Goal: Use online tool/utility: Utilize a website feature to perform a specific function

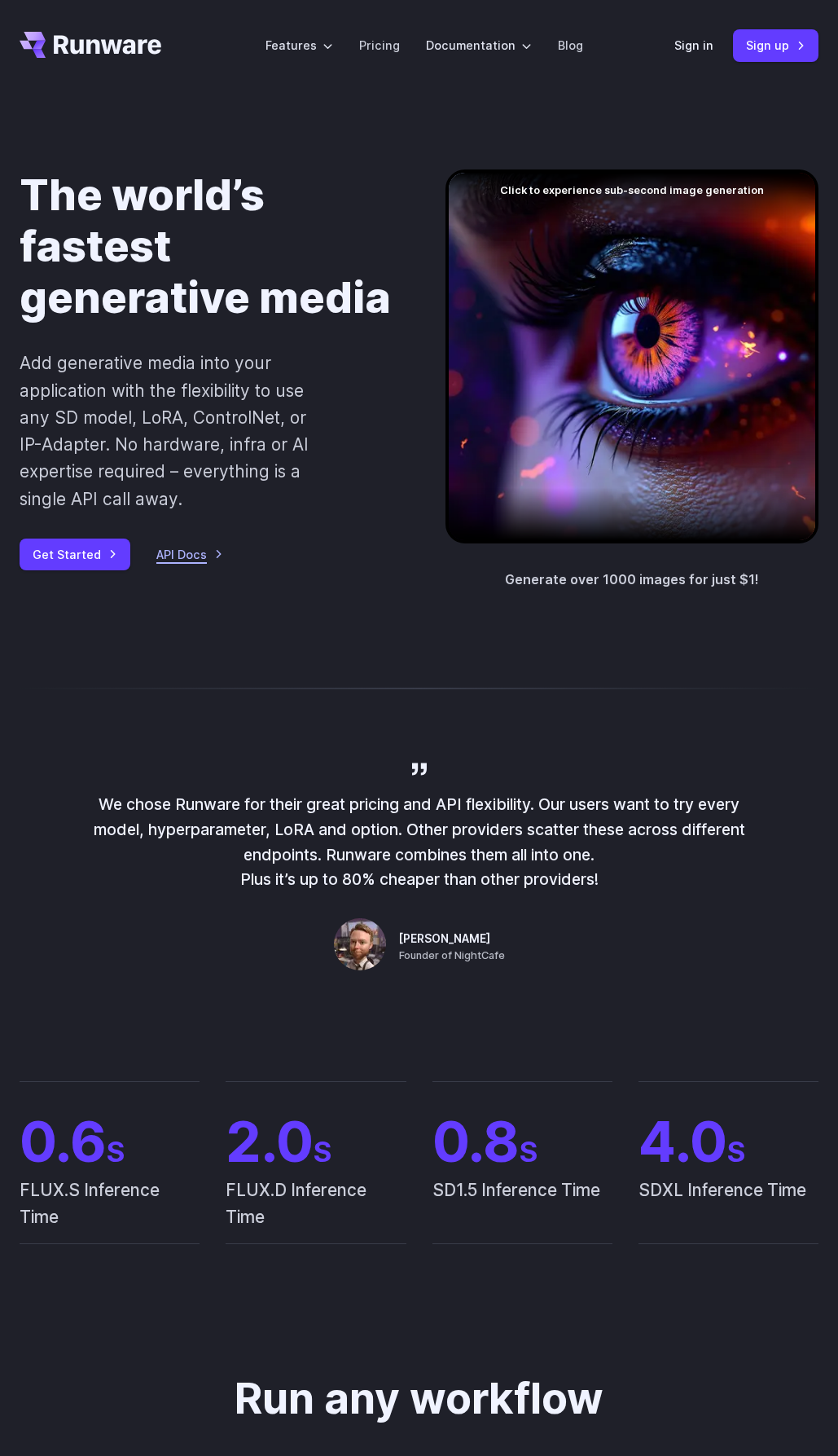
click at [191, 556] on link "API Docs" at bounding box center [190, 554] width 67 height 19
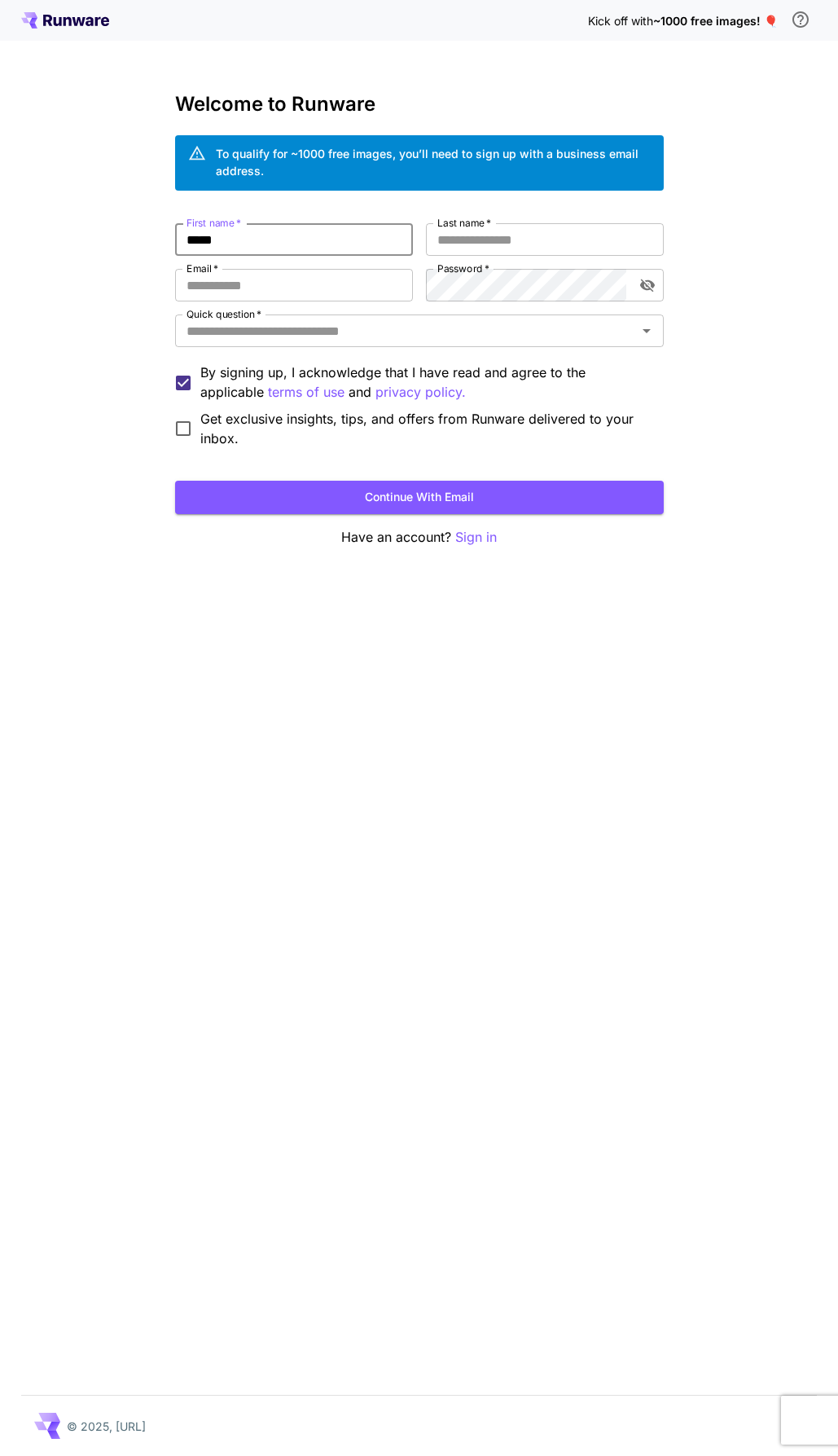
type input "*****"
type input "*"
type input "**********"
click at [466, 324] on input "Quick question   *" at bounding box center [406, 331] width 452 height 23
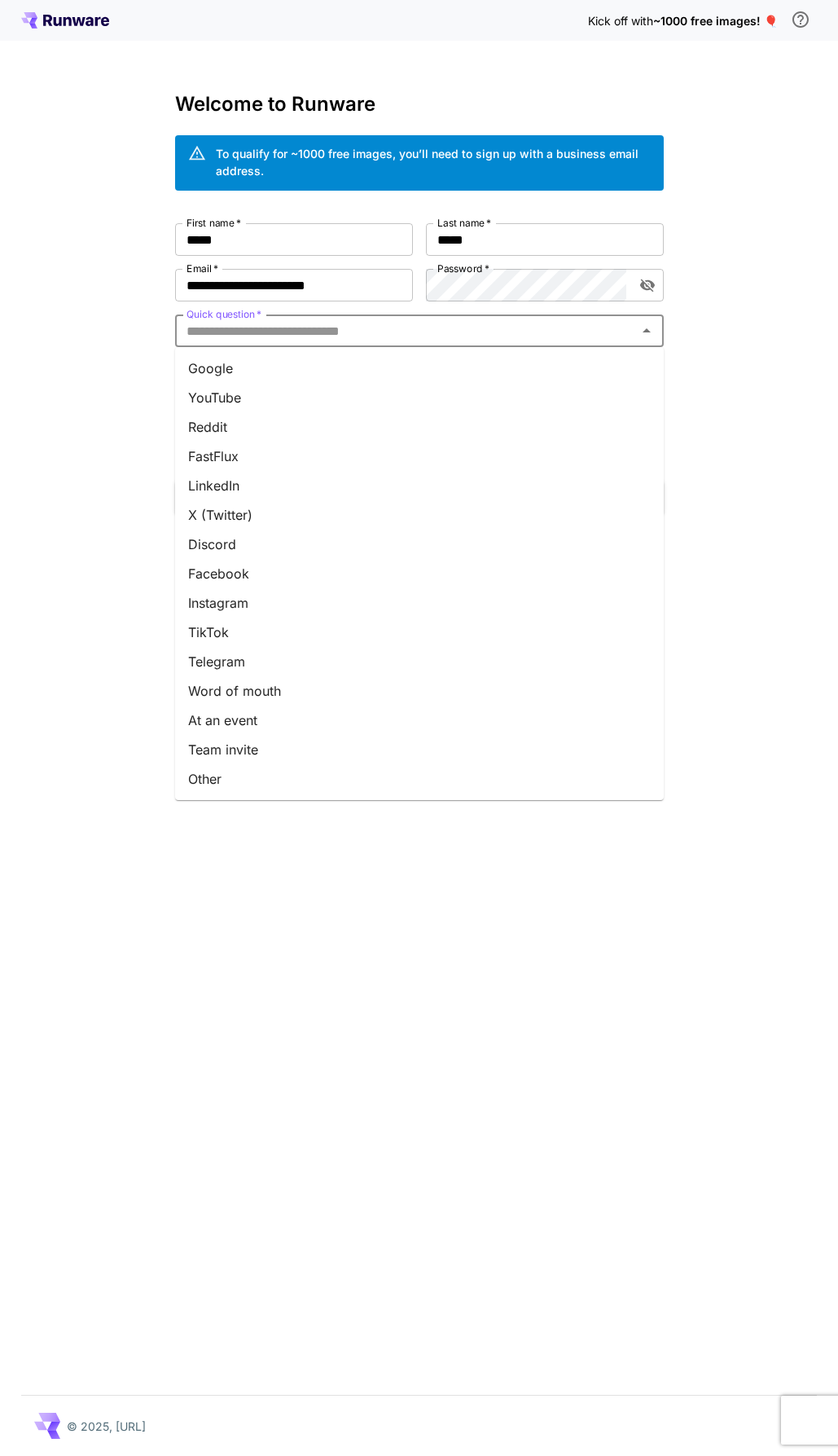
click at [296, 681] on li "Word of mouth" at bounding box center [419, 691] width 489 height 29
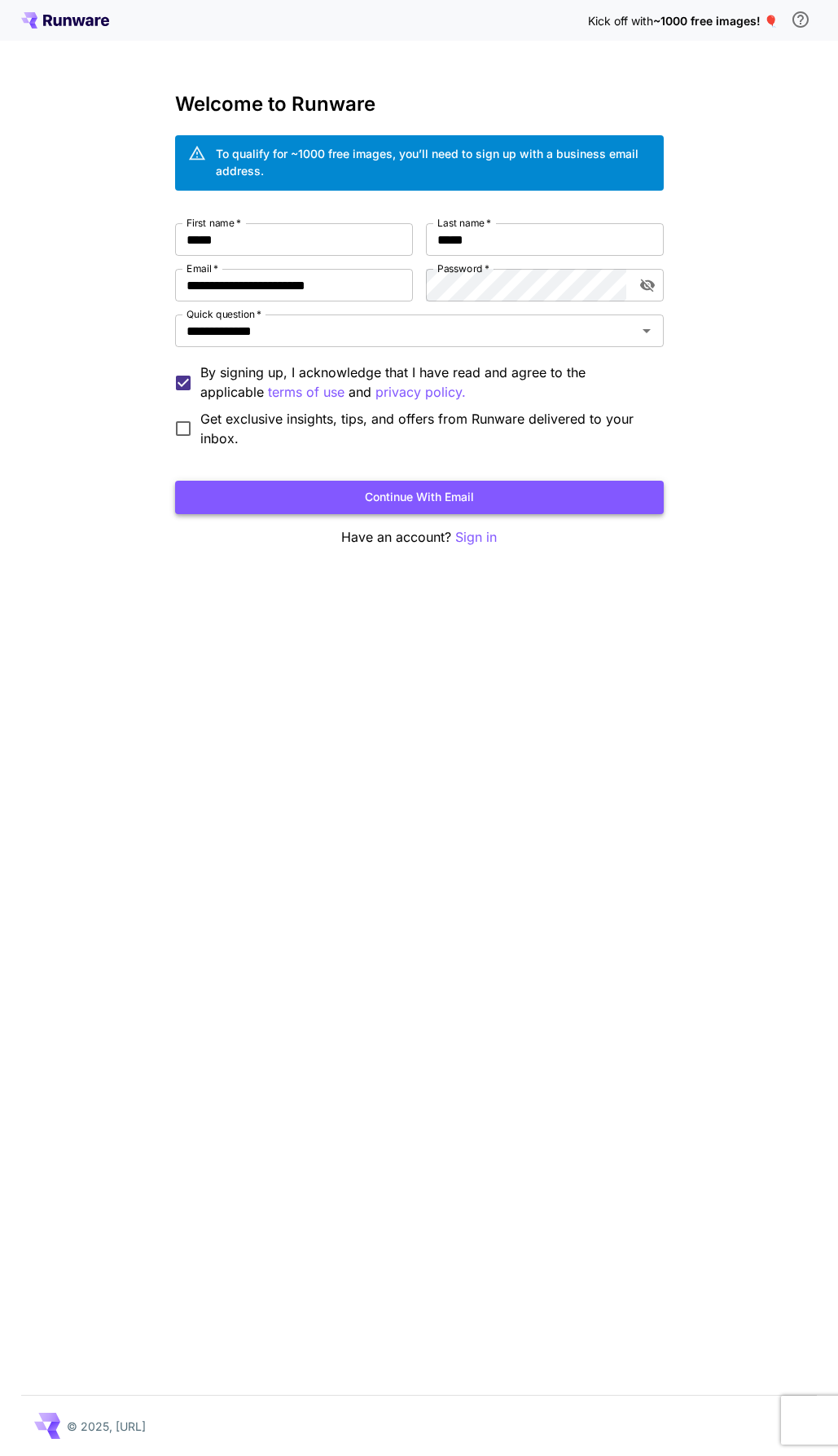
click at [278, 494] on button "Continue with email" at bounding box center [419, 497] width 489 height 33
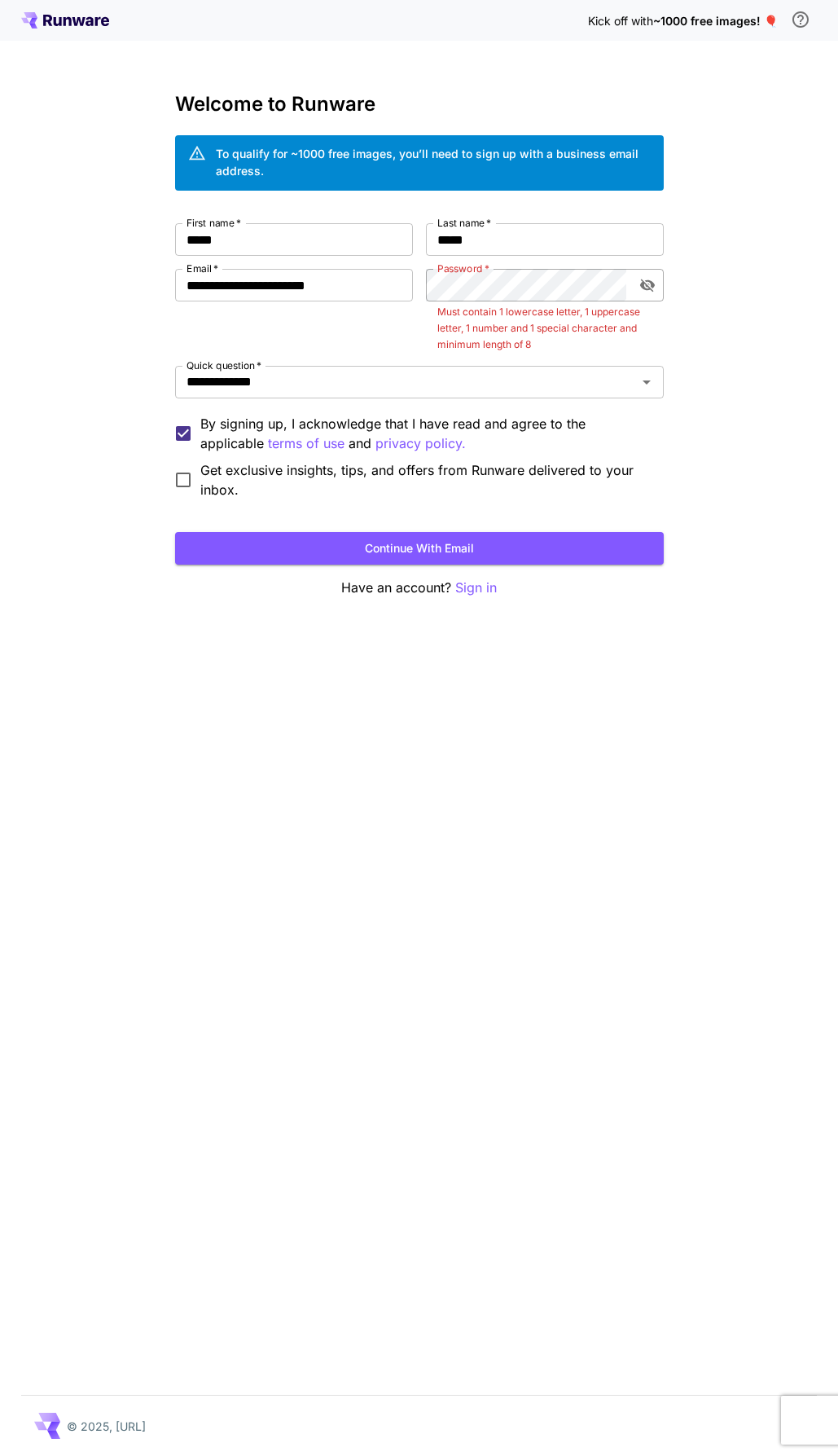
click at [658, 281] on button "toggle password visibility" at bounding box center [648, 285] width 29 height 29
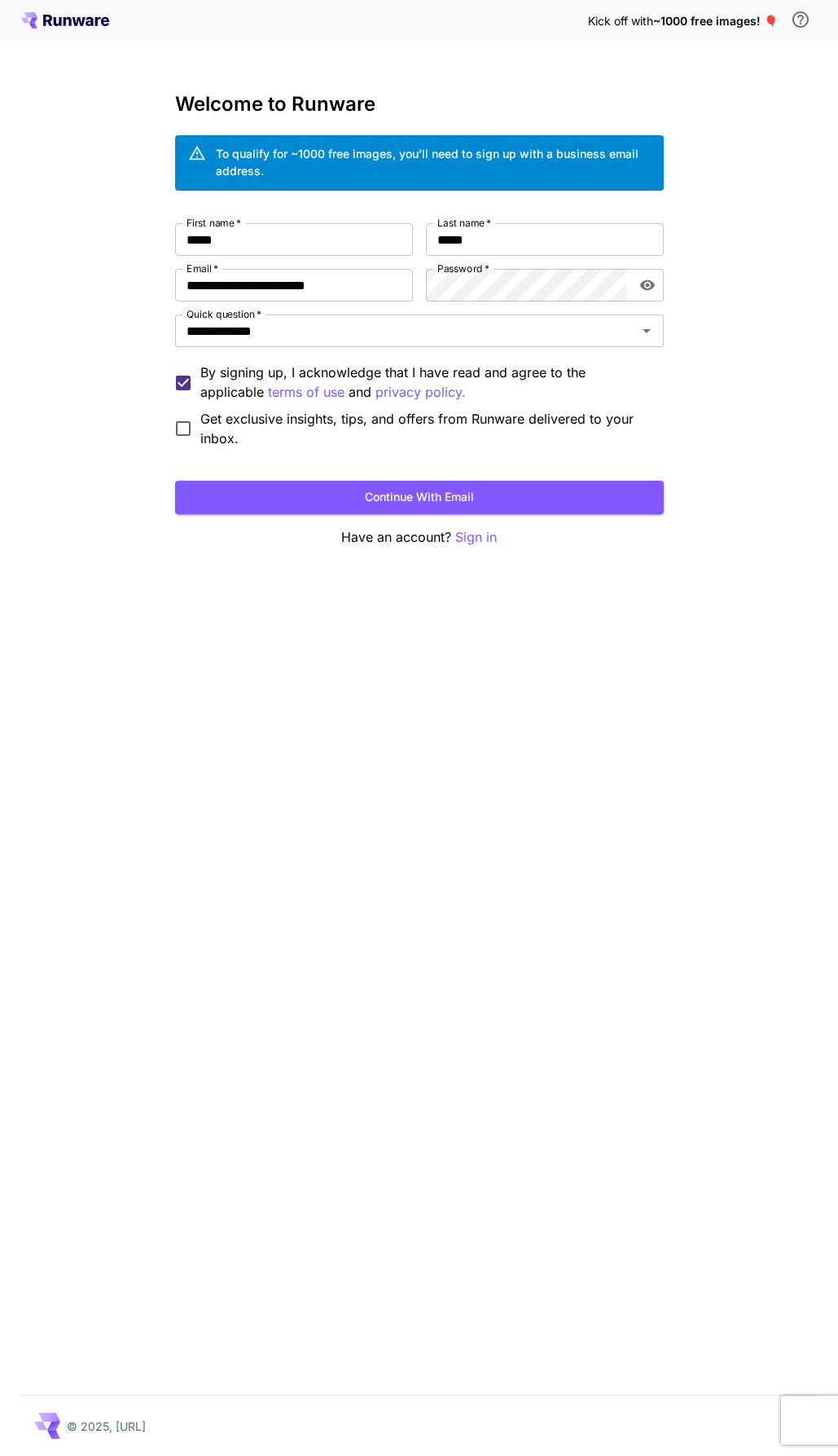
click at [603, 472] on form "**********" at bounding box center [419, 368] width 489 height 291
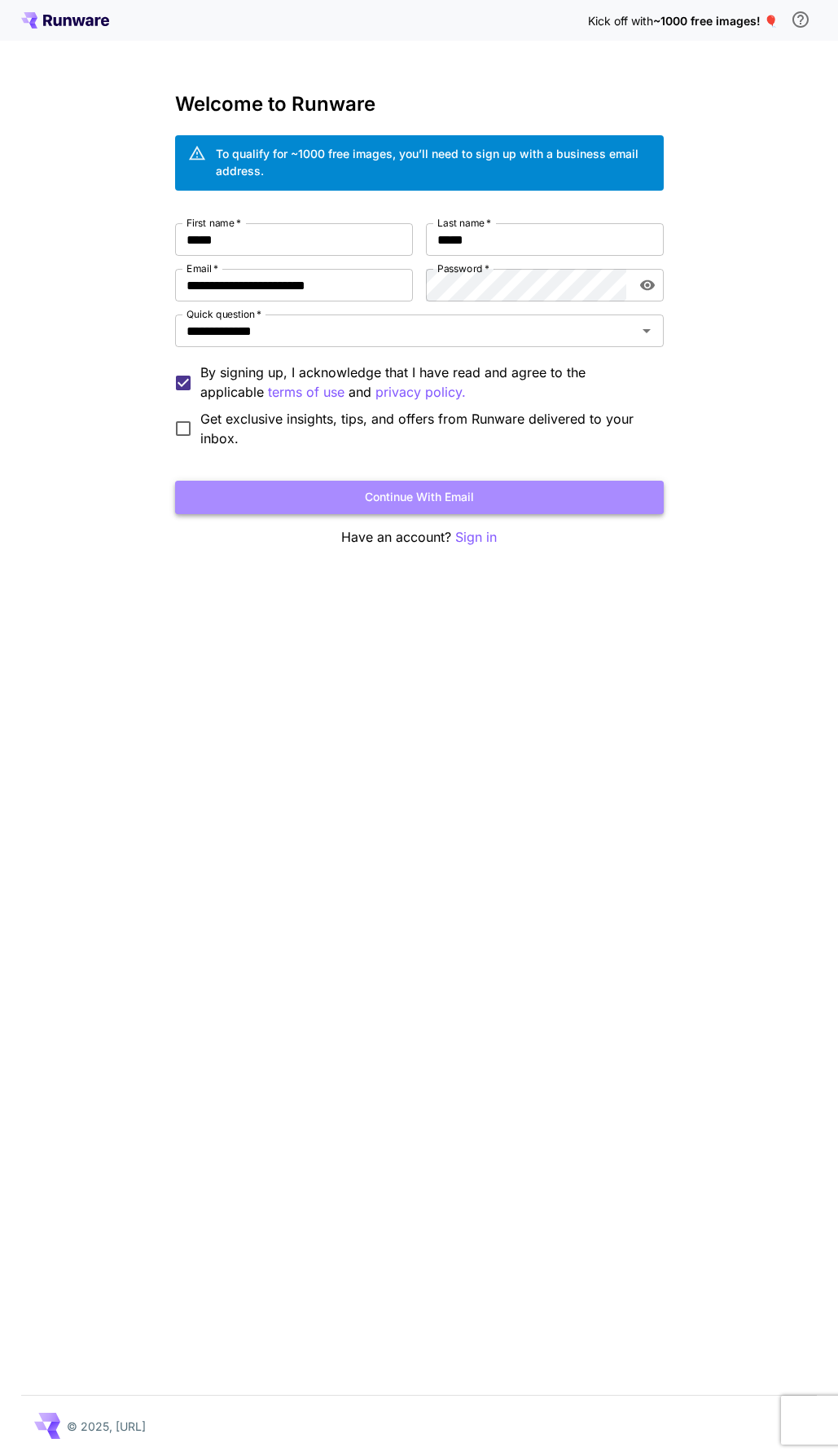
click at [603, 494] on button "Continue with email" at bounding box center [419, 497] width 489 height 33
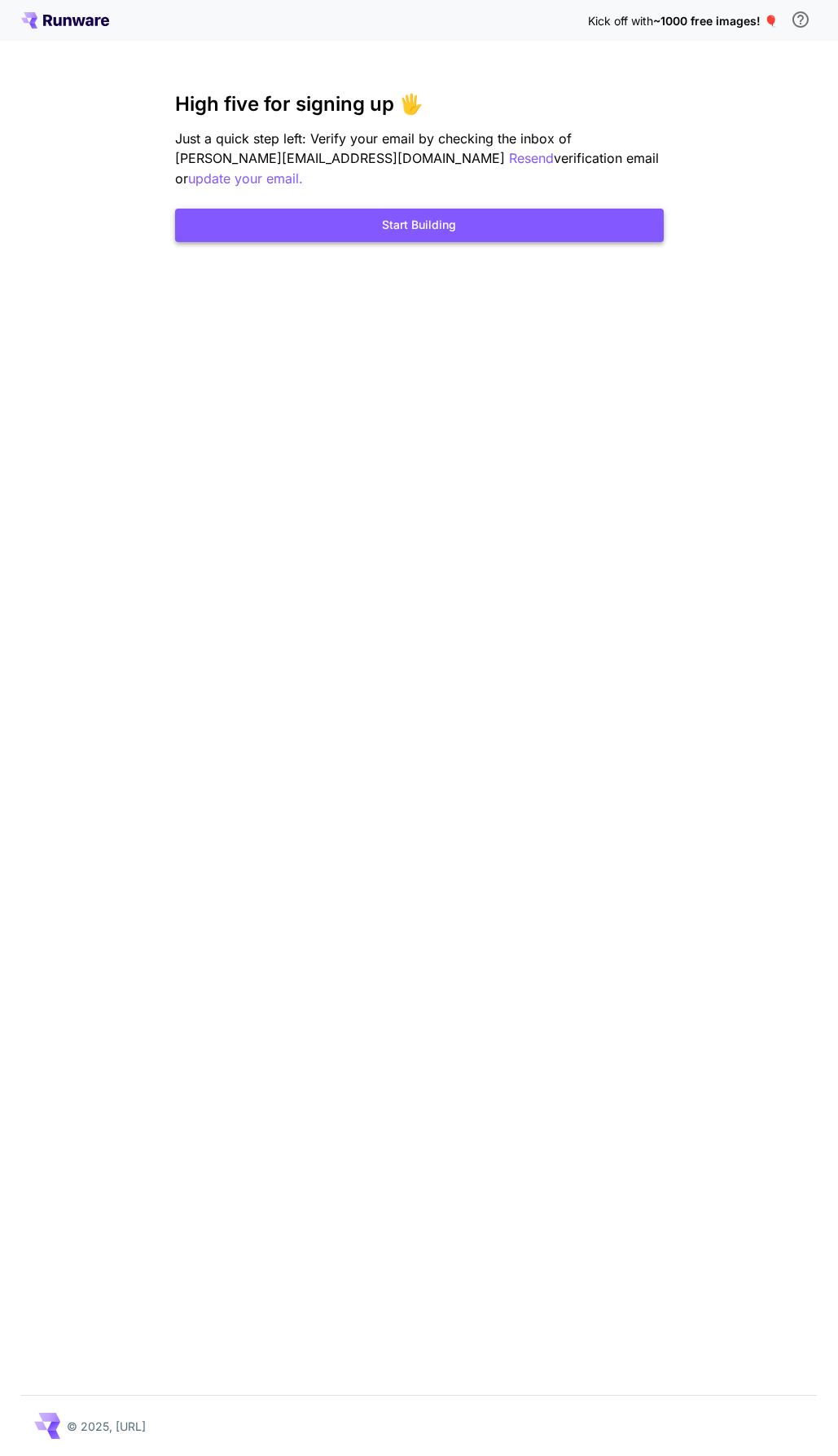
click at [478, 208] on button "Start Building" at bounding box center [419, 225] width 489 height 33
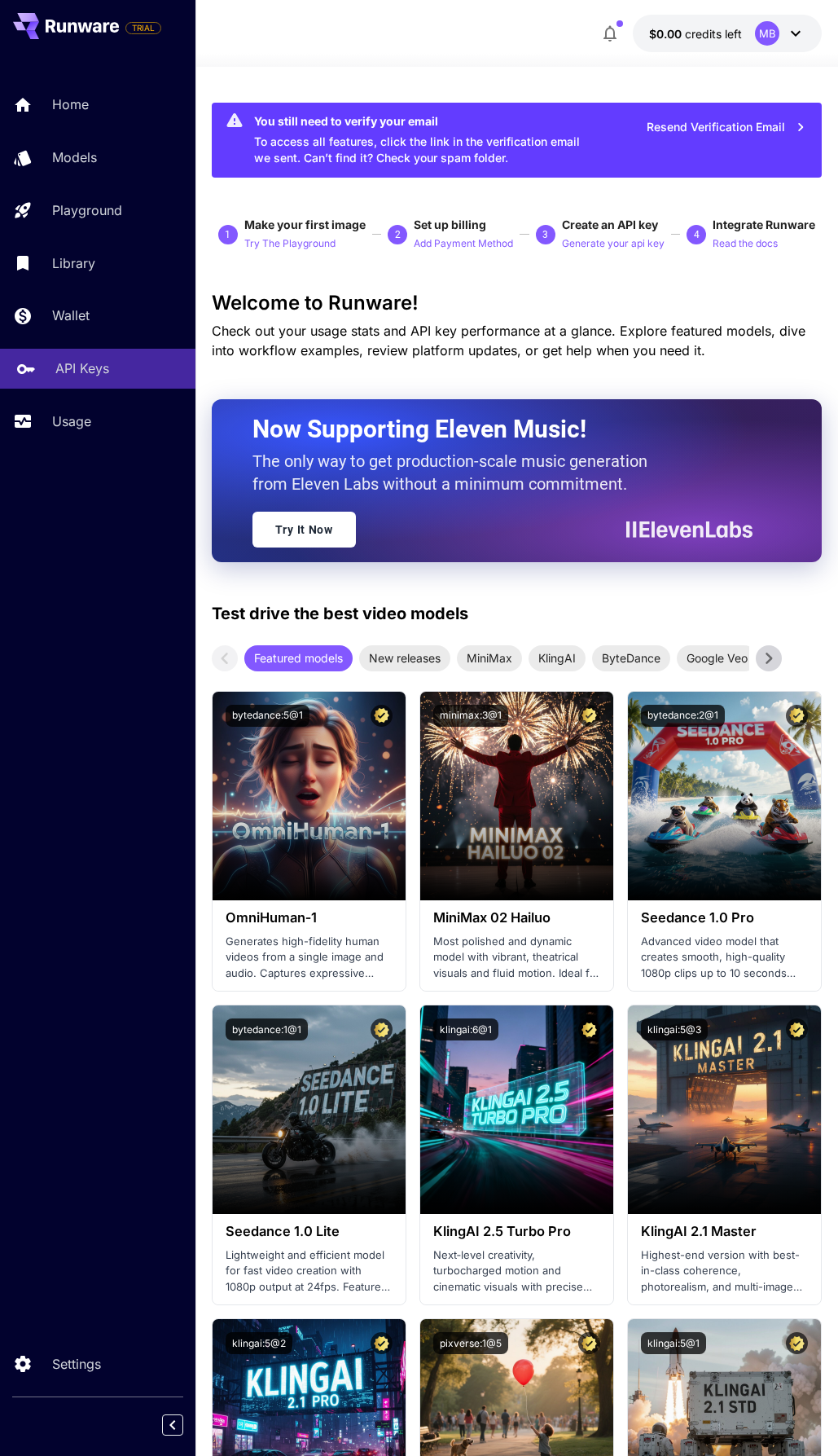
click at [106, 371] on p "API Keys" at bounding box center [82, 368] width 54 height 20
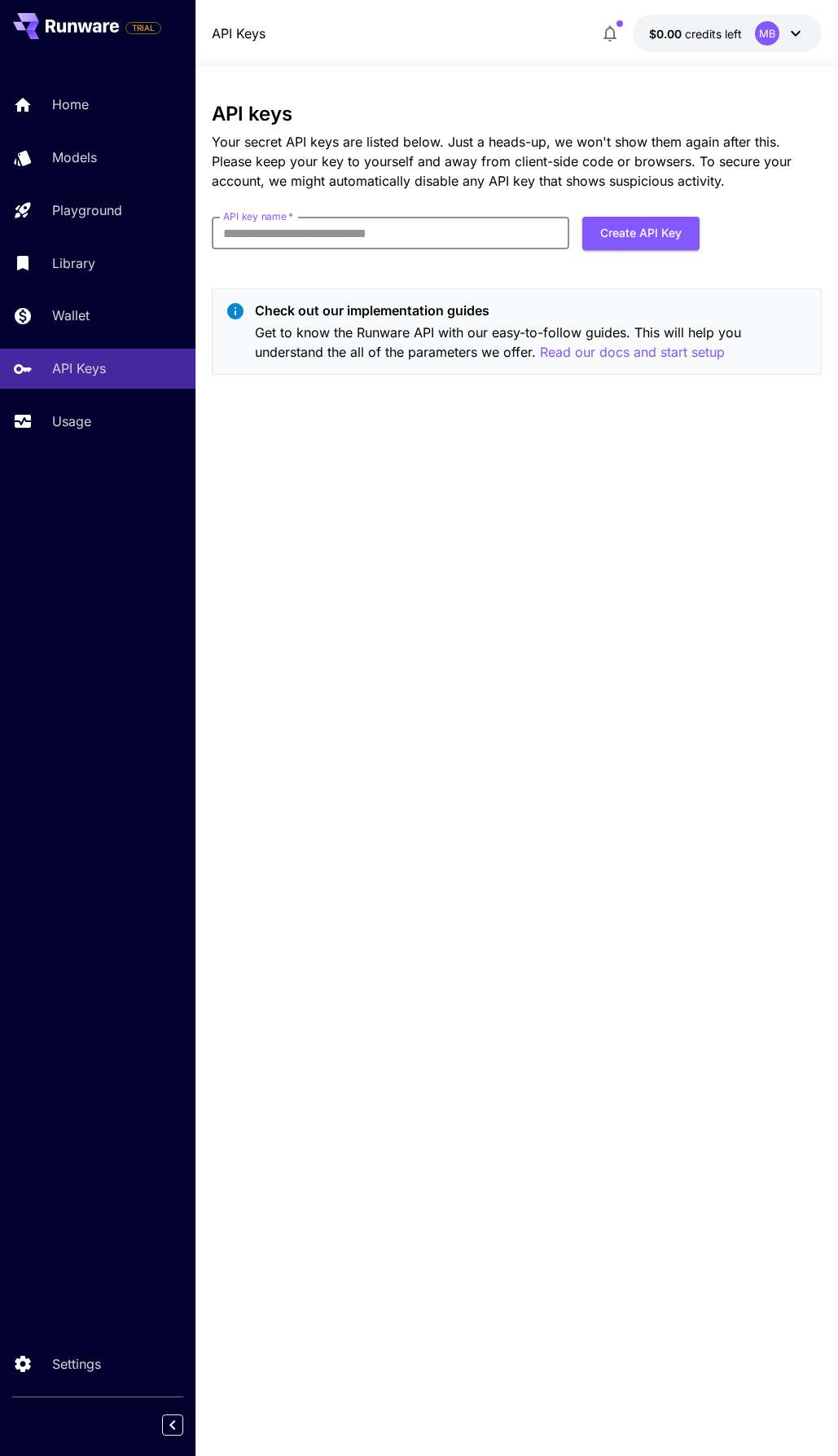
click at [324, 239] on input "API key name   *" at bounding box center [391, 233] width 358 height 33
type input "*"
type input "**********"
click at [608, 222] on button "Create API Key" at bounding box center [641, 233] width 117 height 33
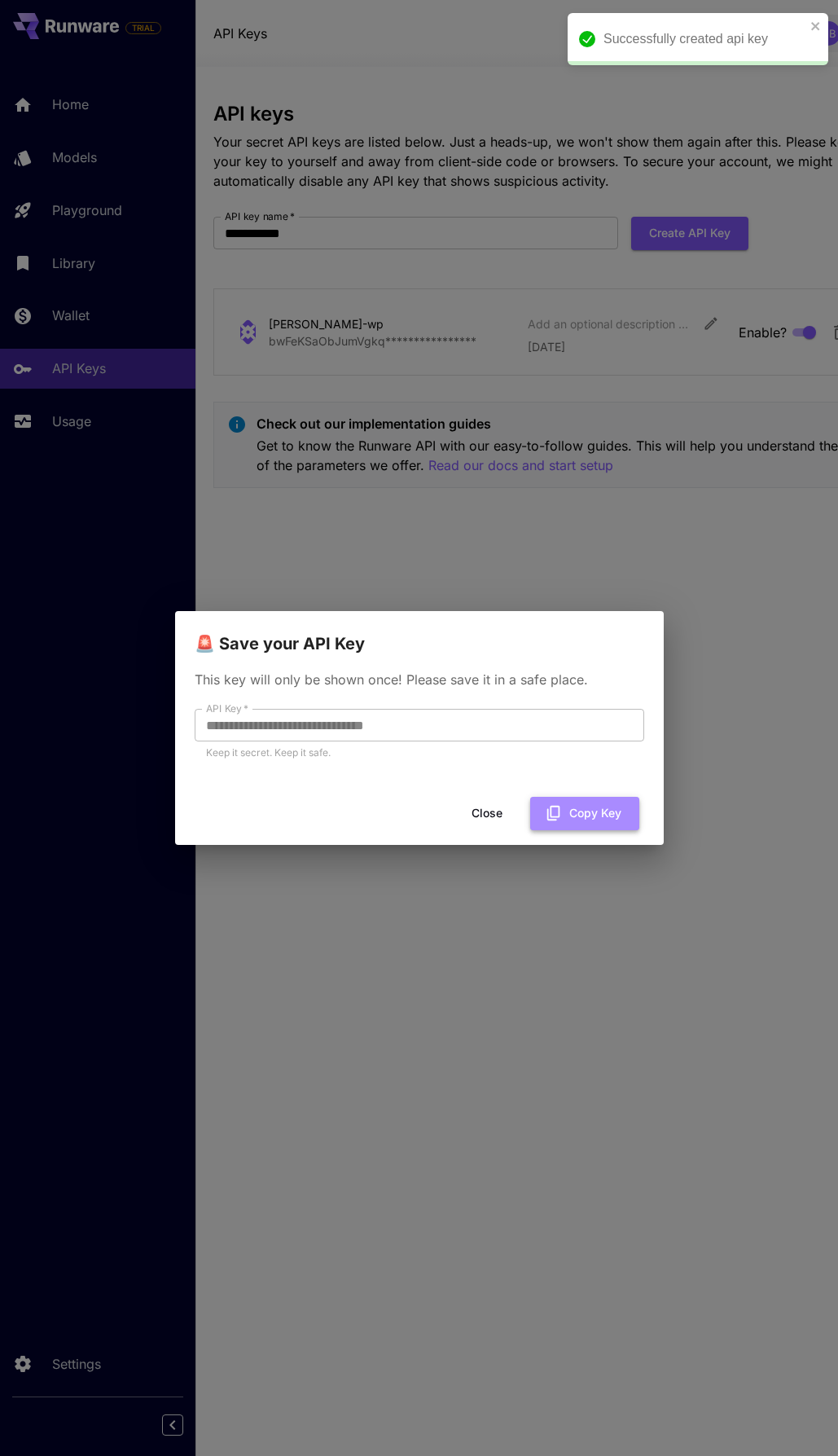
click at [542, 808] on button "Copy Key" at bounding box center [584, 813] width 109 height 33
click at [497, 812] on button "Close" at bounding box center [488, 813] width 74 height 33
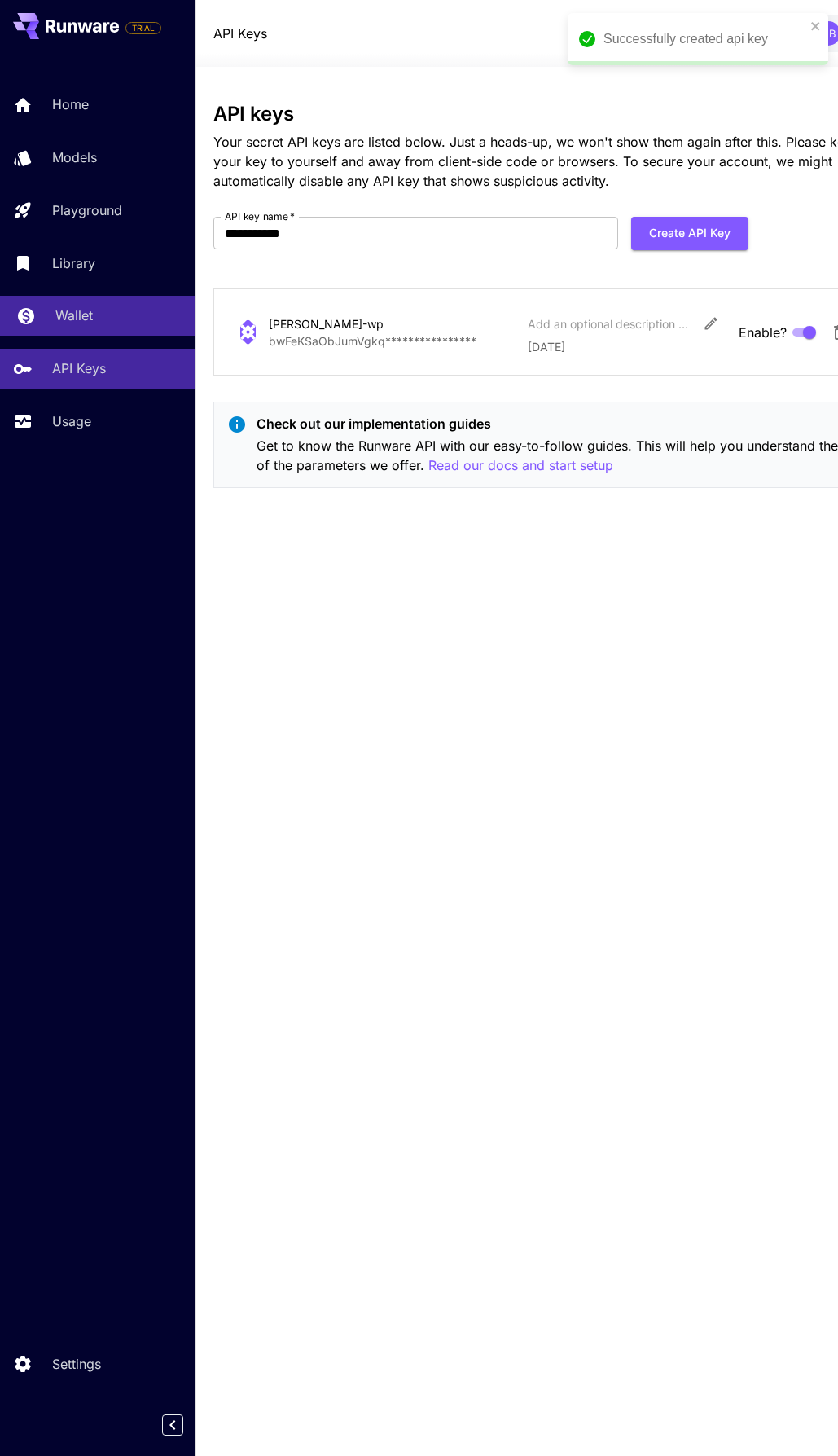
click at [84, 321] on p "Wallet" at bounding box center [75, 315] width 38 height 20
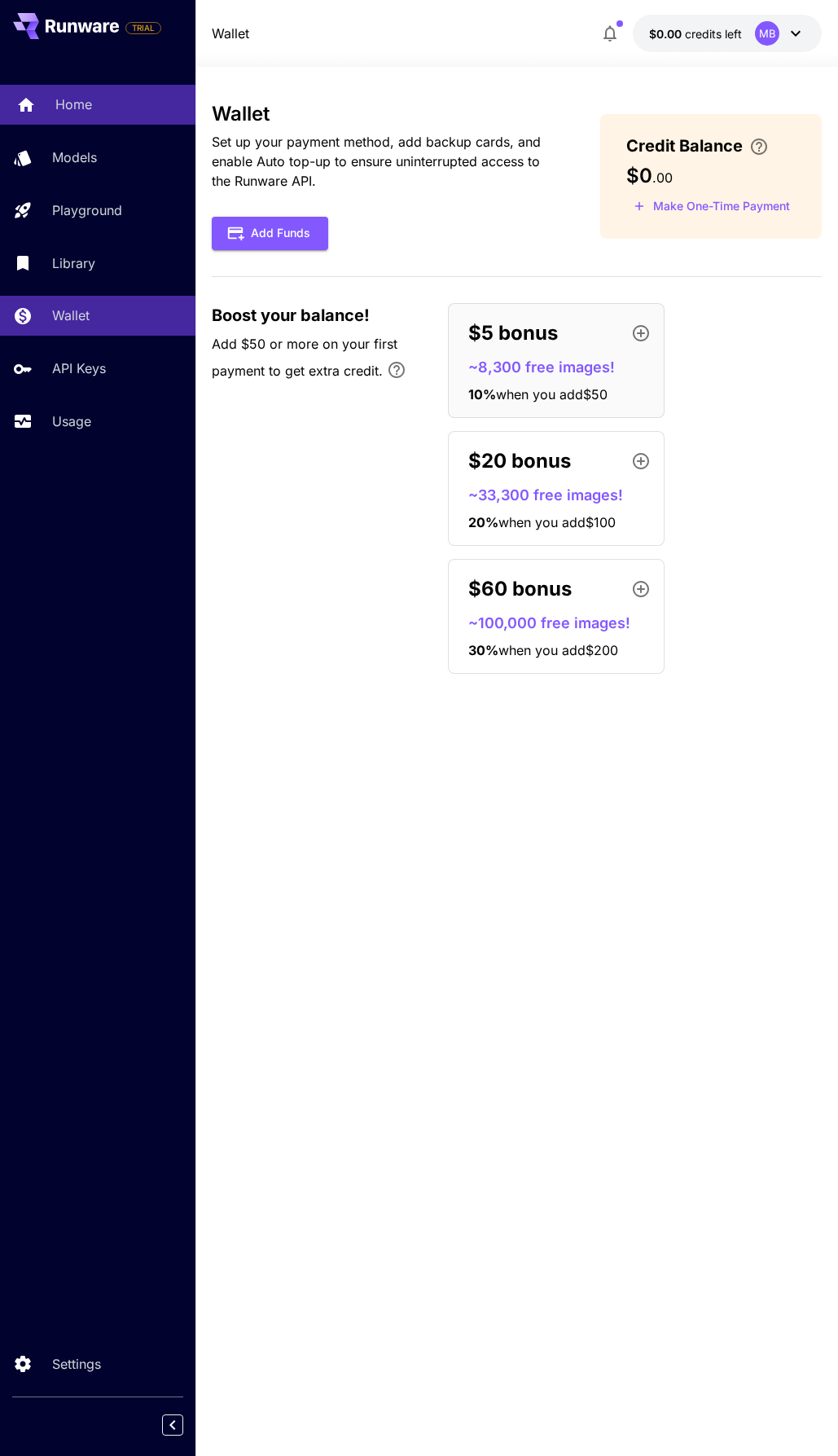
click at [67, 104] on p "Home" at bounding box center [74, 104] width 37 height 20
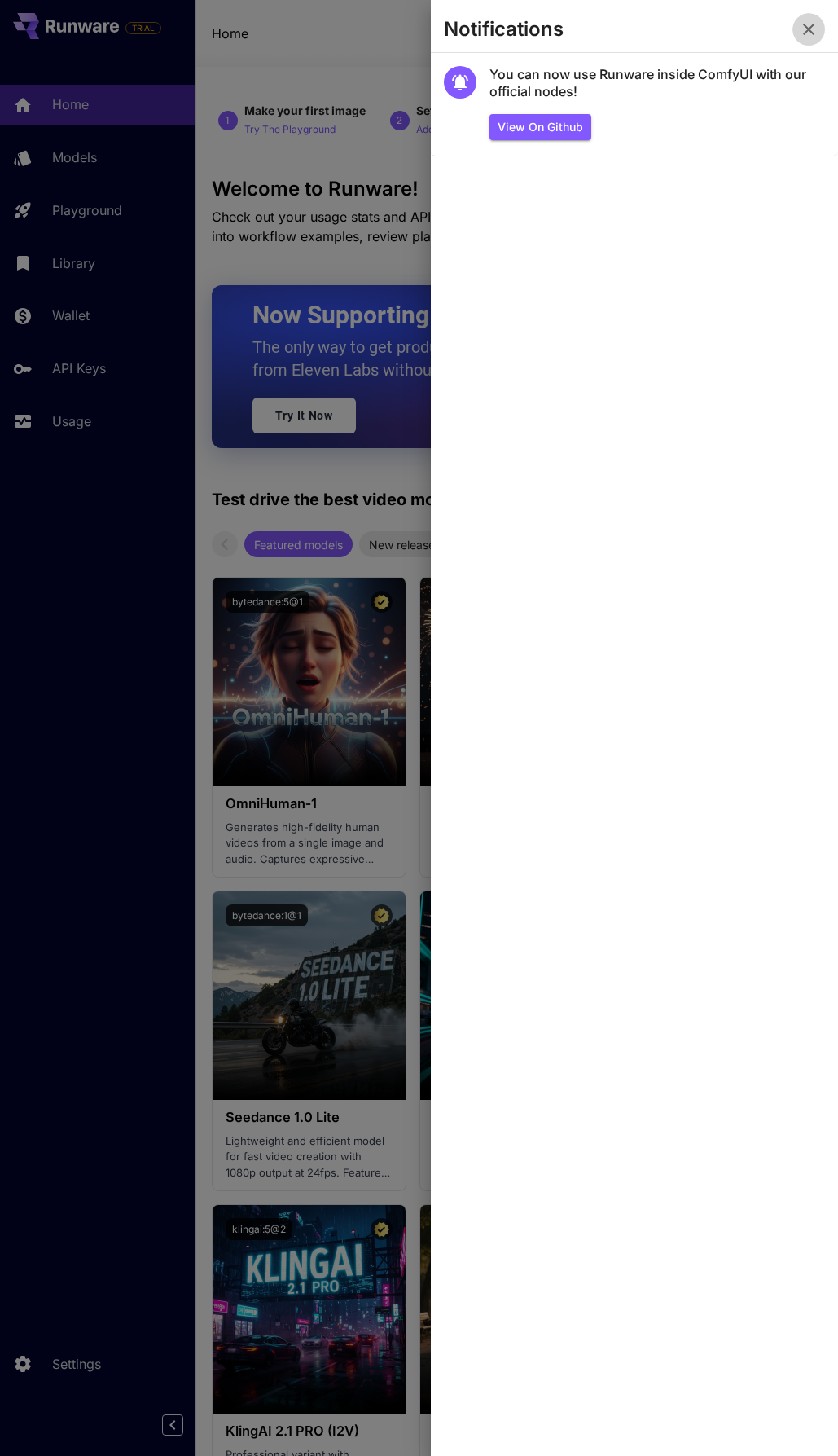
click at [812, 26] on icon "button" at bounding box center [809, 29] width 11 height 11
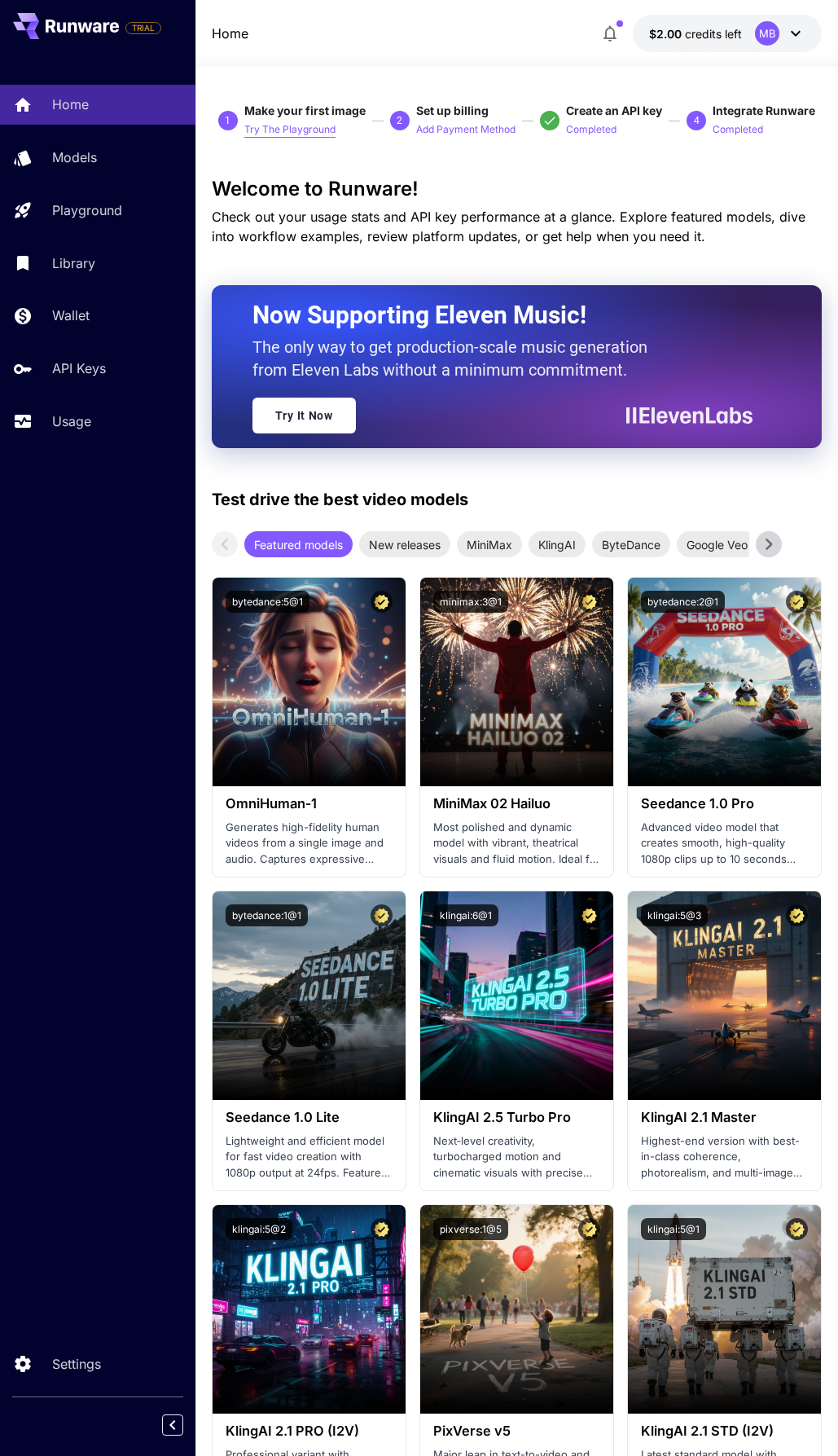
click at [319, 132] on p "Try The Playground" at bounding box center [290, 130] width 92 height 15
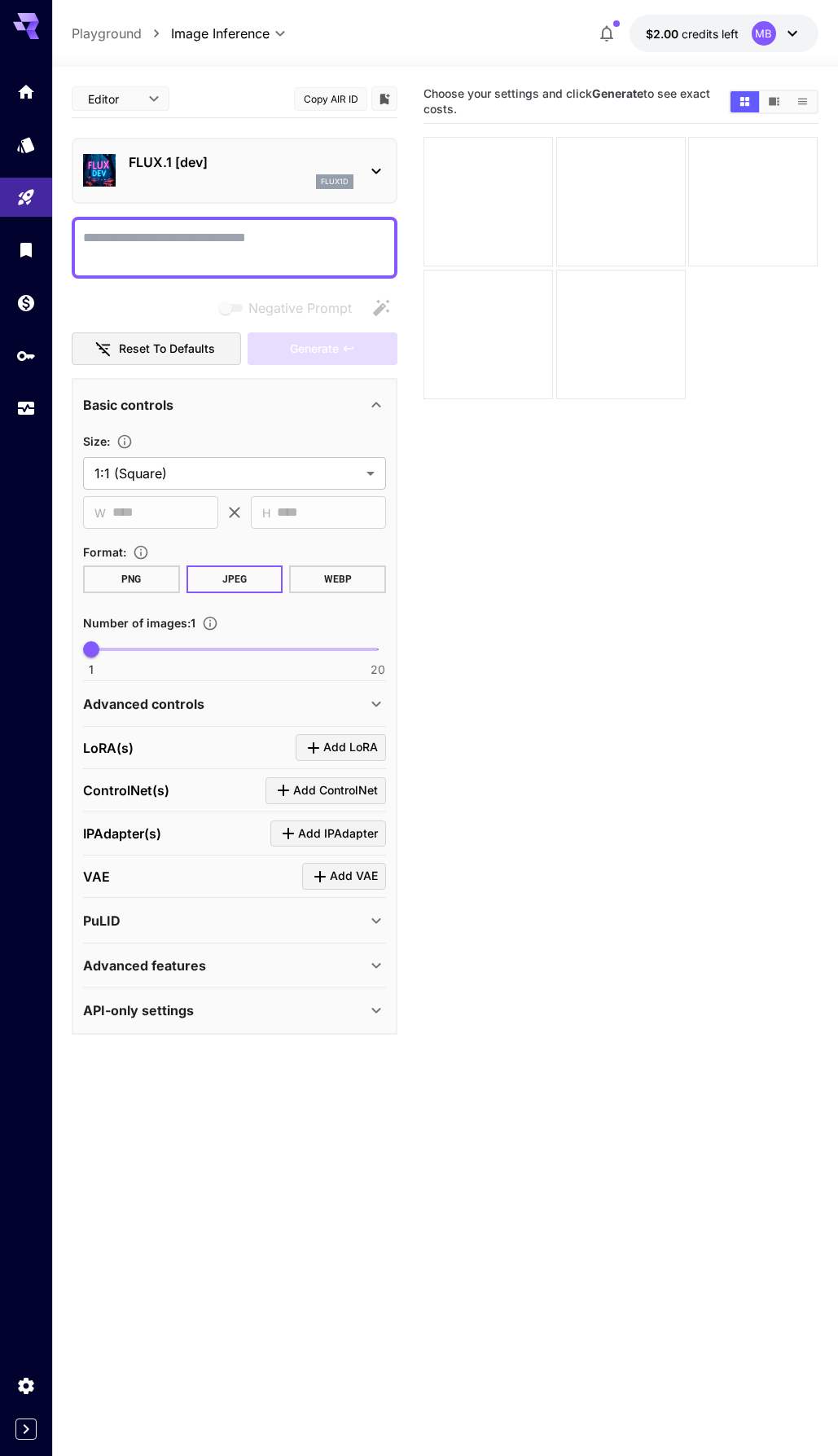
click at [271, 251] on textarea "Negative Prompt" at bounding box center [235, 248] width 303 height 39
type textarea "**********"
click at [308, 189] on div "FLUX.1 [dev] flux1d" at bounding box center [235, 171] width 303 height 50
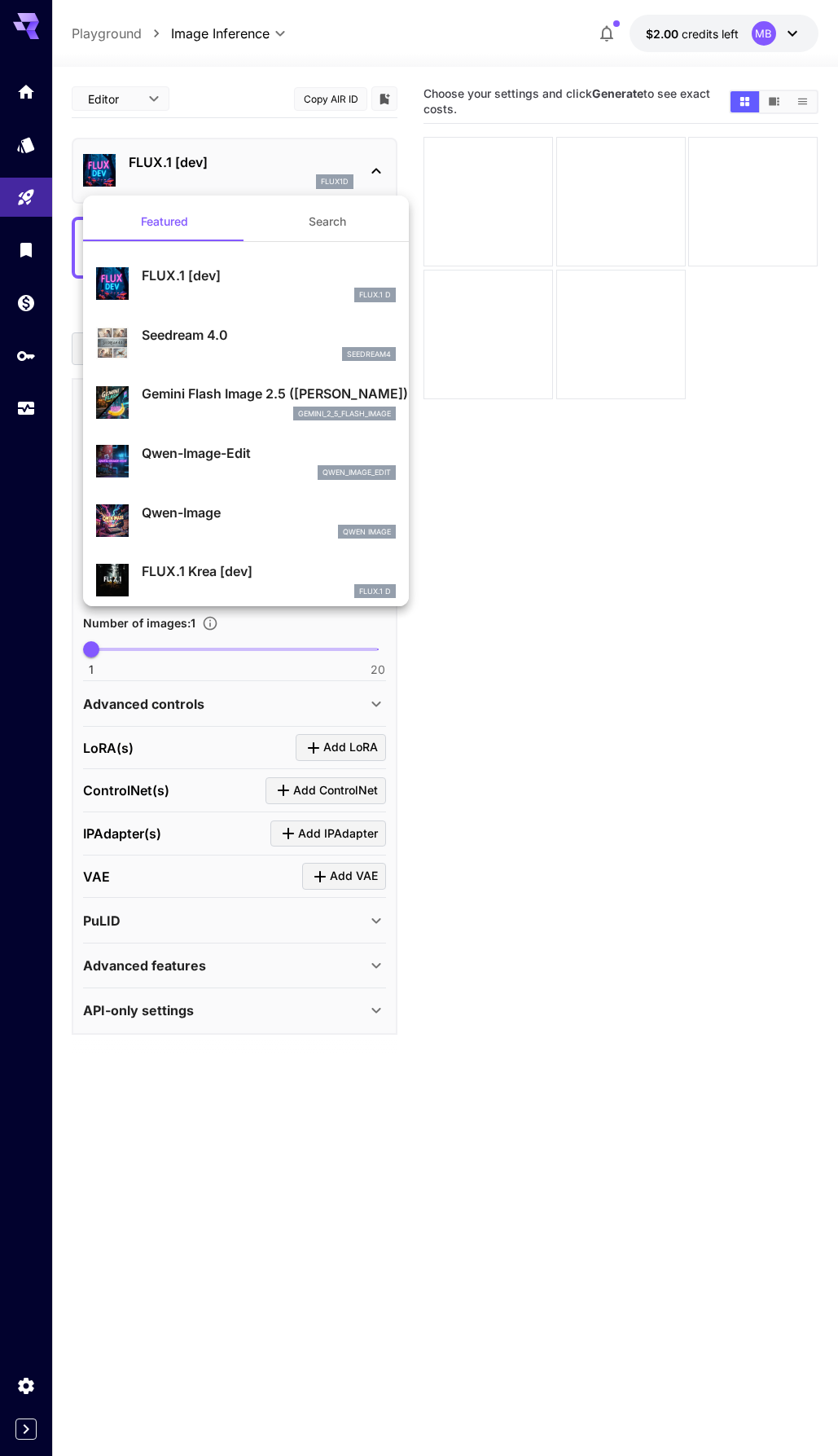
click at [370, 407] on div "gemini_2_5_flash_image" at bounding box center [344, 414] width 103 height 15
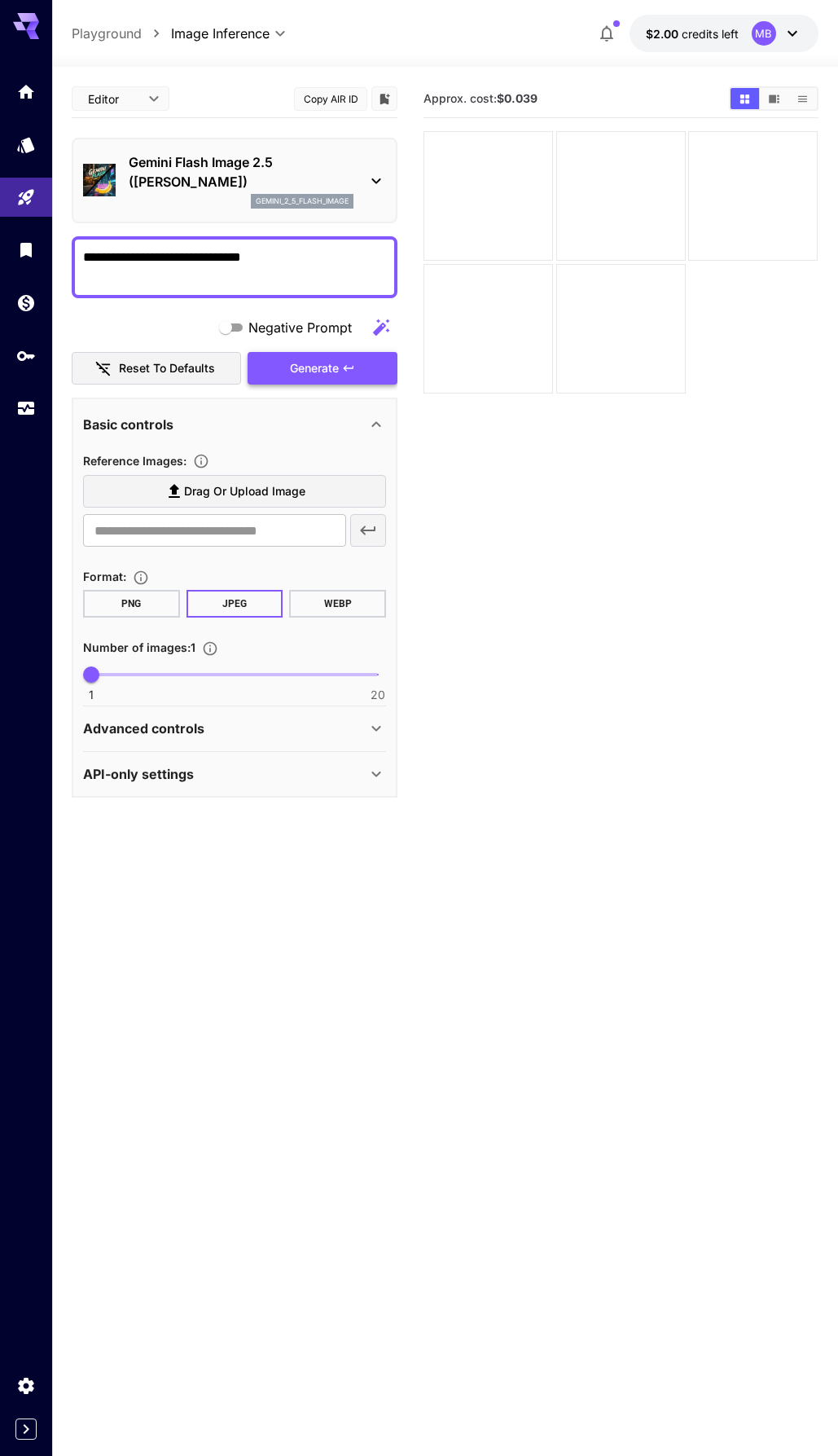
click at [375, 359] on button "Generate" at bounding box center [322, 368] width 150 height 33
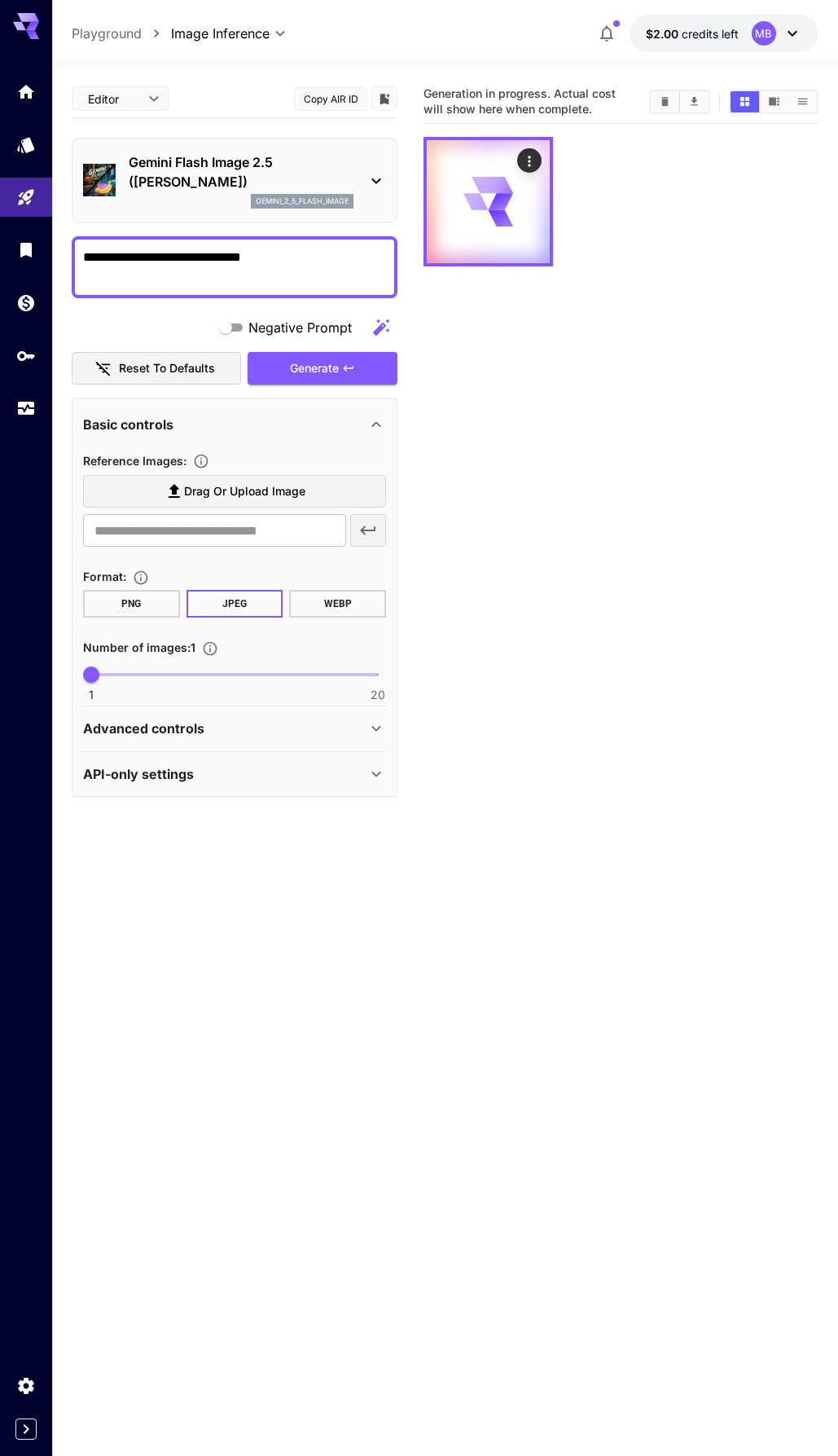
drag, startPoint x: 554, startPoint y: 386, endPoint x: 506, endPoint y: 457, distance: 85.7
click at [534, 146] on div at bounding box center [488, 202] width 123 height 123
click at [530, 161] on icon "Actions" at bounding box center [530, 161] width 3 height 10
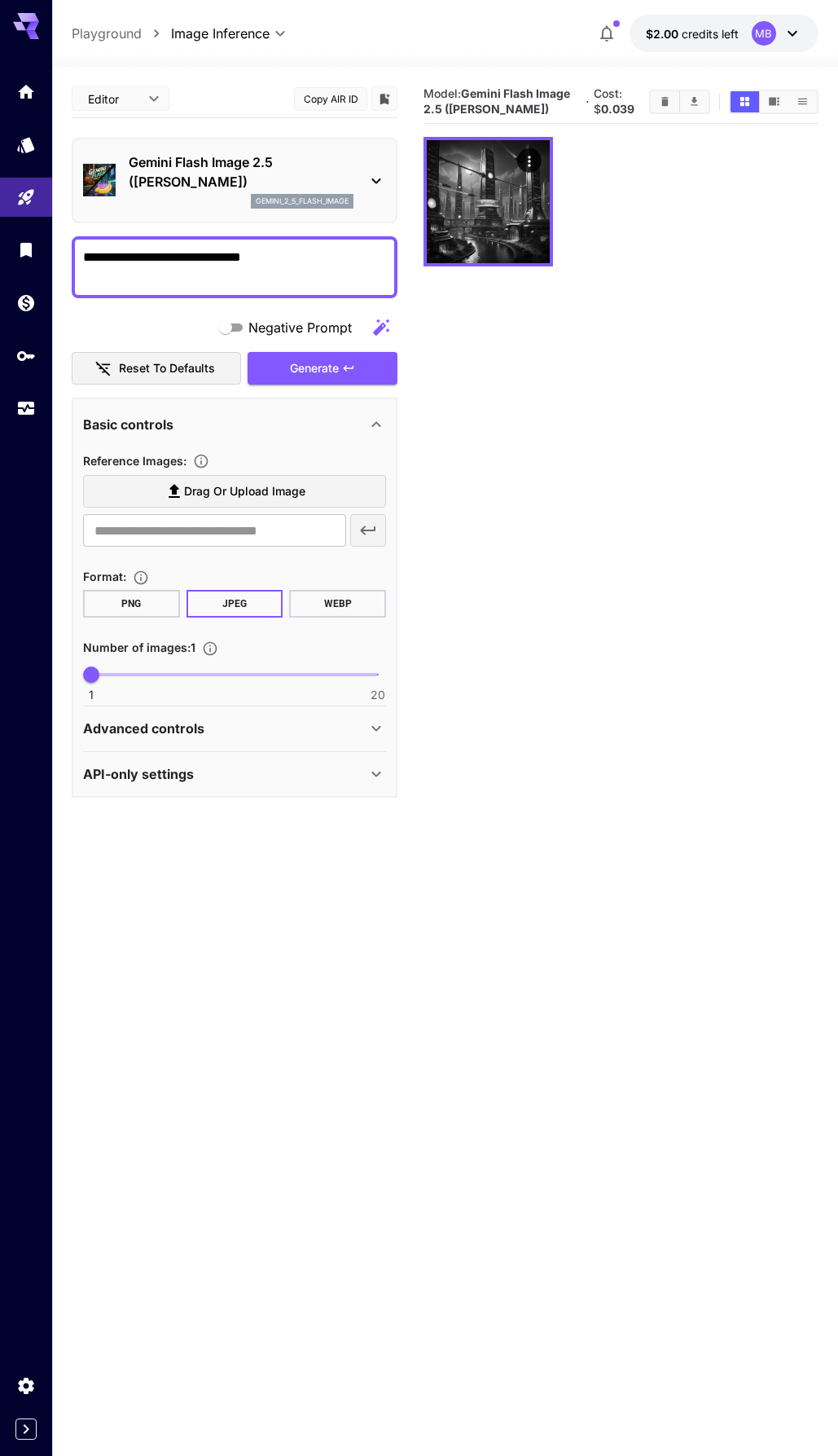
click at [308, 292] on div "**********" at bounding box center [235, 267] width 326 height 62
click at [312, 260] on textarea "**********" at bounding box center [235, 267] width 303 height 39
click at [215, 243] on div at bounding box center [235, 267] width 326 height 62
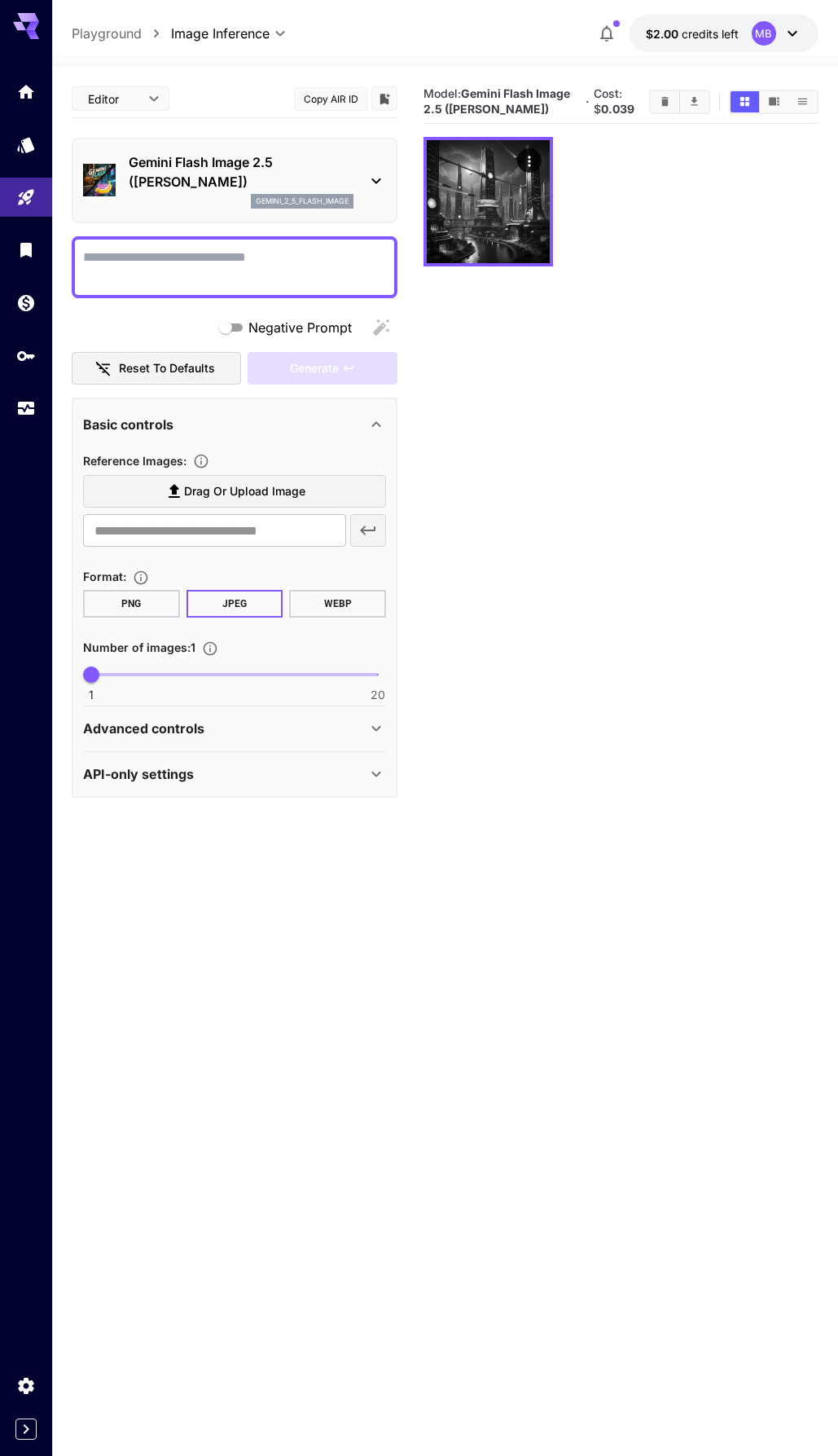
drag, startPoint x: 227, startPoint y: 266, endPoint x: 301, endPoint y: 309, distance: 85.6
click at [230, 265] on textarea "Negative Prompt" at bounding box center [235, 267] width 303 height 39
paste textarea "**********"
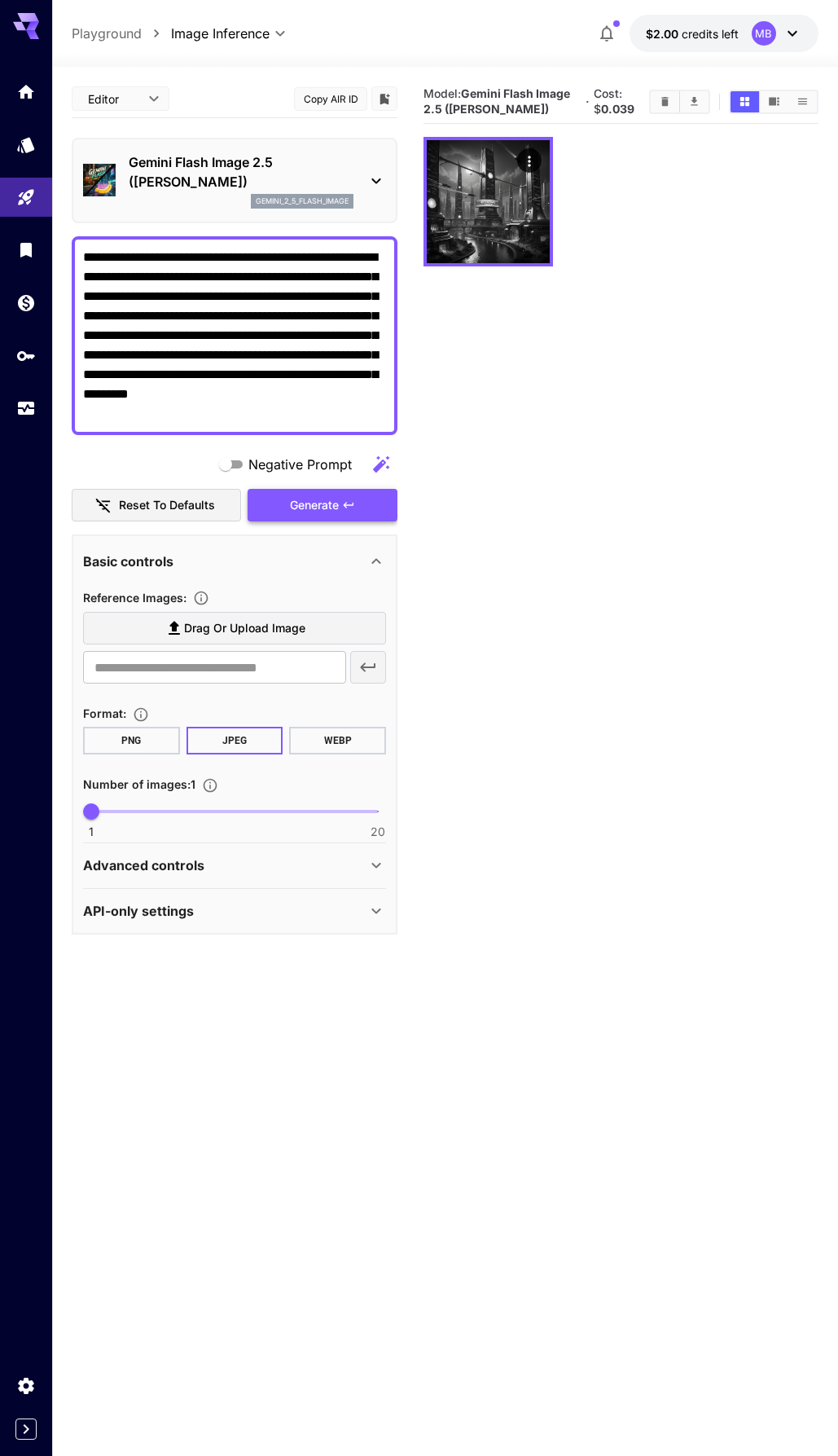
type textarea "**********"
click at [342, 506] on button "Generate" at bounding box center [322, 506] width 150 height 33
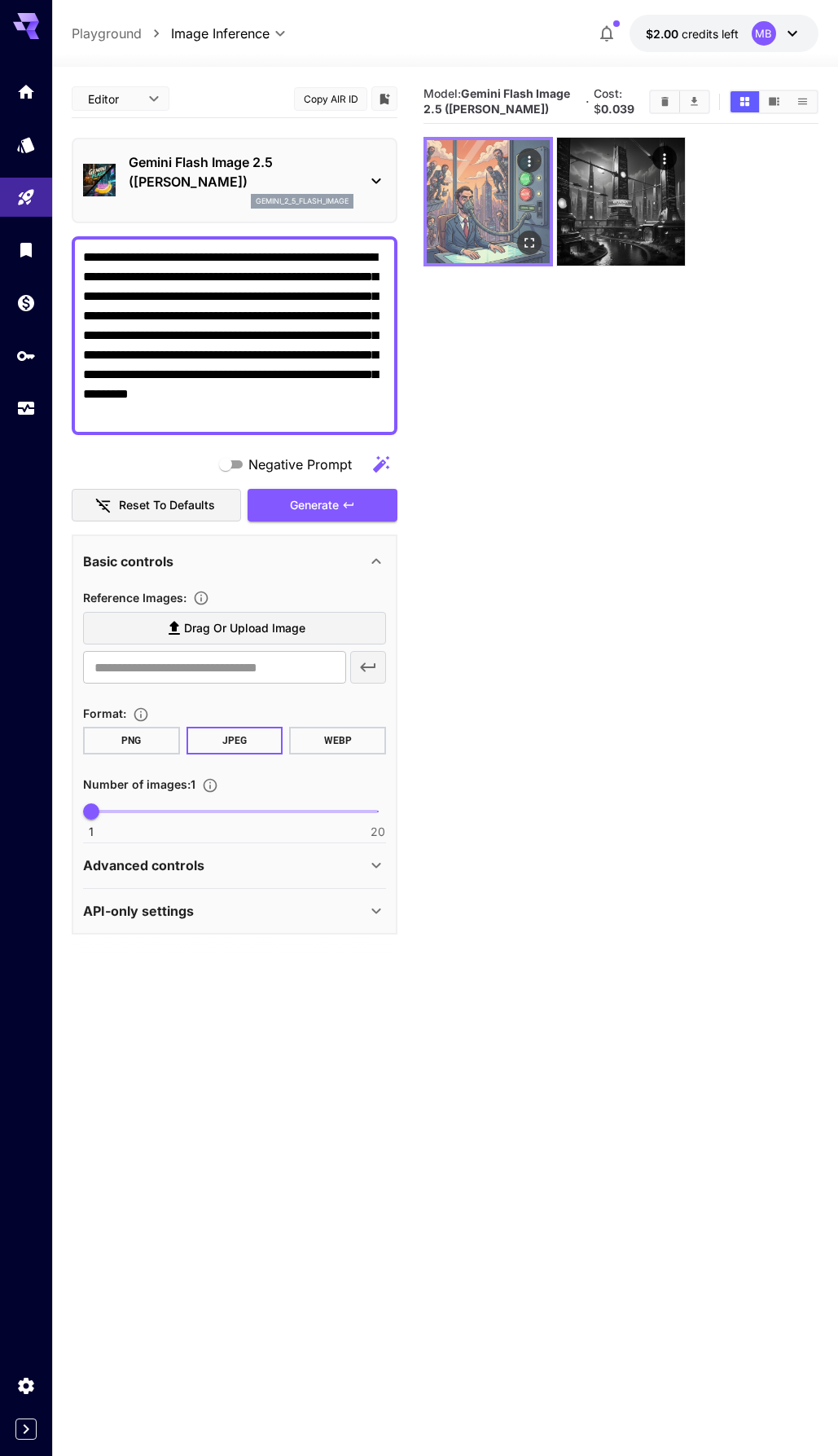
click at [524, 191] on img at bounding box center [488, 202] width 123 height 123
click at [508, 211] on img at bounding box center [488, 202] width 123 height 123
click at [526, 232] on button "Open in fullscreen" at bounding box center [530, 243] width 25 height 25
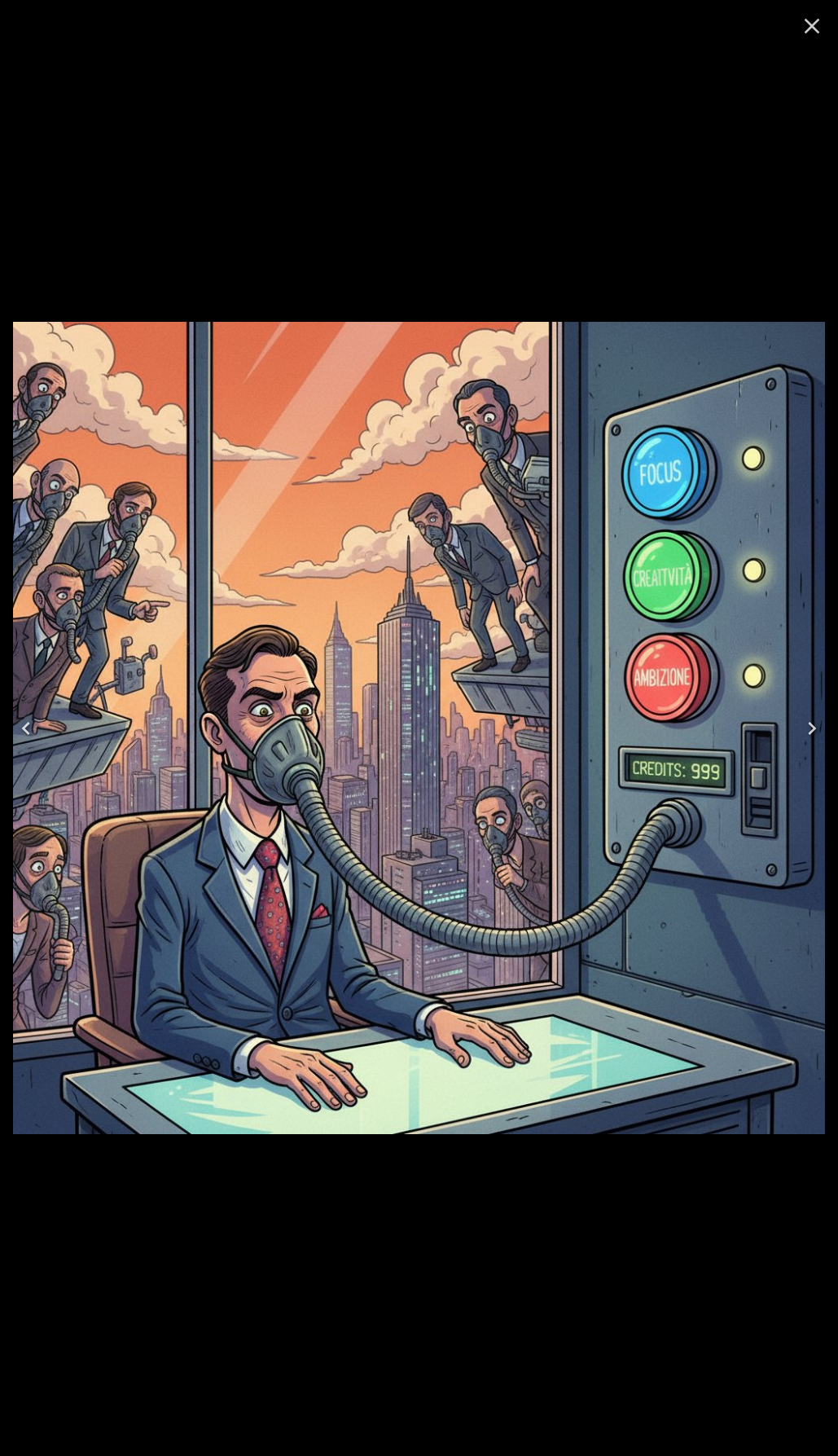
click at [819, 25] on icon "Close" at bounding box center [812, 26] width 26 height 26
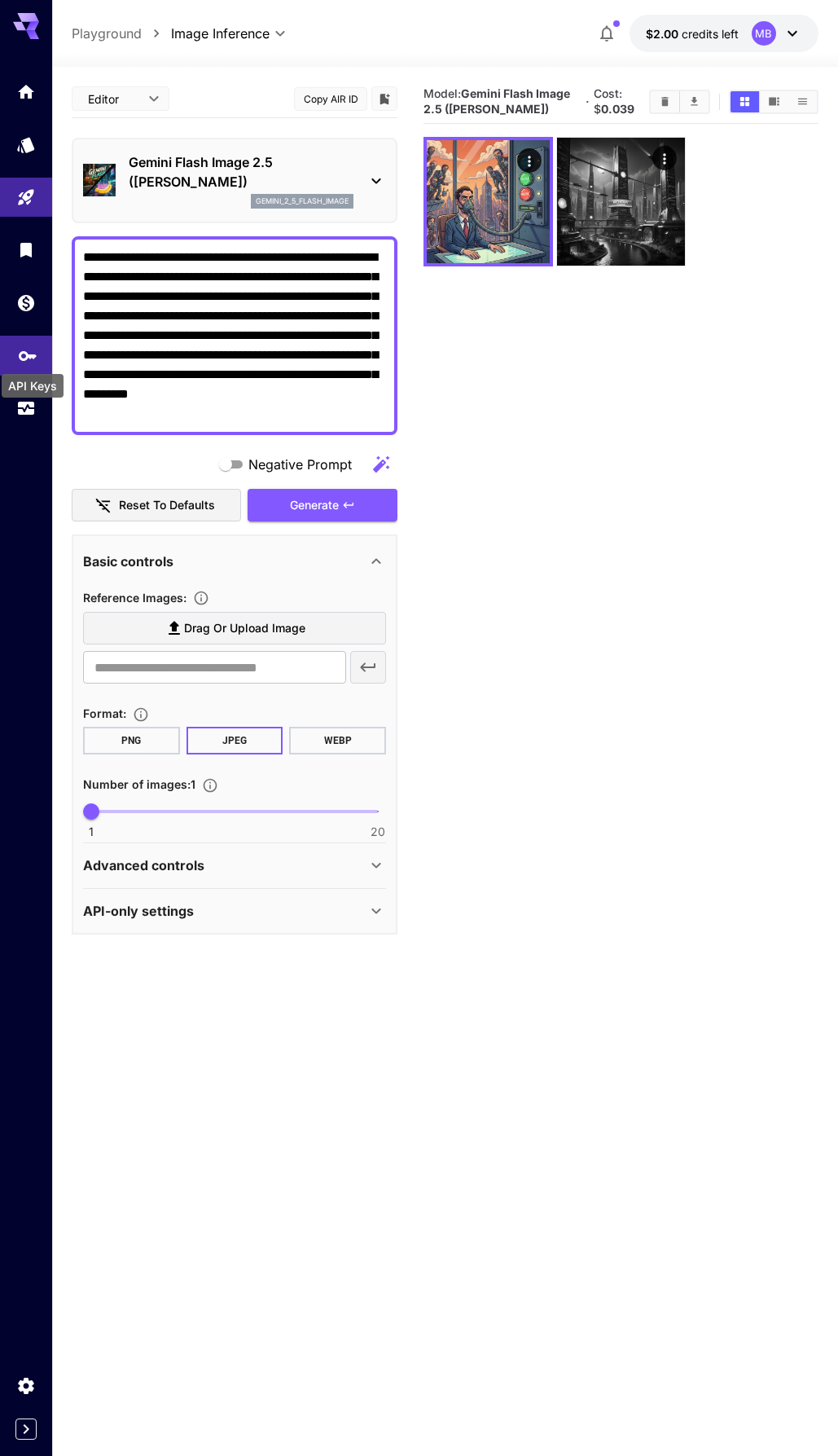
click at [24, 372] on div "API Keys" at bounding box center [33, 380] width 65 height 37
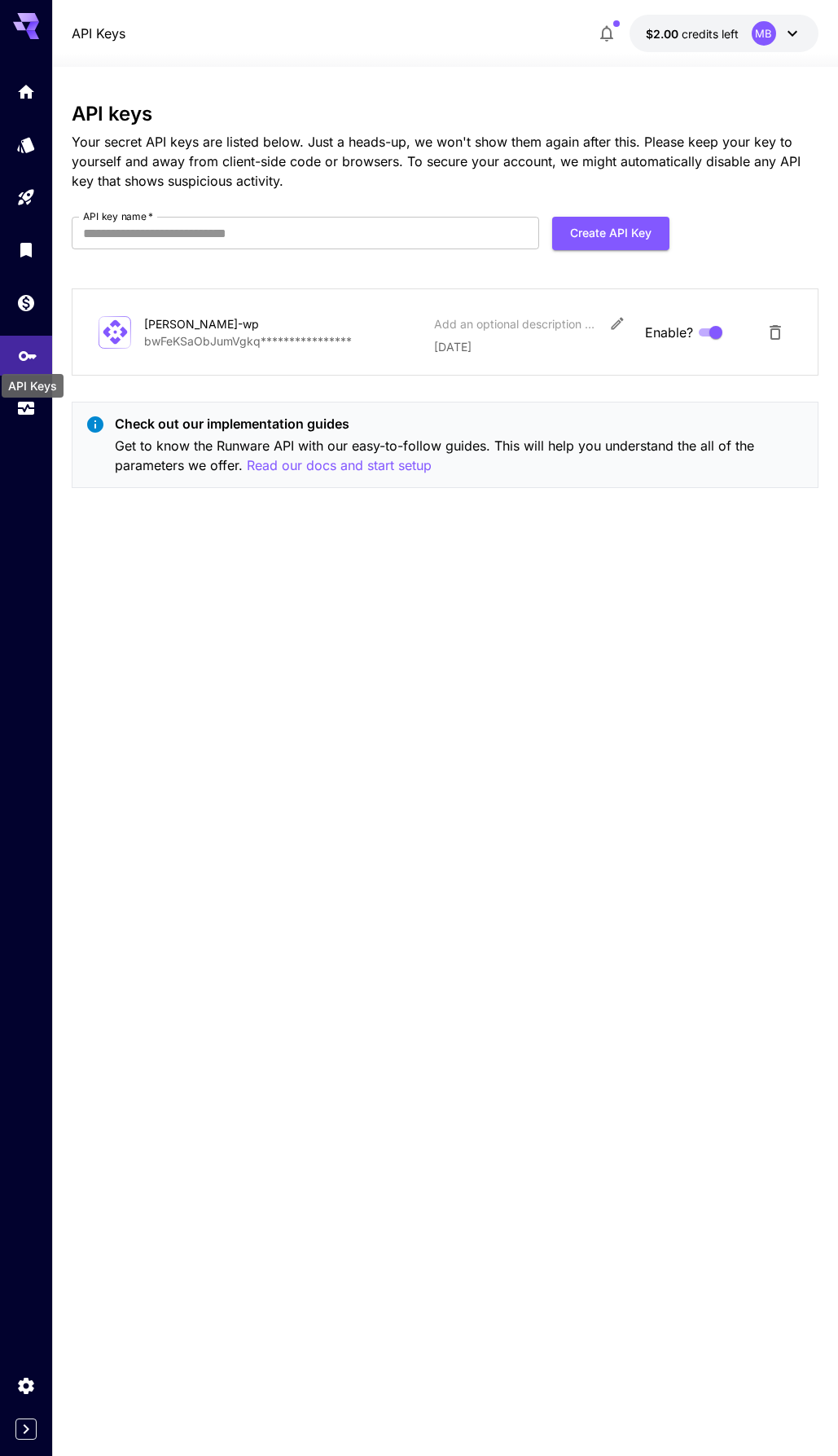
click at [25, 360] on icon "API Keys" at bounding box center [27, 352] width 20 height 20
click at [307, 473] on p "Read our docs and start setup" at bounding box center [339, 466] width 185 height 21
click at [28, 96] on icon "Home" at bounding box center [27, 87] width 20 height 20
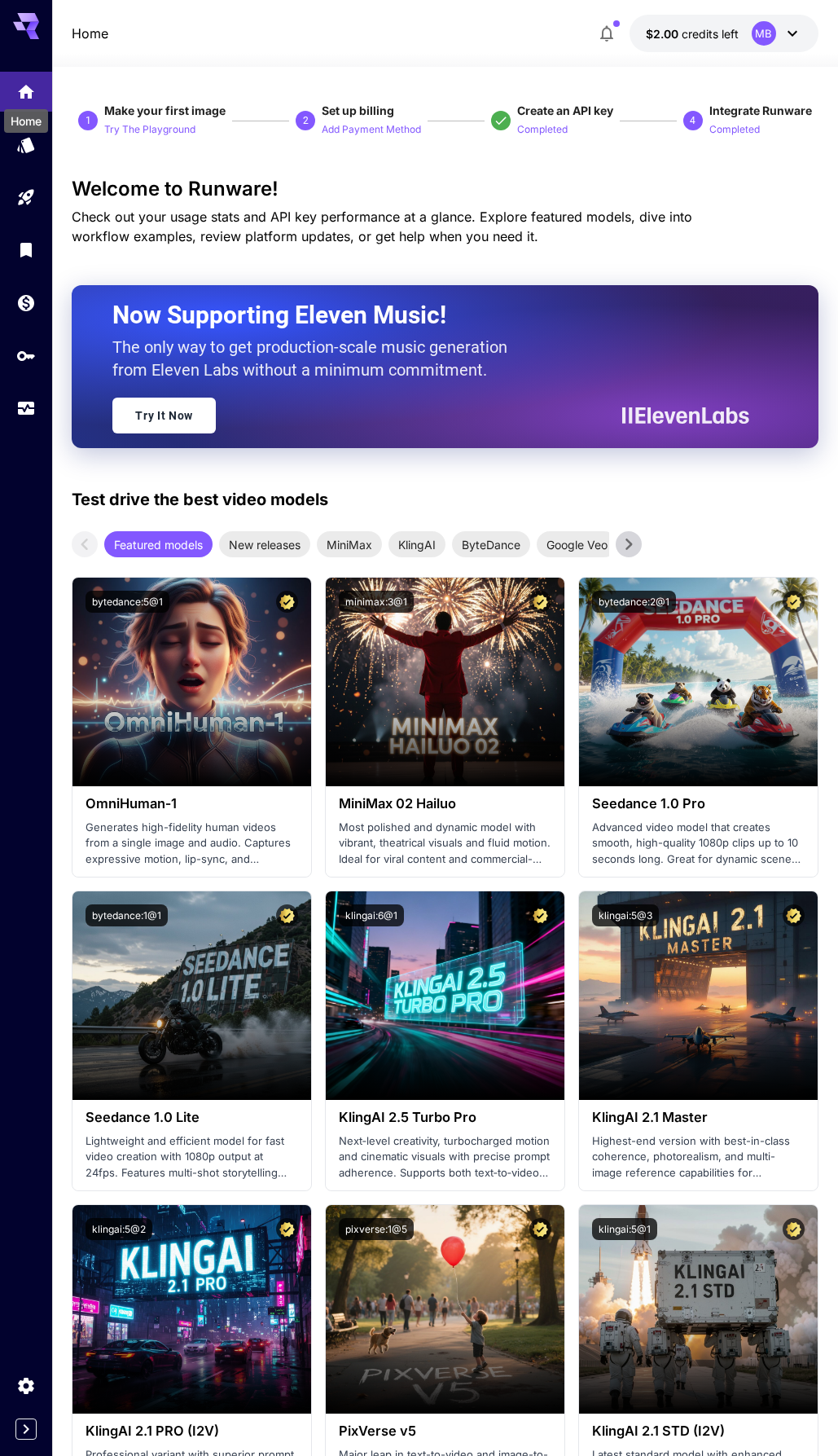
click at [25, 129] on div "Home" at bounding box center [26, 121] width 44 height 24
click at [26, 150] on div "Models" at bounding box center [28, 168] width 57 height 37
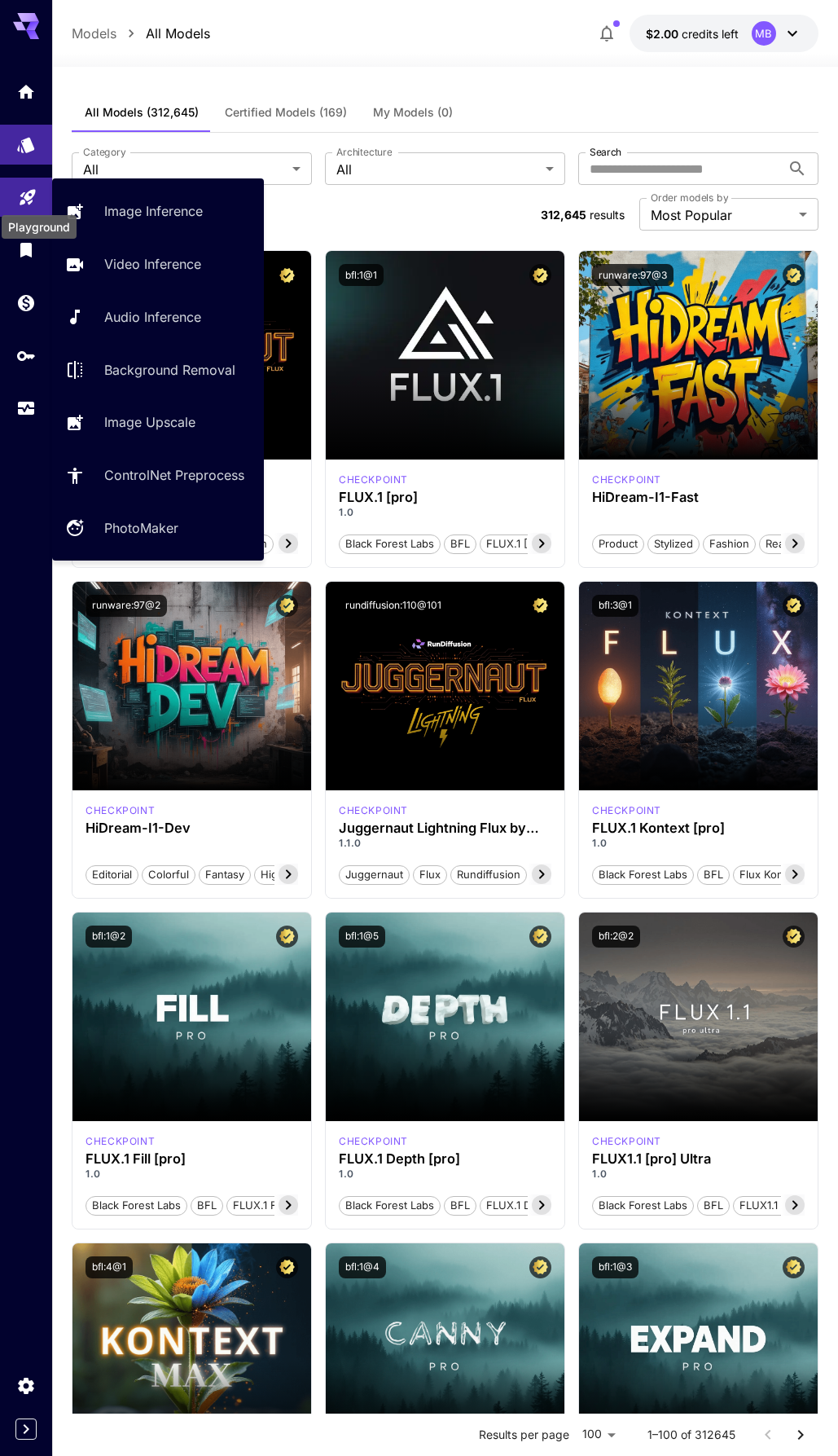
click at [25, 192] on icon "Playground" at bounding box center [27, 194] width 15 height 15
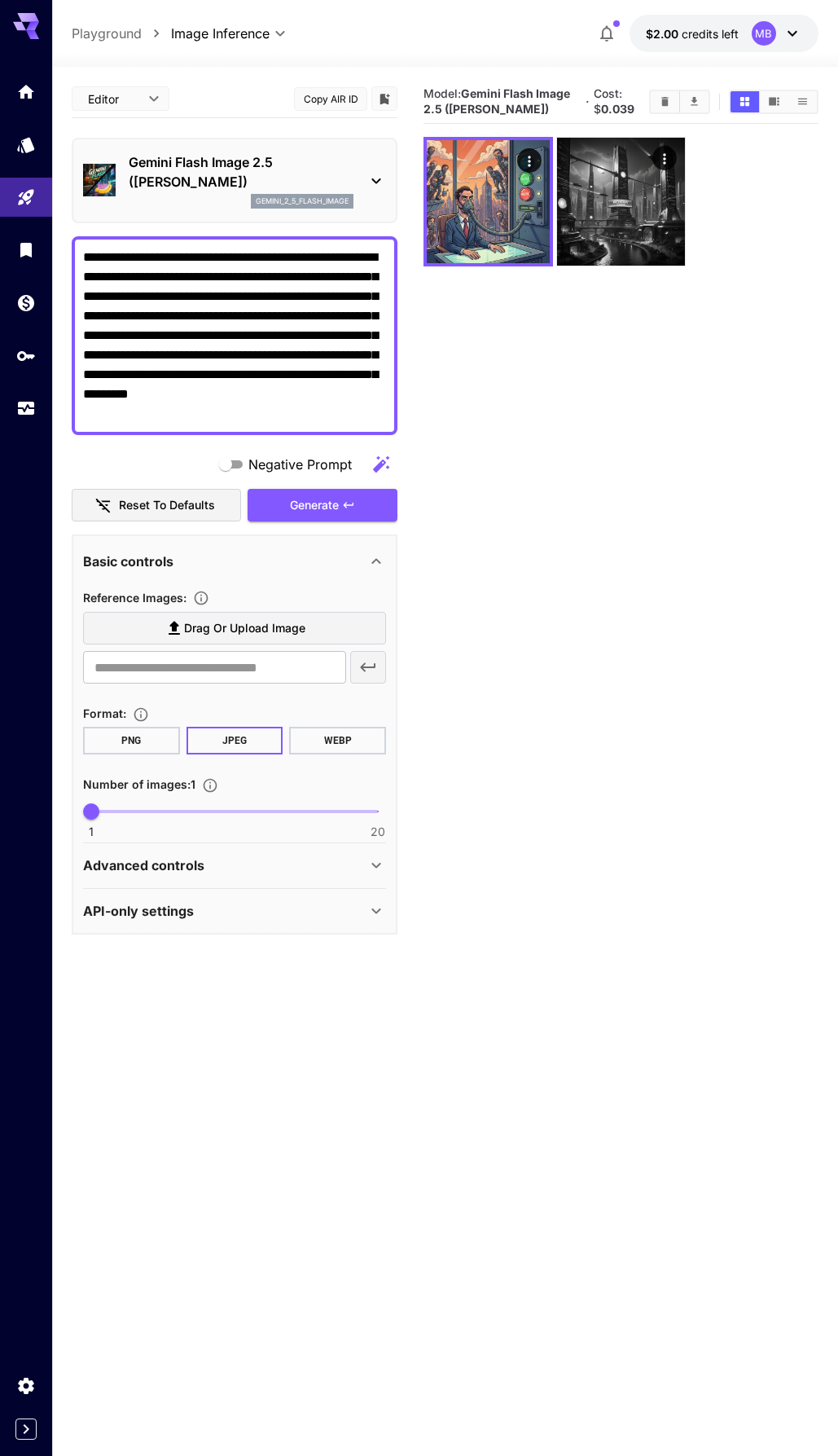
click at [601, 318] on section "Model: Gemini Flash Image 2.5 ([PERSON_NAME]) · Cost: $ 0.039" at bounding box center [620, 807] width 395 height 1456
click at [141, 90] on body "**********" at bounding box center [419, 793] width 838 height 1585
click at [143, 90] on div at bounding box center [419, 728] width 838 height 1456
click at [131, 84] on body "**********" at bounding box center [419, 793] width 838 height 1585
click at [116, 178] on li "cURL" at bounding box center [121, 190] width 98 height 29
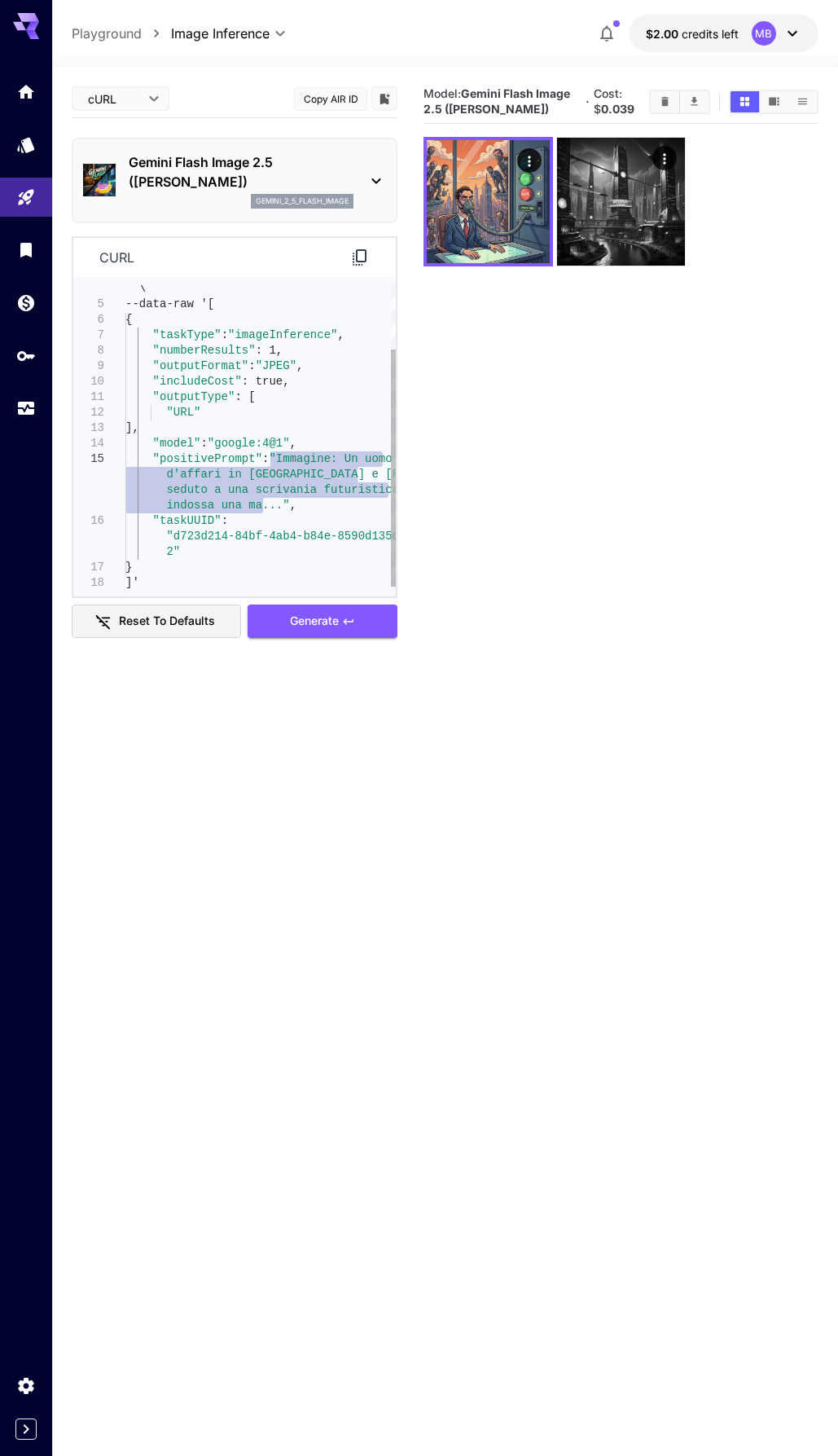
drag, startPoint x: 266, startPoint y: 505, endPoint x: 272, endPoint y: 458, distance: 47.4
click at [272, 458] on div "\ --data-raw '[ { "taskType" : "imageInference" , "numberResults" : 1, "outputF…" at bounding box center [260, 398] width 271 height 387
click at [338, 501] on div "\ --data-raw '[ { "taskType" : "imageInference" , "numberResults" : 1, "outputF…" at bounding box center [260, 398] width 271 height 387
click at [352, 248] on button at bounding box center [360, 258] width 20 height 21
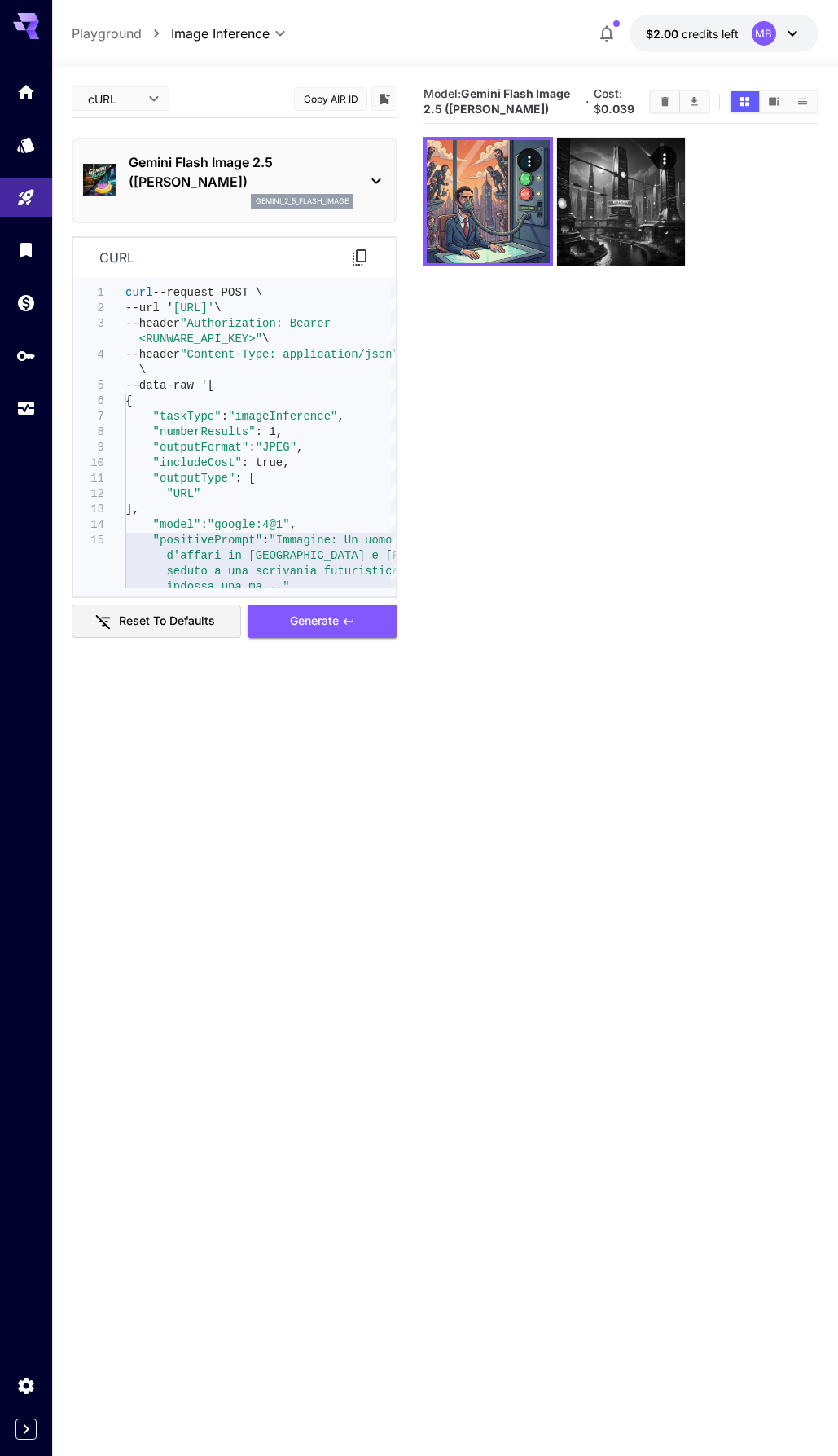
click at [351, 259] on icon at bounding box center [360, 257] width 20 height 20
click at [316, 491] on div "\ --data-raw '[ { "taskType" : "imageInference" , "numberResults" : 1, "outputF…" at bounding box center [260, 479] width 271 height 387
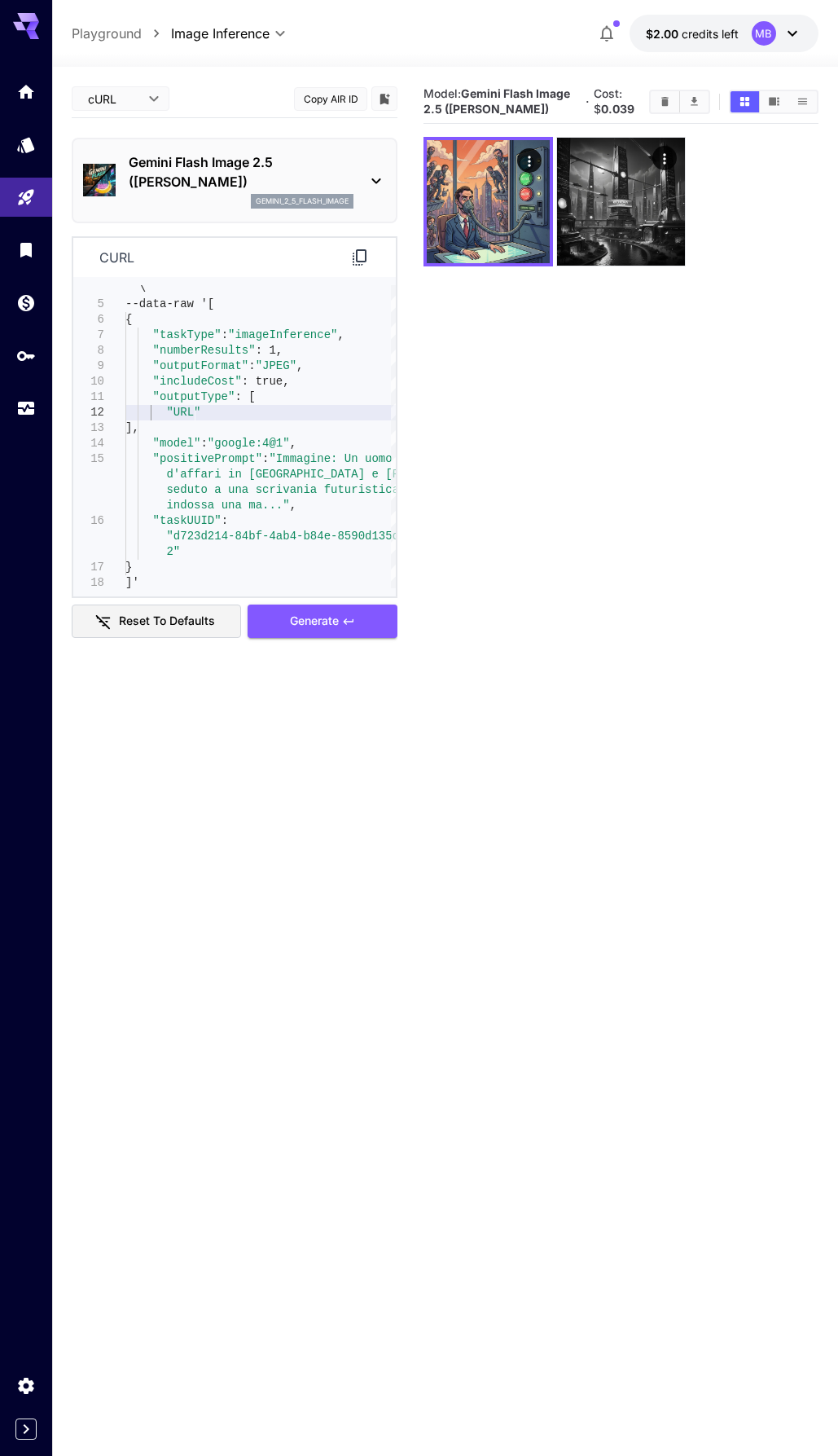
click at [149, 77] on div "**********" at bounding box center [446, 826] width 747 height 1519
click at [147, 96] on body "**********" at bounding box center [419, 793] width 838 height 1585
click at [120, 170] on span "JSON" at bounding box center [121, 161] width 72 height 20
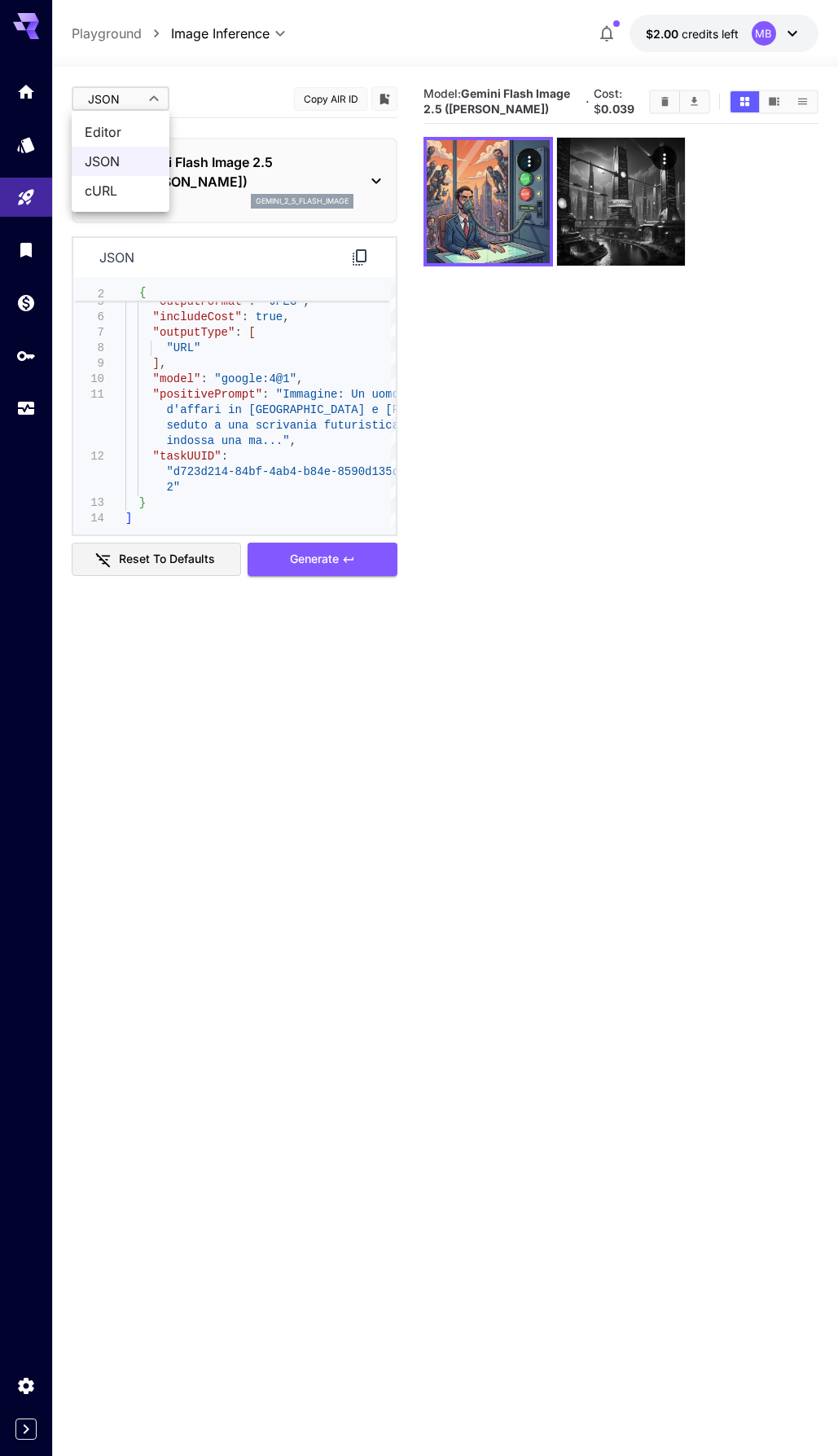
click at [153, 110] on body "**********" at bounding box center [419, 793] width 838 height 1585
click at [128, 184] on span "cURL" at bounding box center [121, 190] width 72 height 20
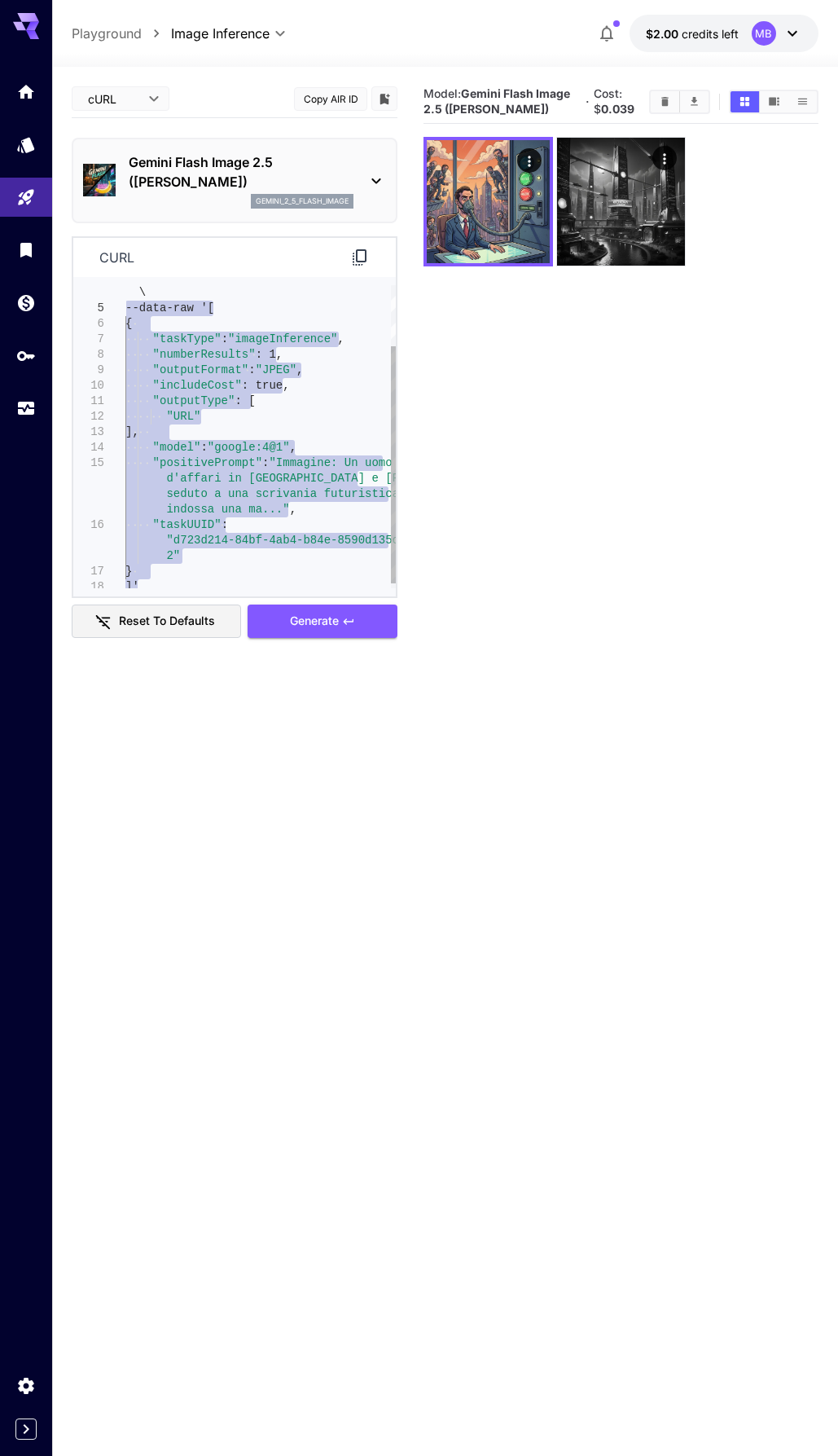
drag, startPoint x: 138, startPoint y: 563, endPoint x: 115, endPoint y: 314, distance: 250.1
click at [125, 314] on div "\ --data-raw '[ { "taskType" : "imageInference" , "numberResults" : 1, "outputF…" at bounding box center [260, 401] width 271 height 387
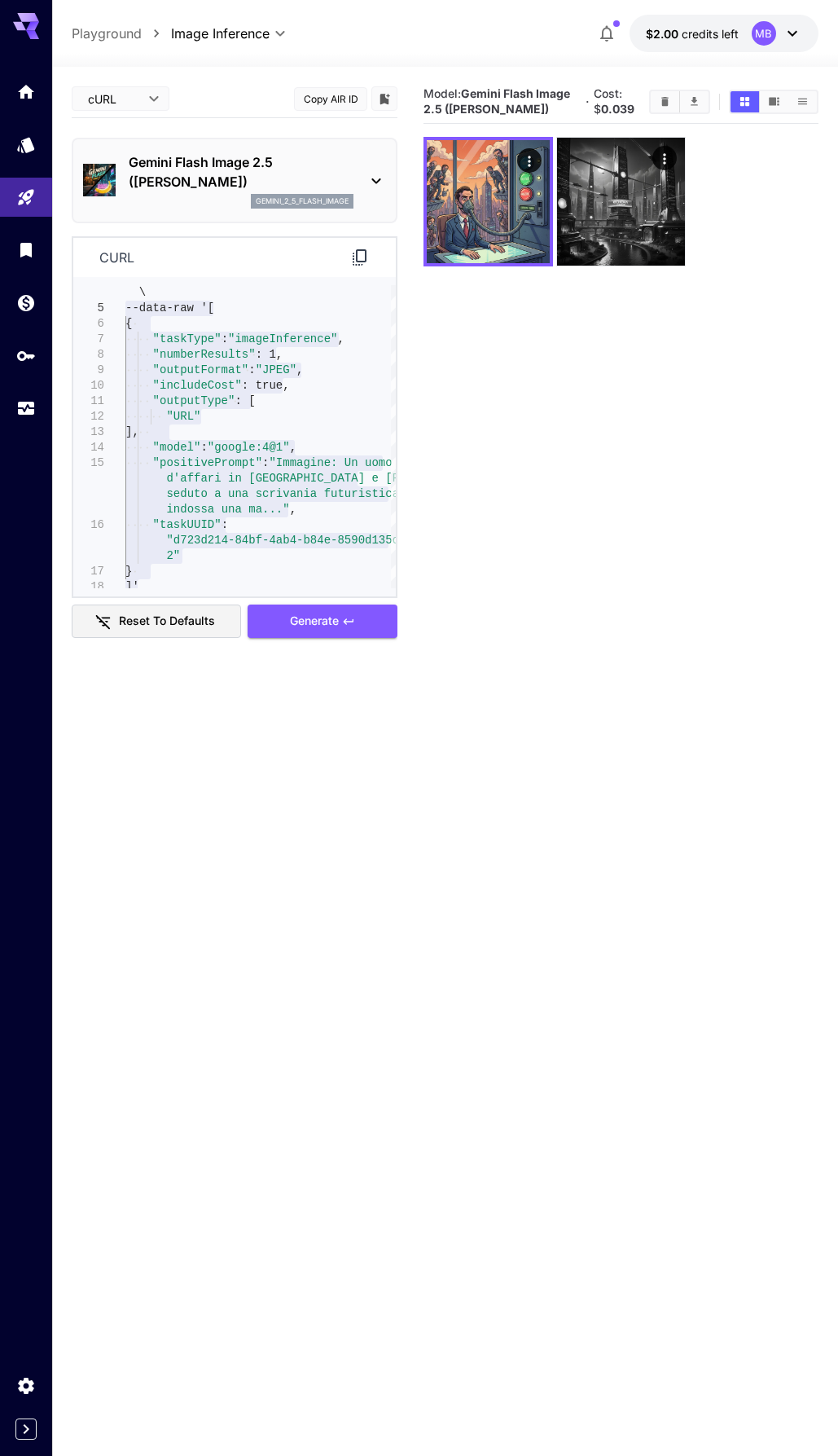
click at [143, 95] on body "**********" at bounding box center [419, 793] width 838 height 1585
click at [128, 150] on li "JSON" at bounding box center [121, 161] width 98 height 29
type input "****"
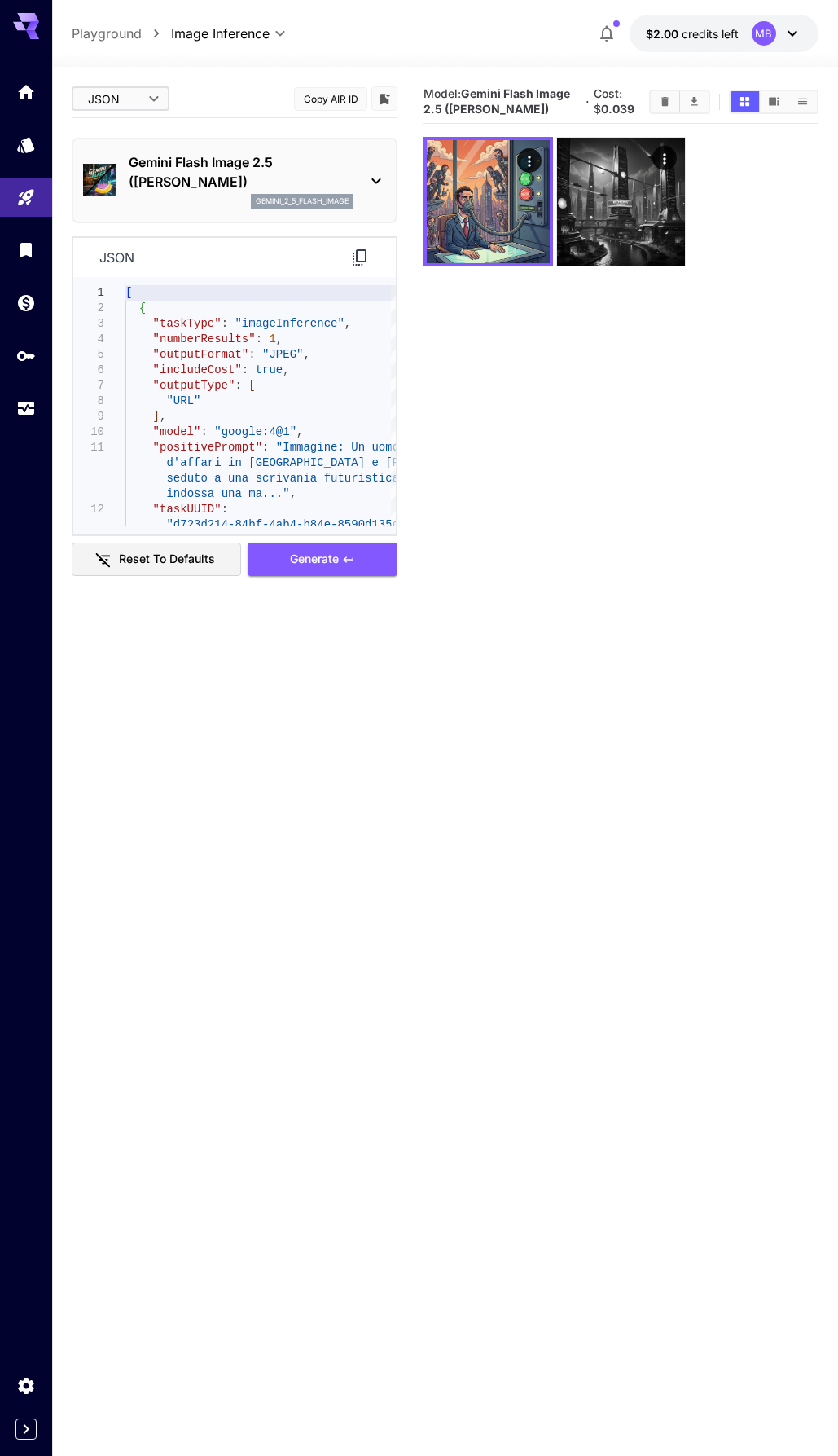
click at [356, 261] on icon at bounding box center [360, 257] width 14 height 16
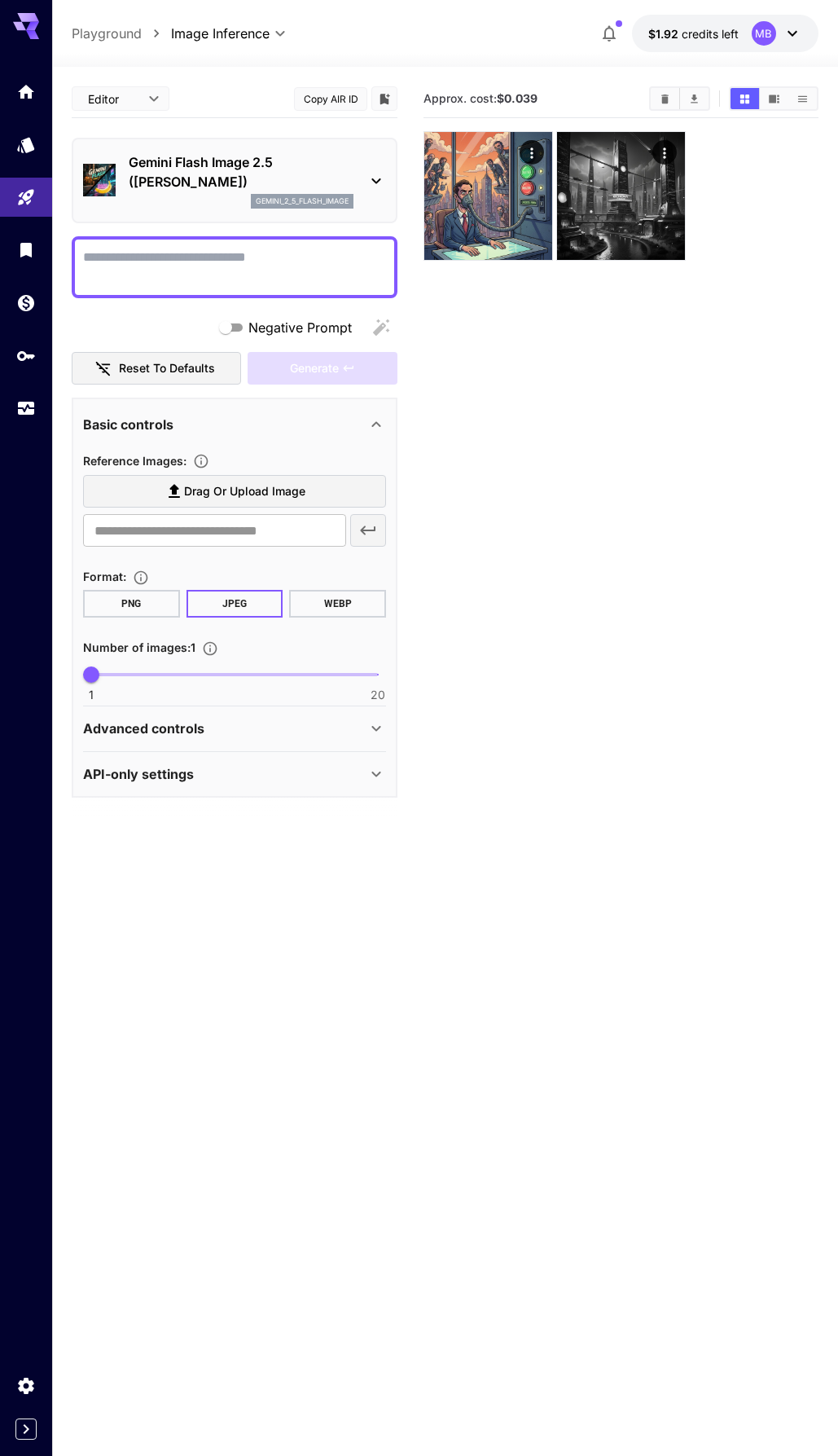
click at [673, 21] on button "$1.92 credits left MB" at bounding box center [726, 33] width 187 height 38
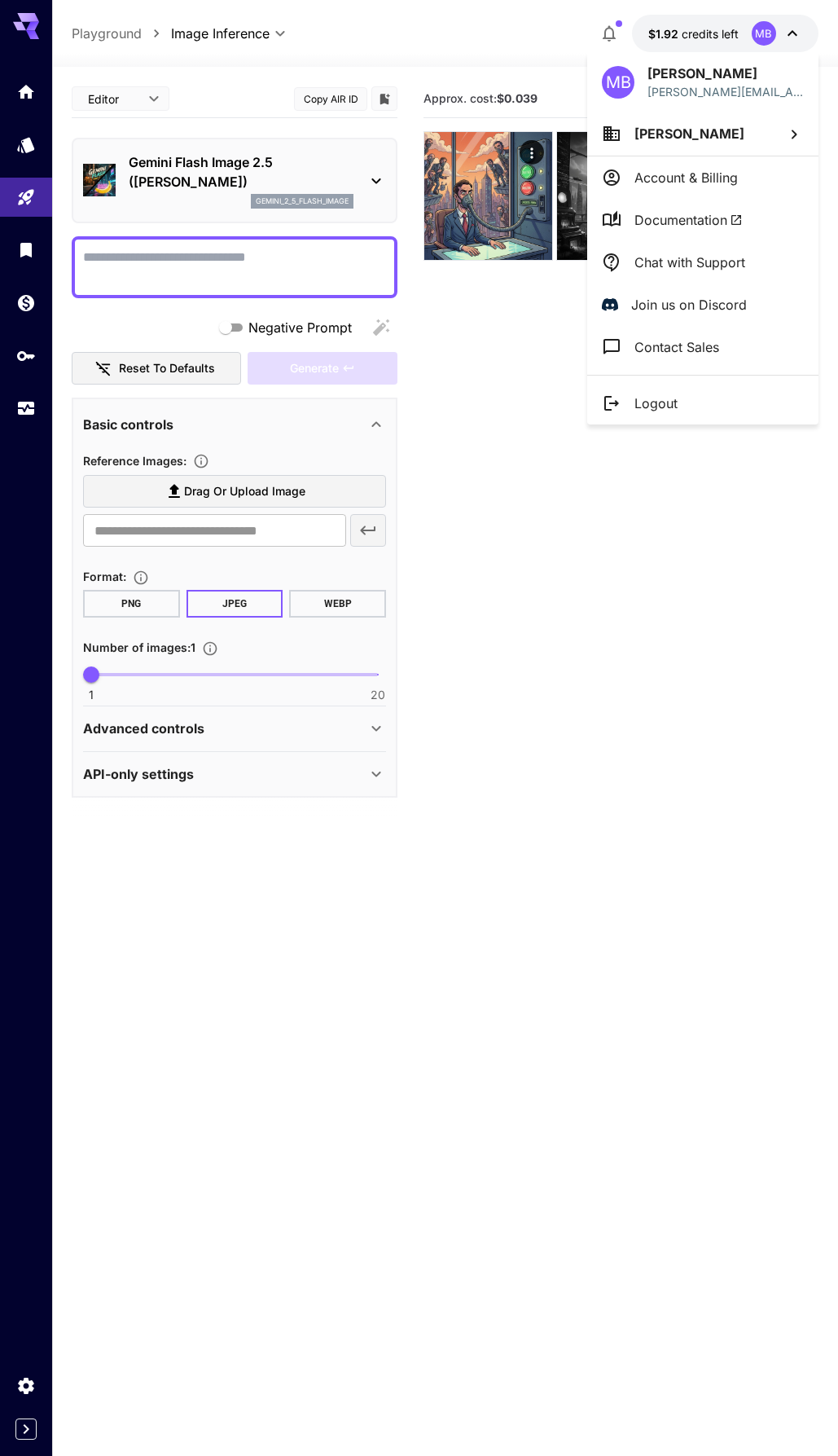
click at [454, 336] on div at bounding box center [419, 728] width 838 height 1456
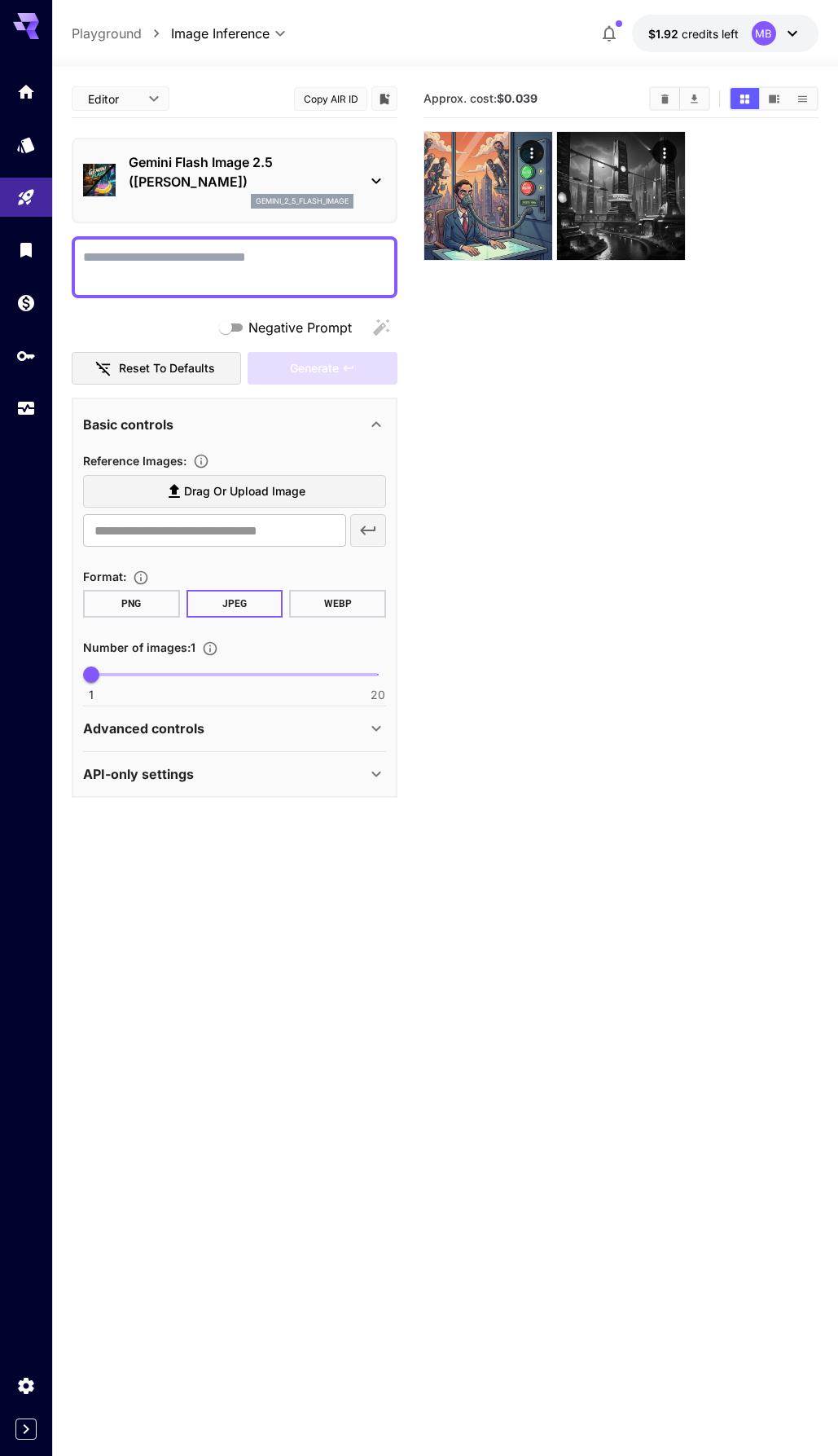
click at [290, 177] on p "Gemini Flash Image 2.5 ([PERSON_NAME])" at bounding box center [241, 172] width 224 height 39
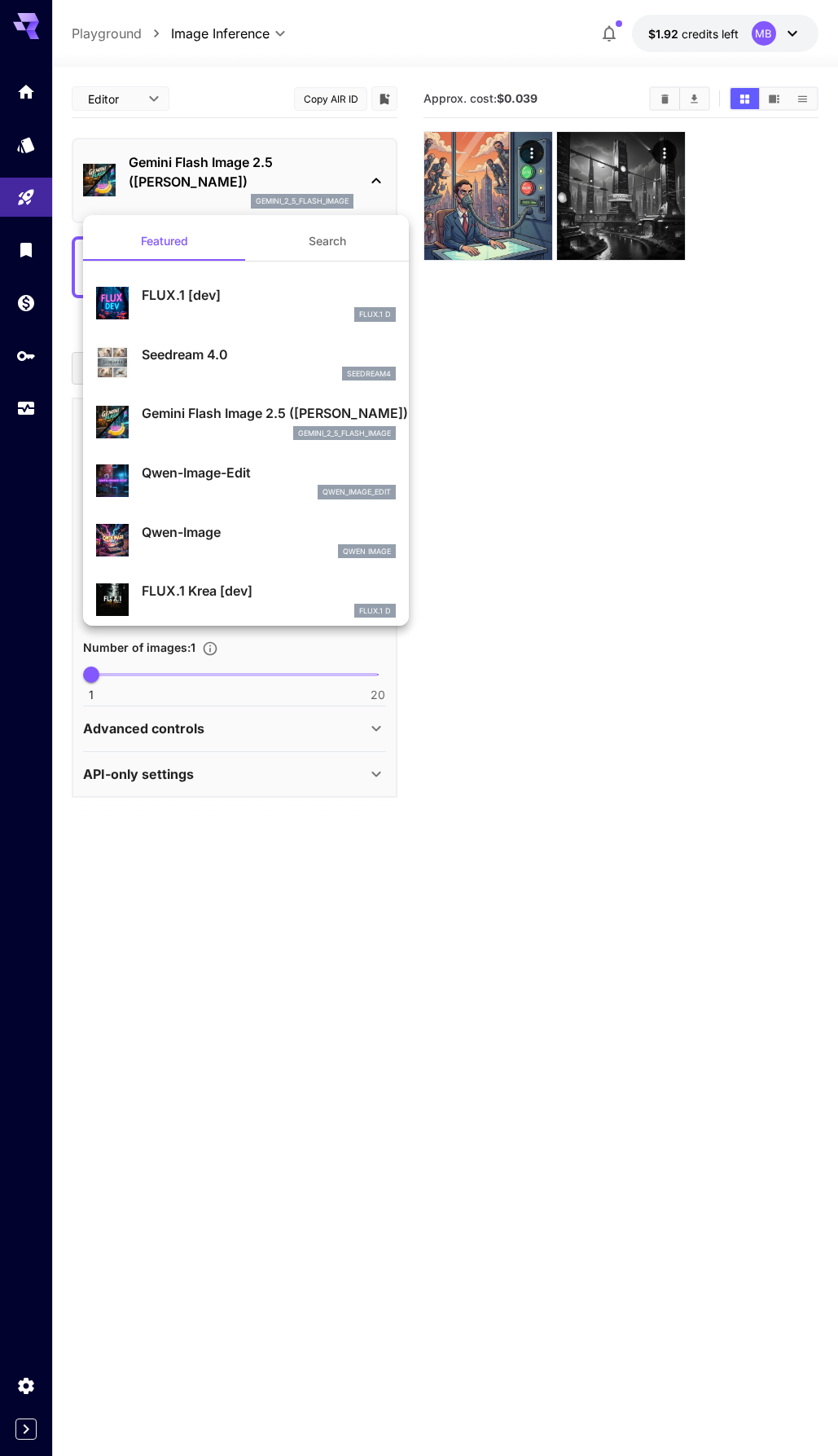
click at [251, 291] on p "FLUX.1 [dev]" at bounding box center [268, 295] width 254 height 20
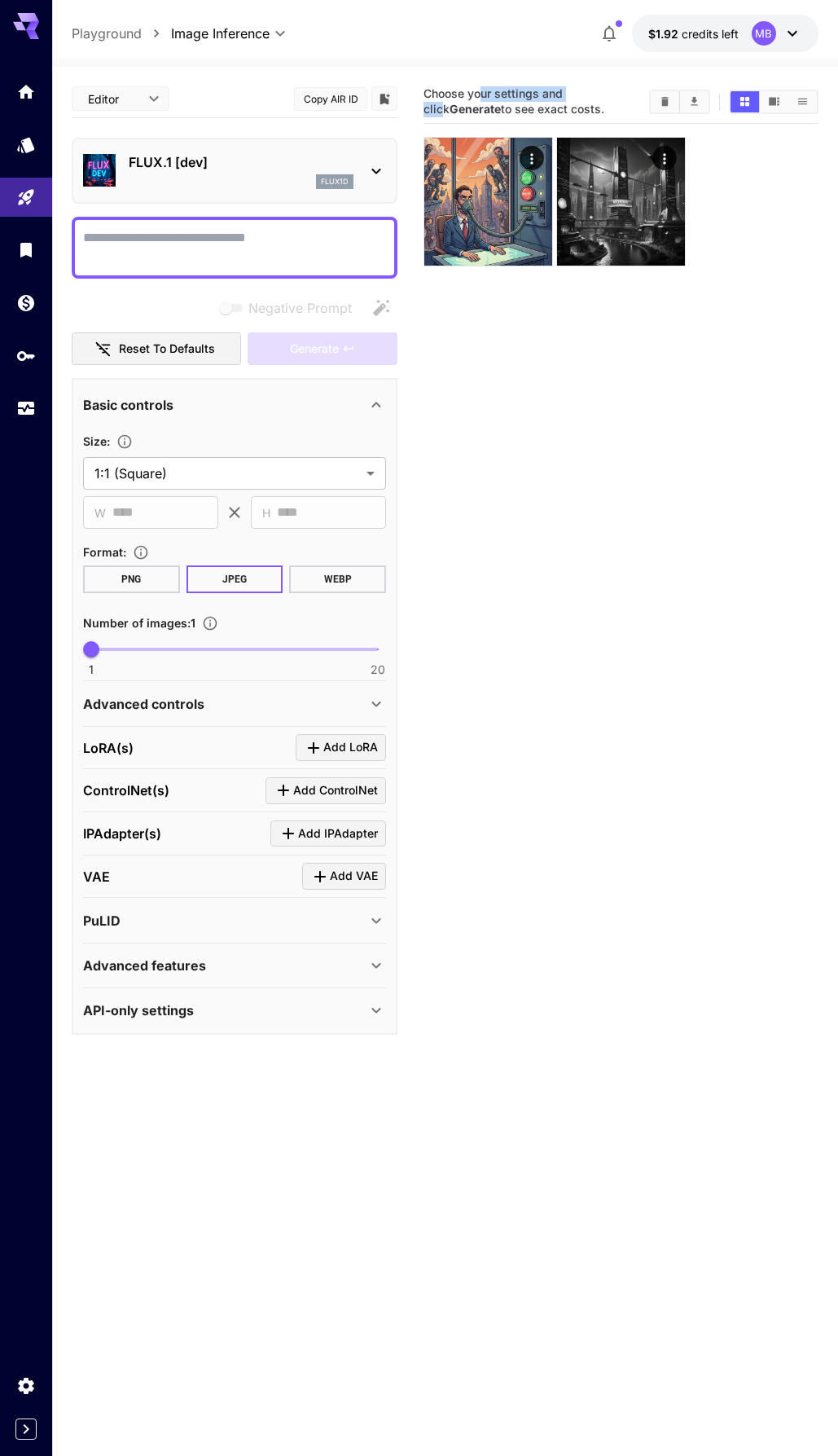
drag, startPoint x: 505, startPoint y: 94, endPoint x: 588, endPoint y: 90, distance: 83.1
click at [588, 90] on span "Choose your settings and click Generate to see exact costs." at bounding box center [513, 101] width 181 height 29
click at [590, 91] on span "Choose your settings and click Generate to see exact costs." at bounding box center [513, 101] width 181 height 29
click at [300, 273] on div at bounding box center [235, 248] width 326 height 62
click at [293, 243] on textarea "Negative Prompt" at bounding box center [235, 248] width 303 height 39
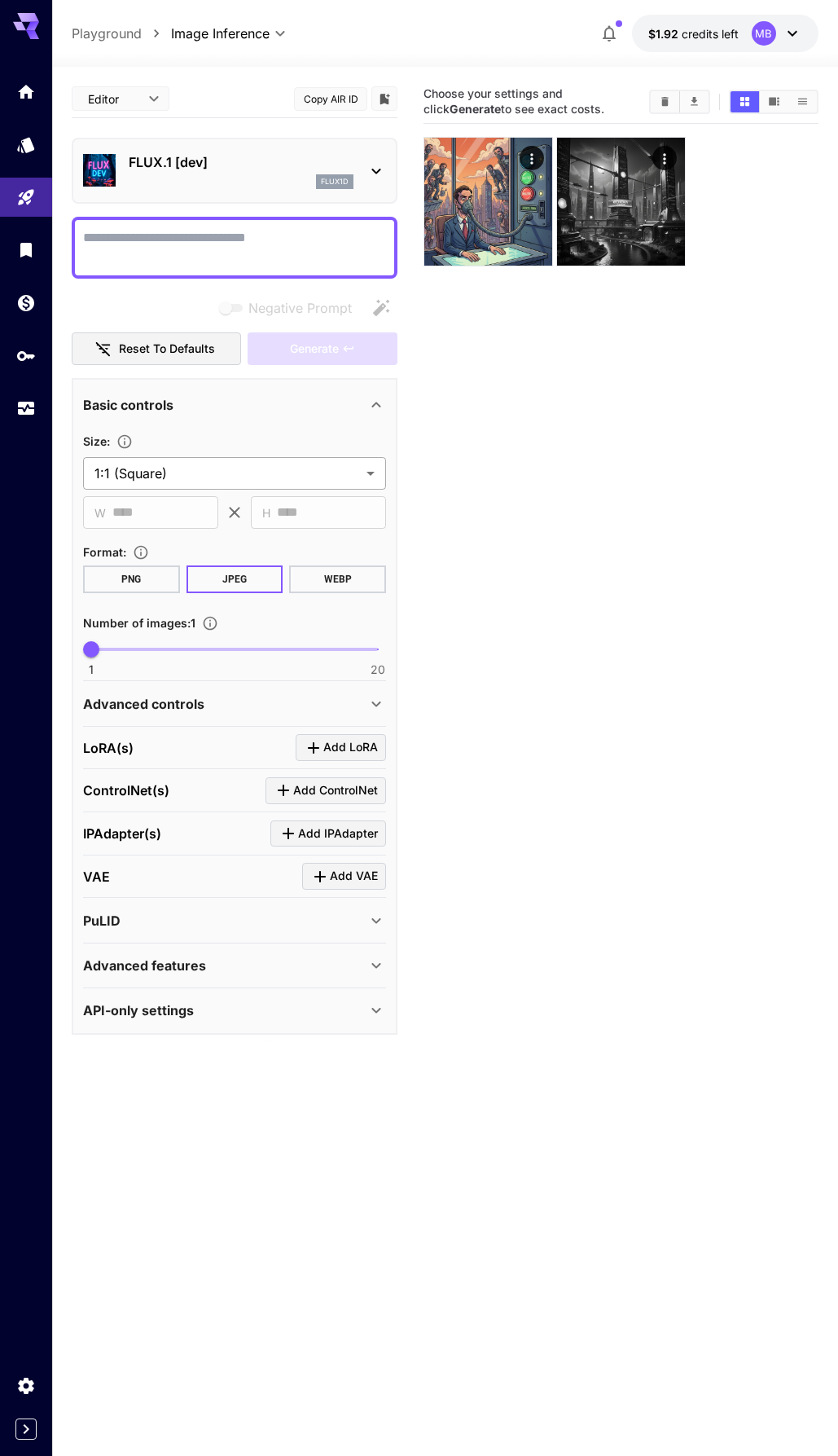
click at [146, 484] on body "**********" at bounding box center [419, 793] width 838 height 1585
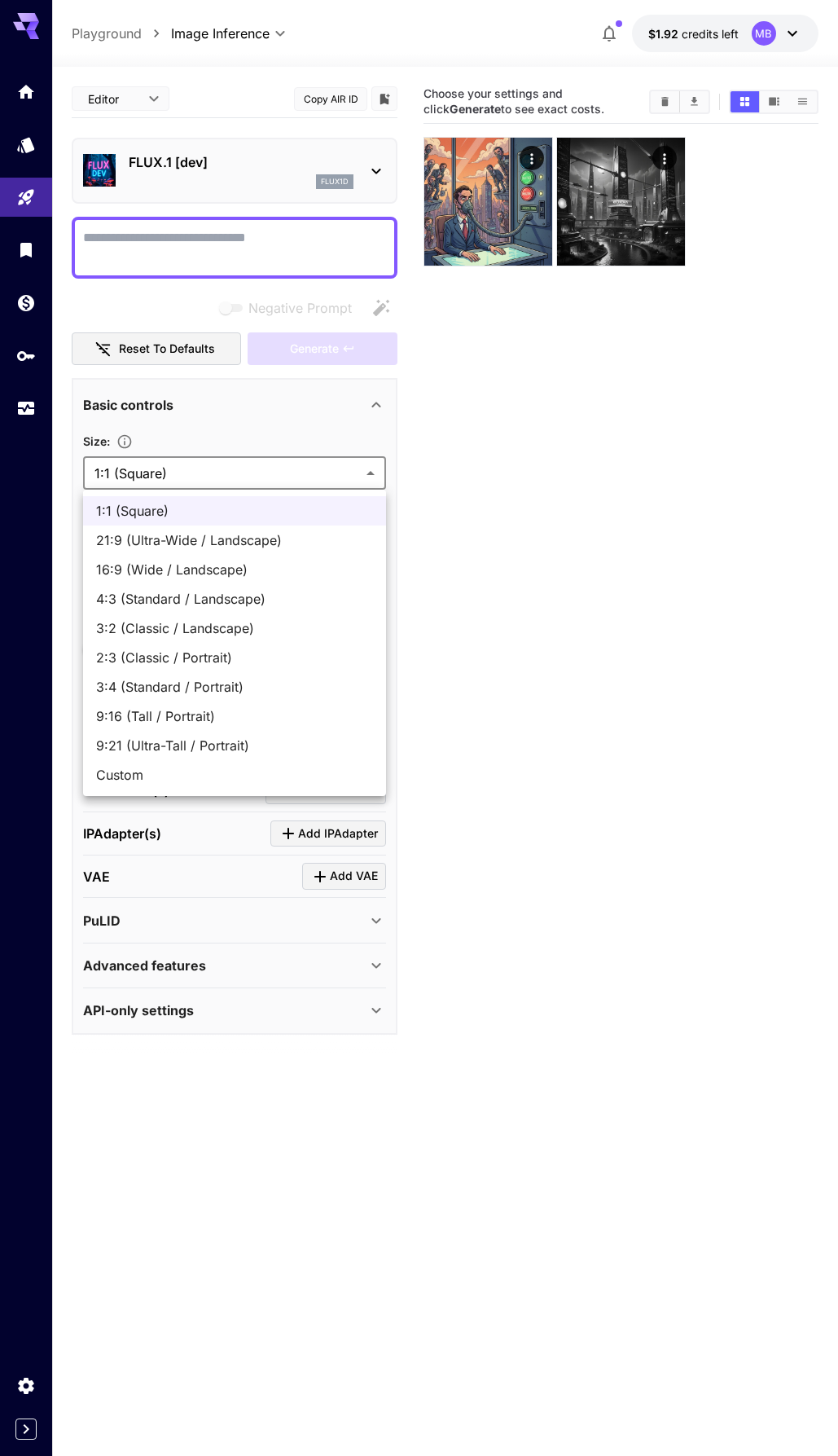
click at [146, 523] on li "1:1 (Square)" at bounding box center [235, 511] width 303 height 29
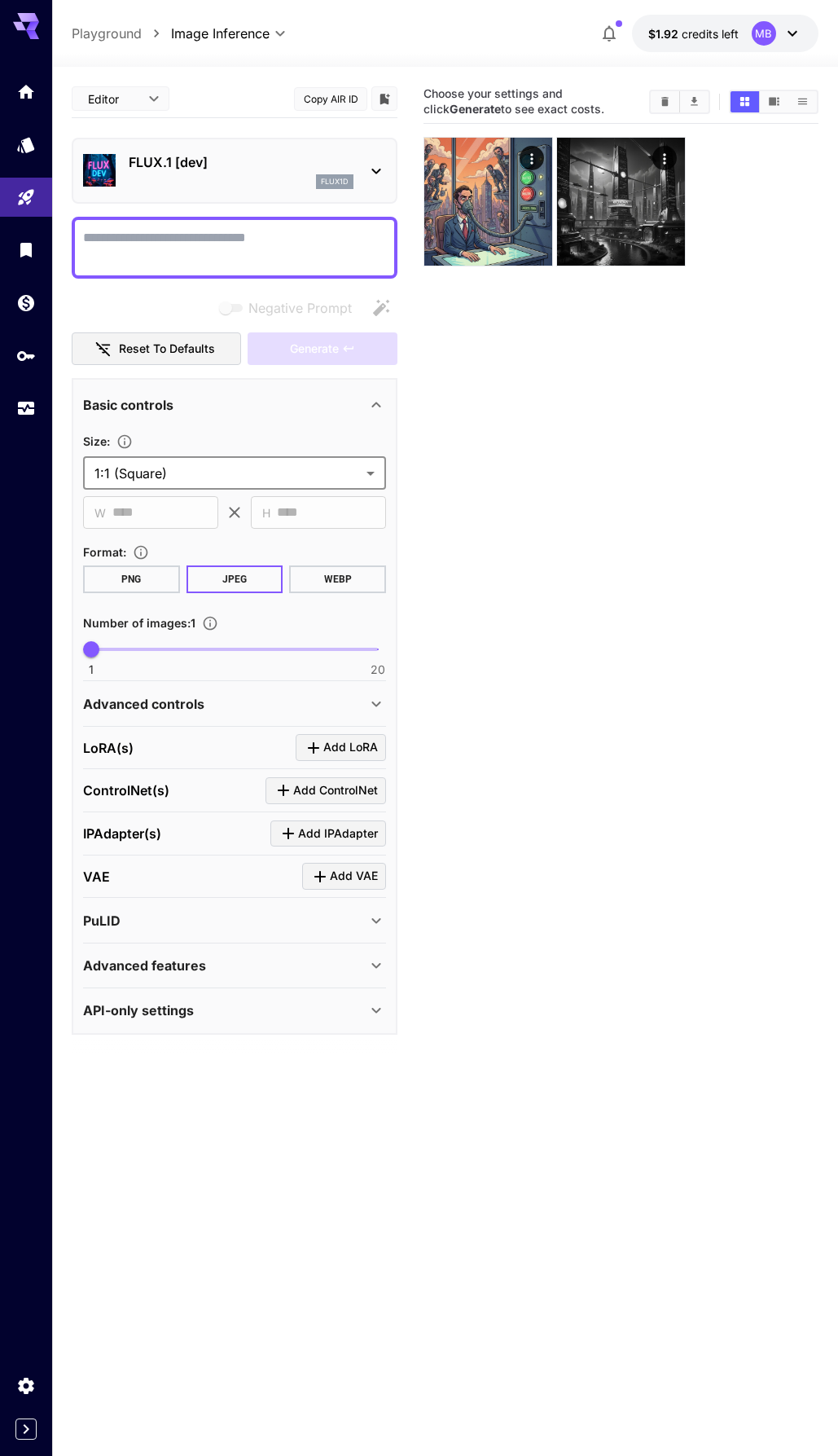
click at [144, 576] on button "PNG" at bounding box center [131, 579] width 97 height 27
click at [214, 579] on button "JPEG" at bounding box center [235, 579] width 97 height 27
click at [334, 578] on button "WEBP" at bounding box center [338, 579] width 97 height 27
click at [242, 467] on body "**********" at bounding box center [419, 793] width 838 height 1585
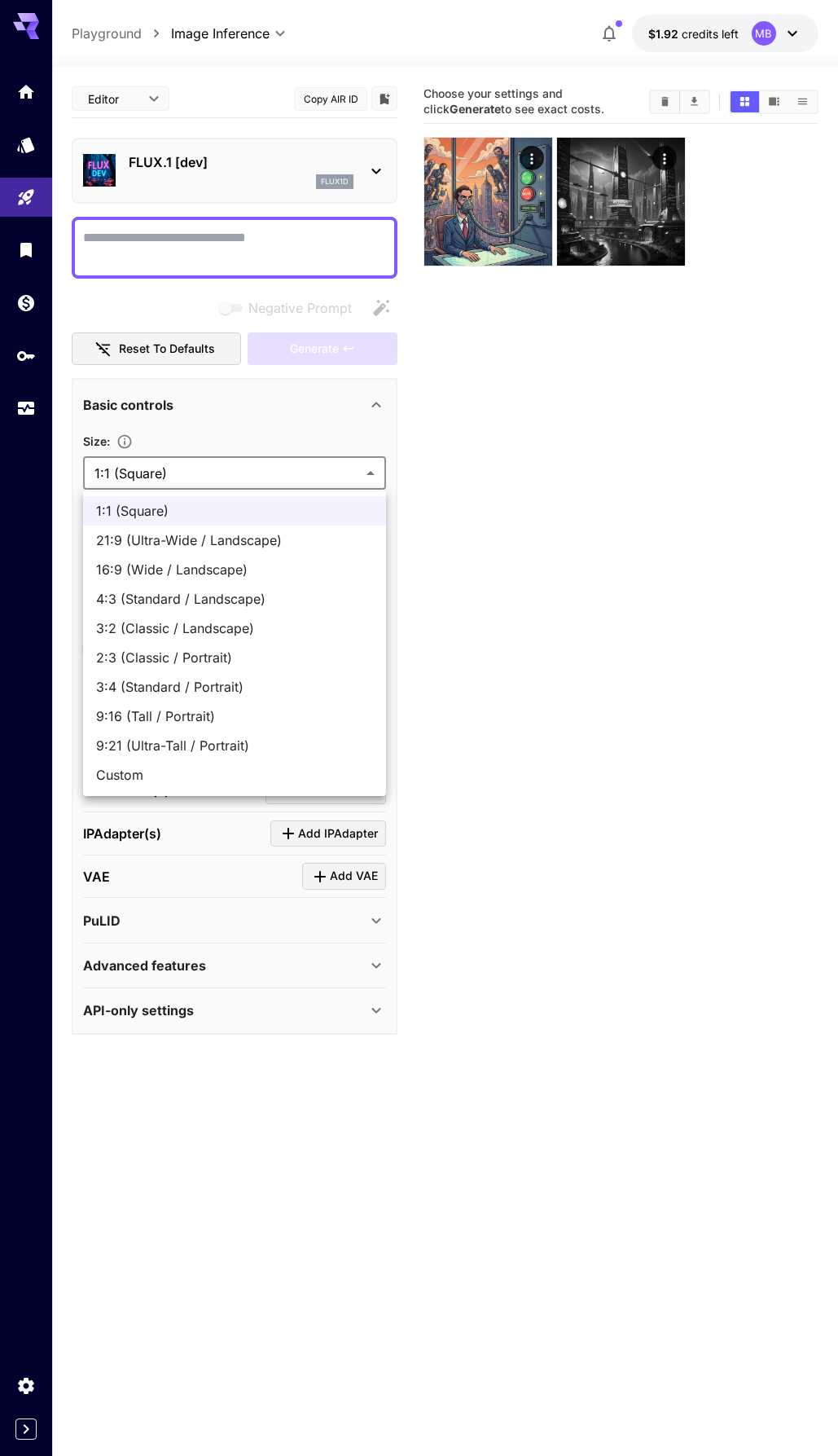
click at [191, 476] on div at bounding box center [419, 728] width 838 height 1456
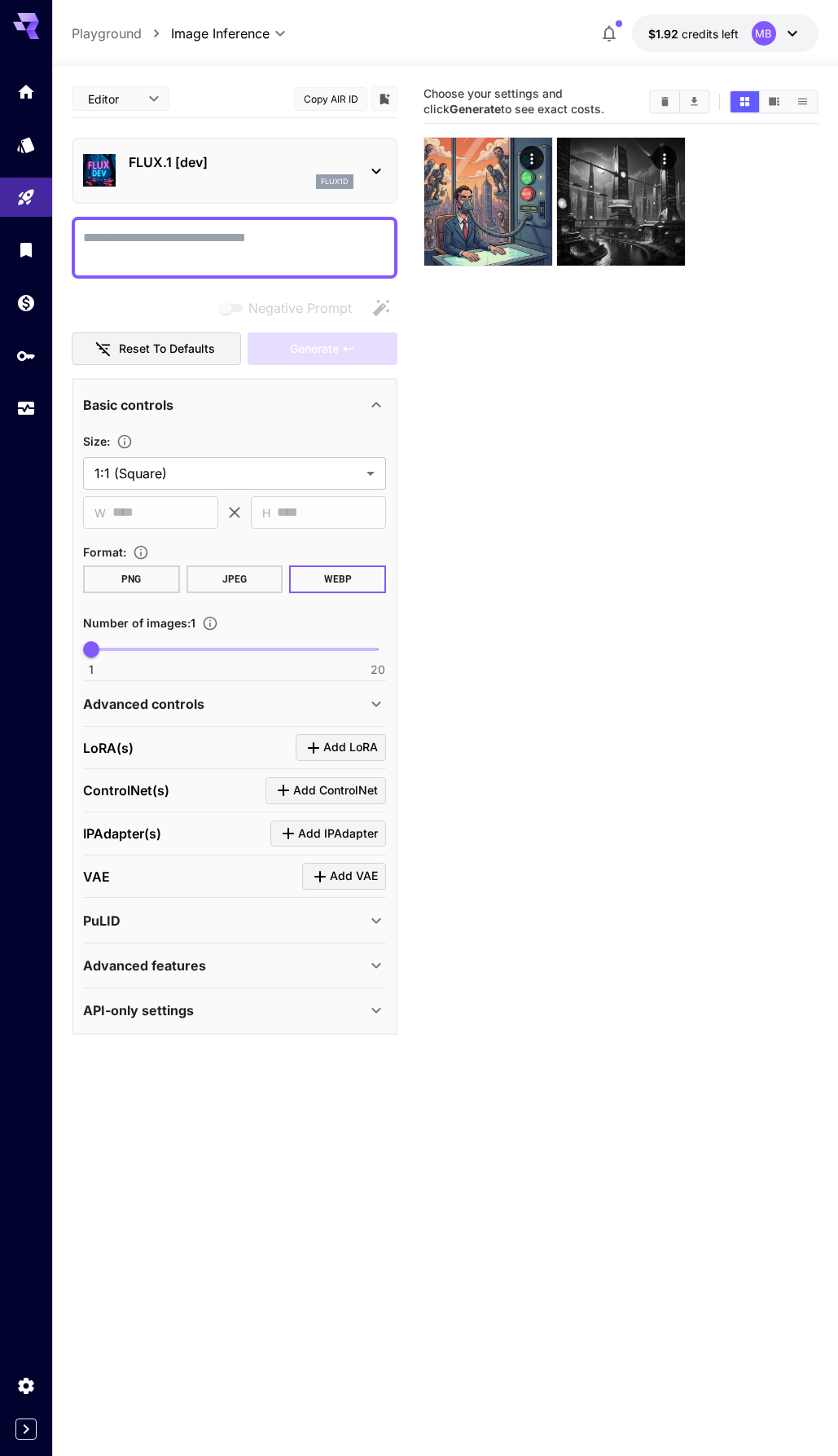
click at [189, 251] on textarea "Negative Prompt" at bounding box center [235, 248] width 303 height 39
paste textarea "**********"
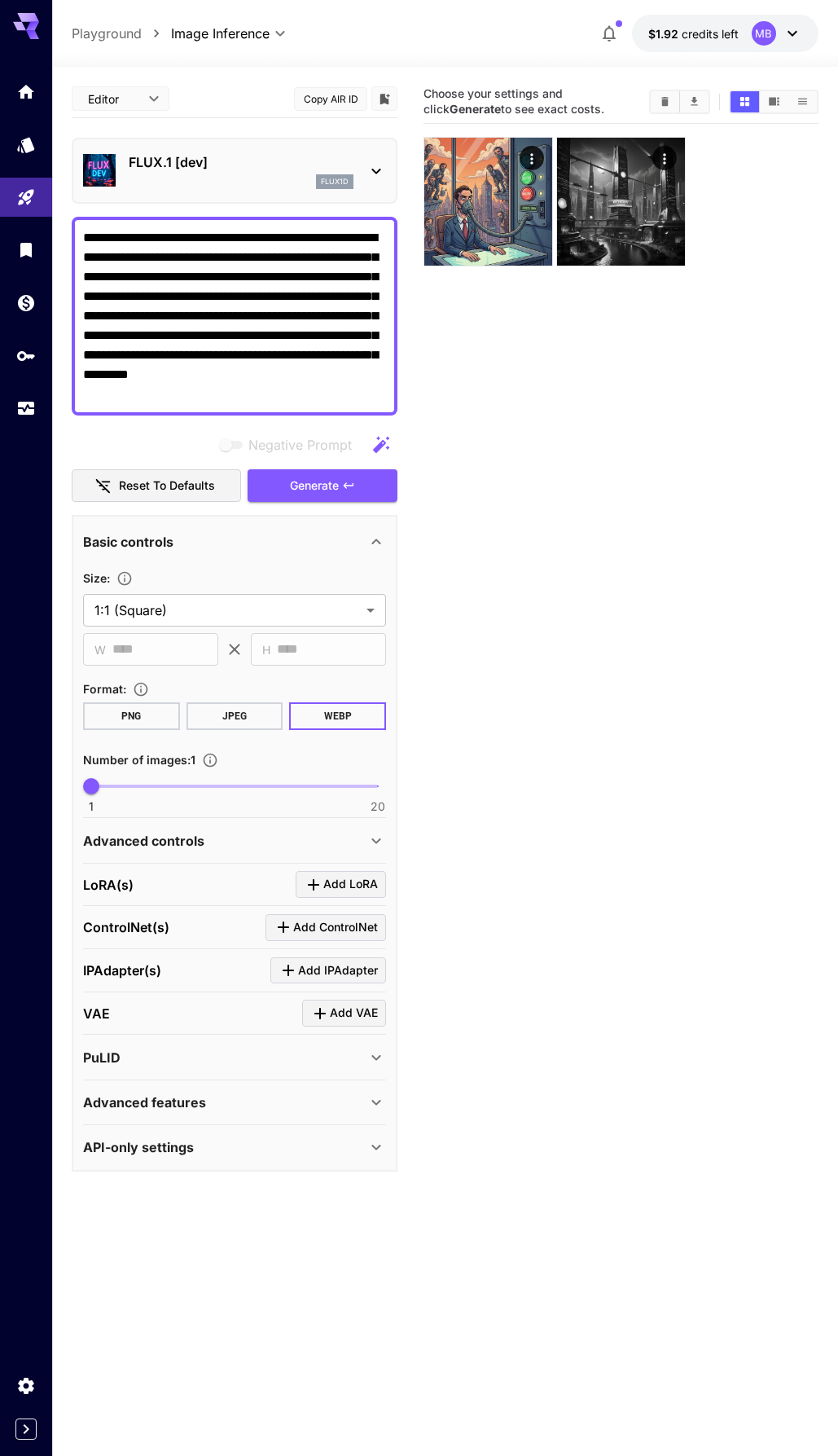
type textarea "**********"
click at [466, 426] on section "Choose your settings and click Generate to see exact costs." at bounding box center [620, 807] width 395 height 1456
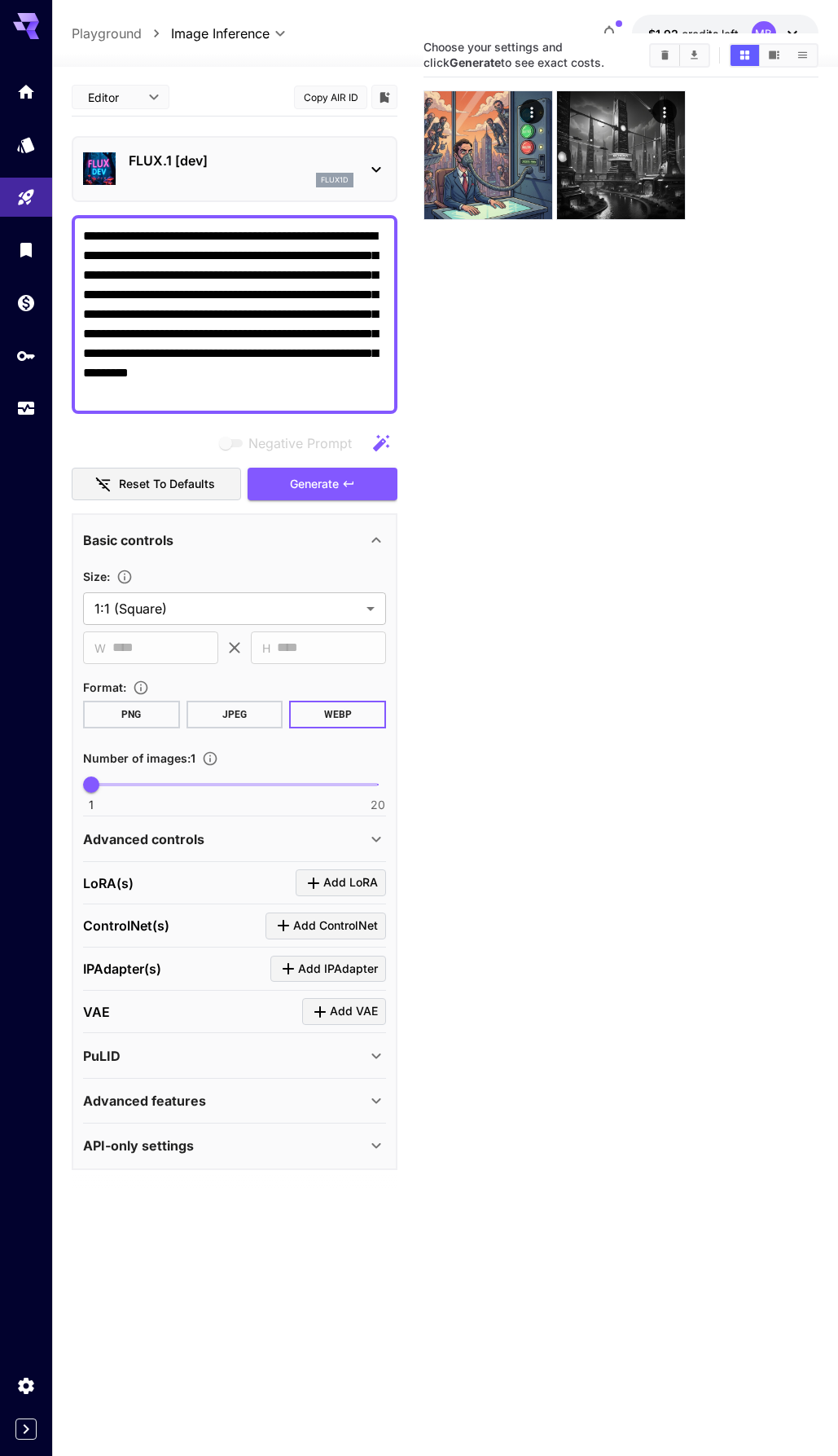
scroll to position [111, 0]
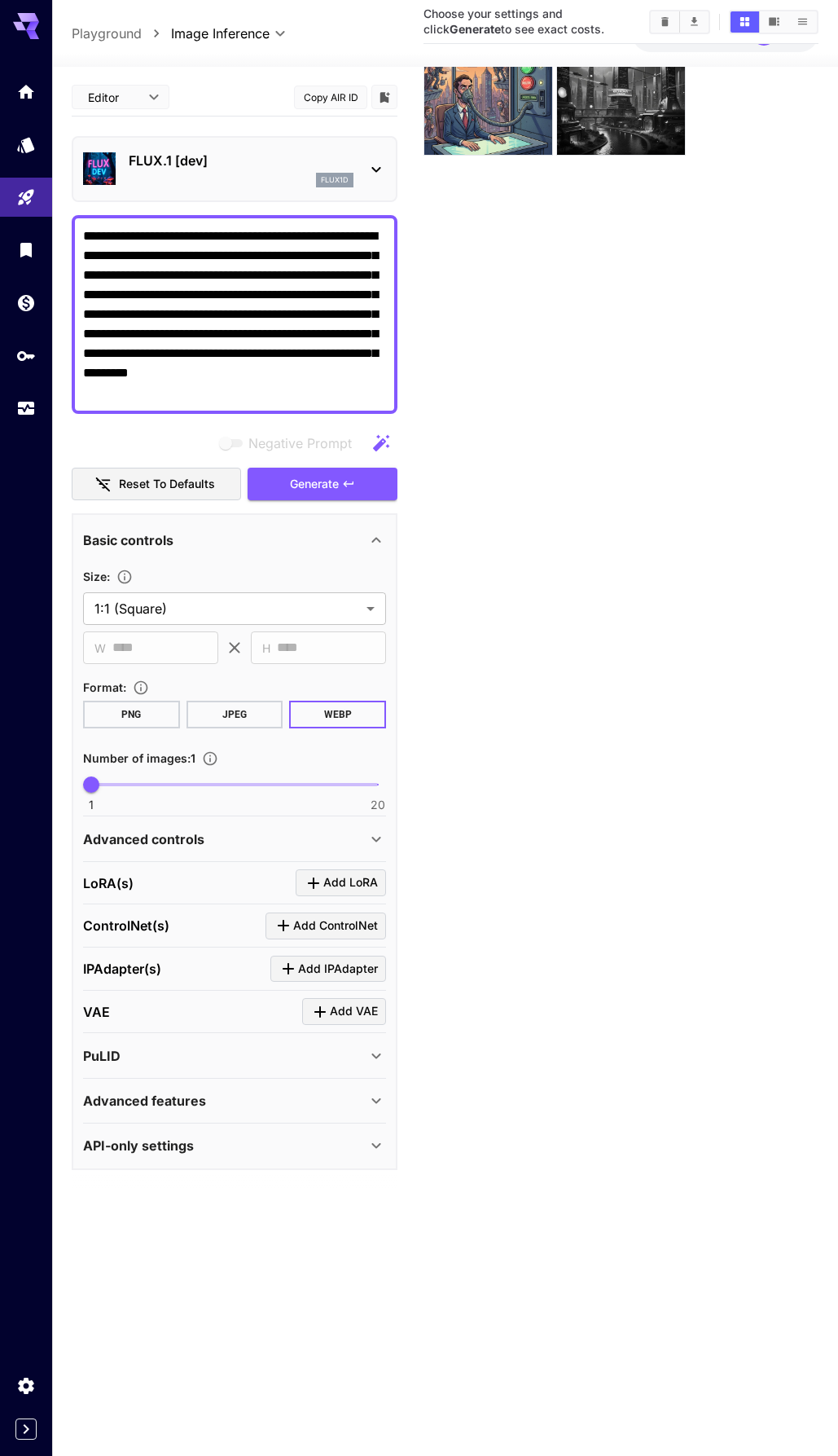
click at [308, 1056] on div "PuLID" at bounding box center [224, 1056] width 284 height 20
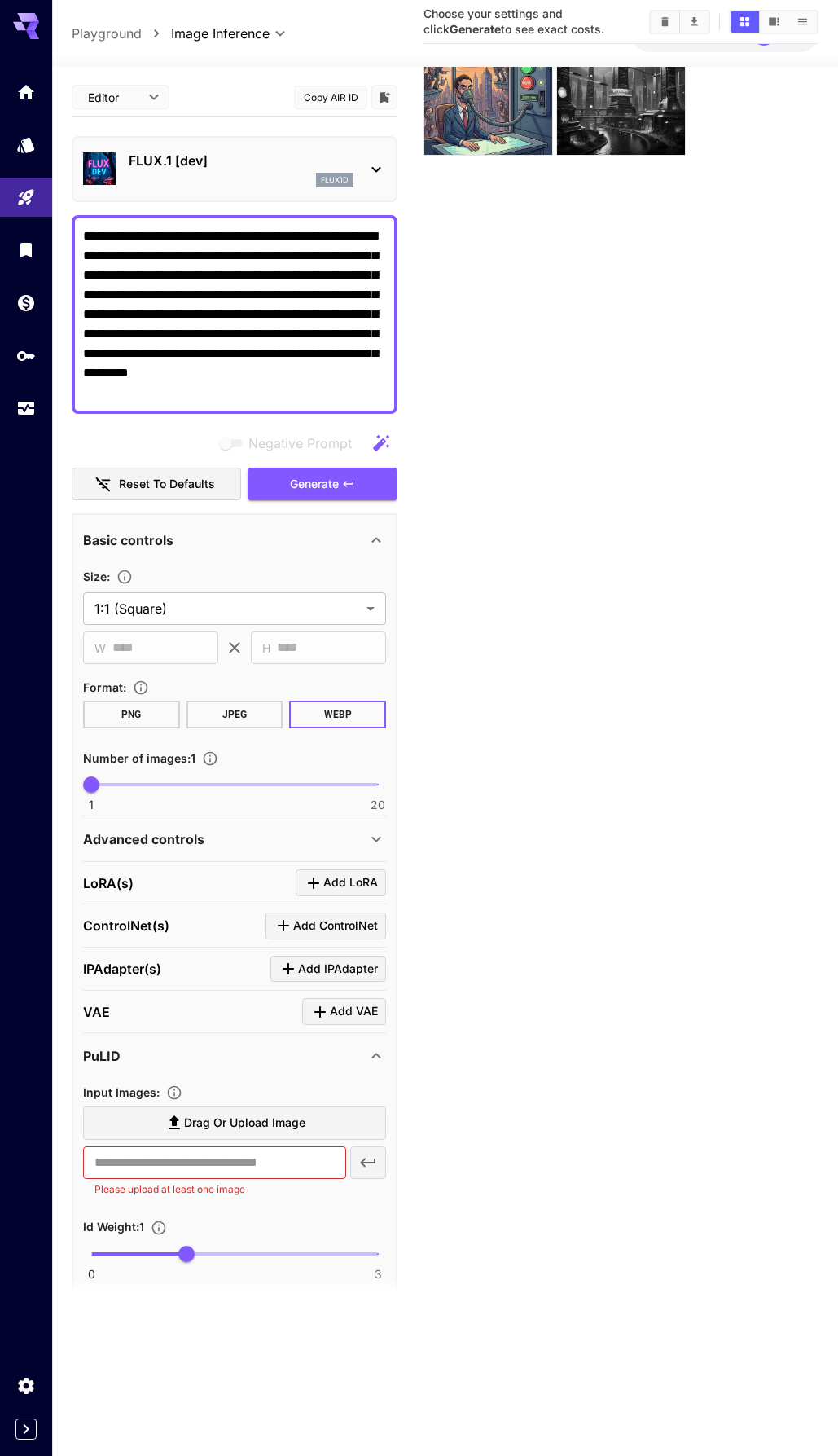
click at [308, 1056] on div "PuLID" at bounding box center [224, 1056] width 284 height 20
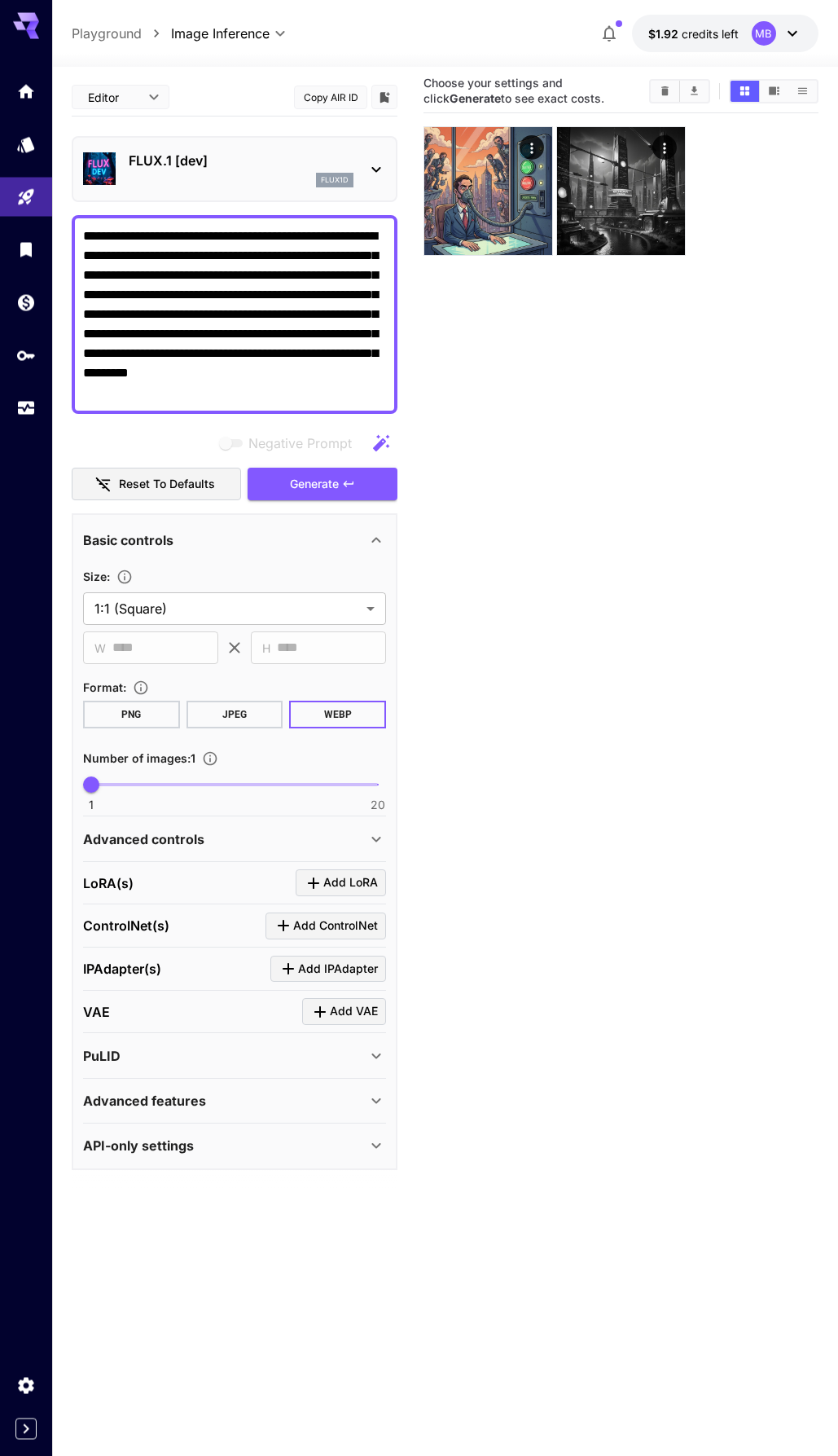
scroll to position [0, 0]
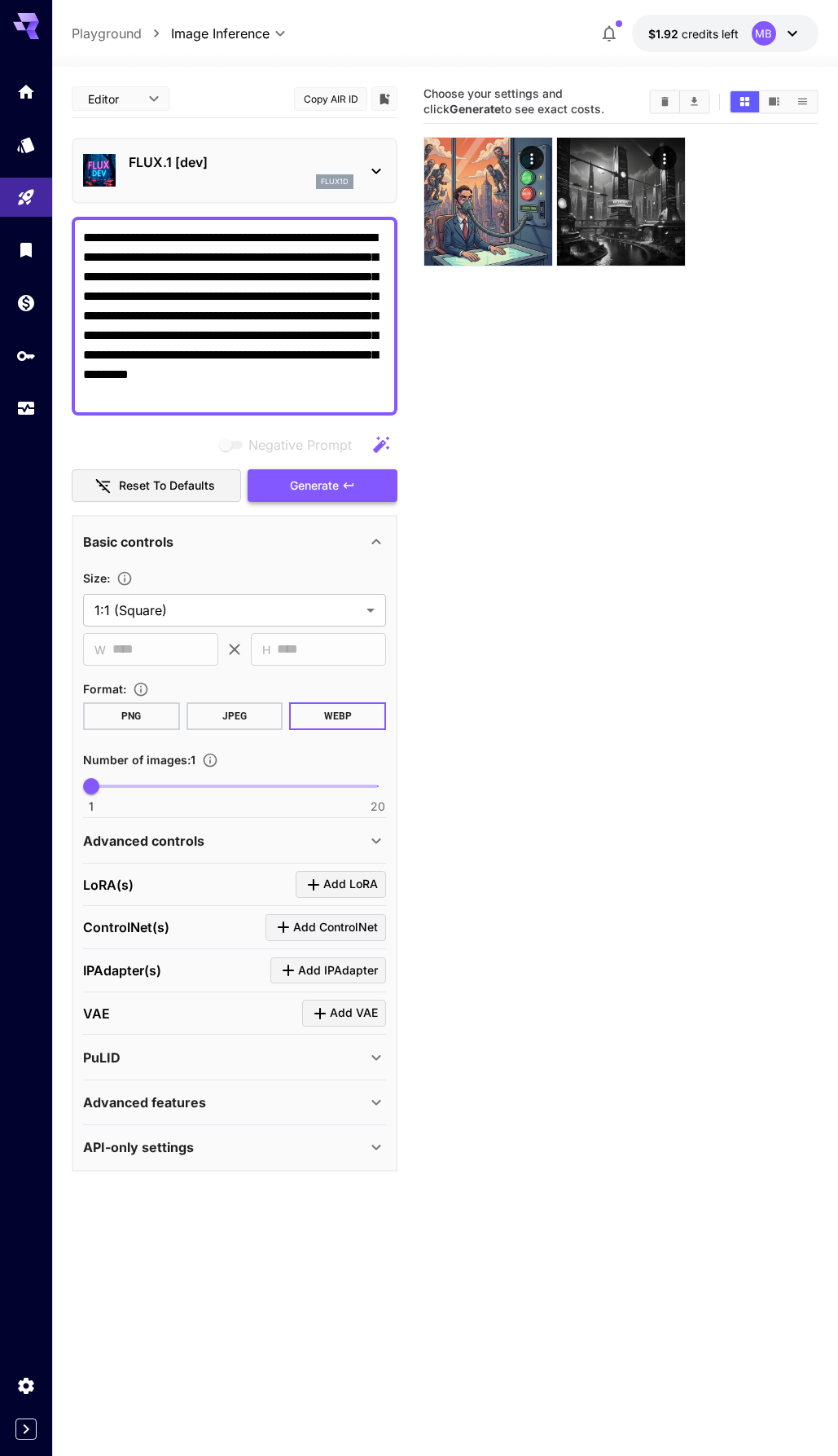
click at [353, 486] on icon "button" at bounding box center [348, 485] width 9 height 6
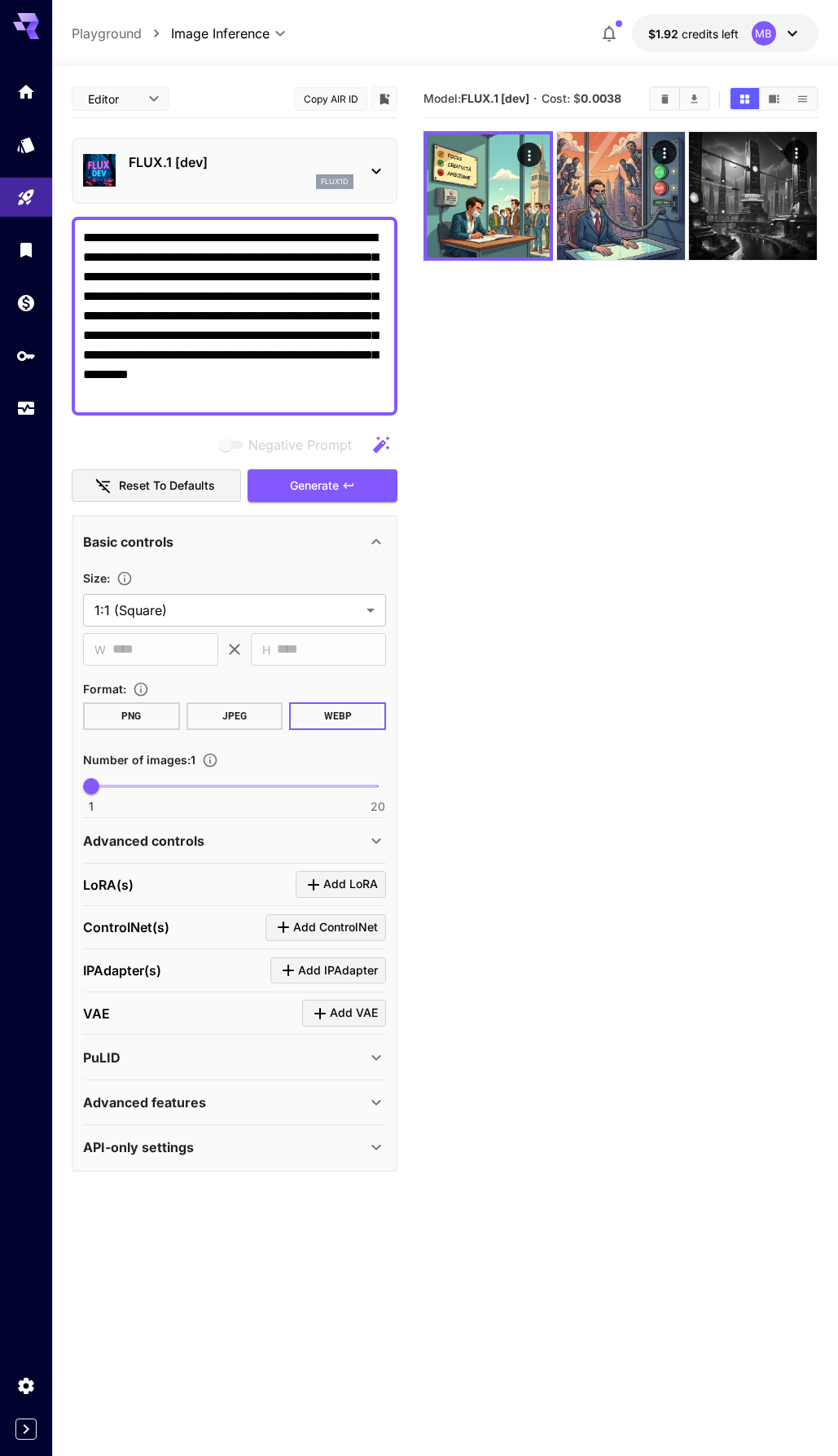
click at [614, 96] on b "0.0038" at bounding box center [602, 99] width 41 height 14
click at [491, 197] on img at bounding box center [488, 196] width 123 height 123
click at [496, 194] on img at bounding box center [488, 196] width 123 height 123
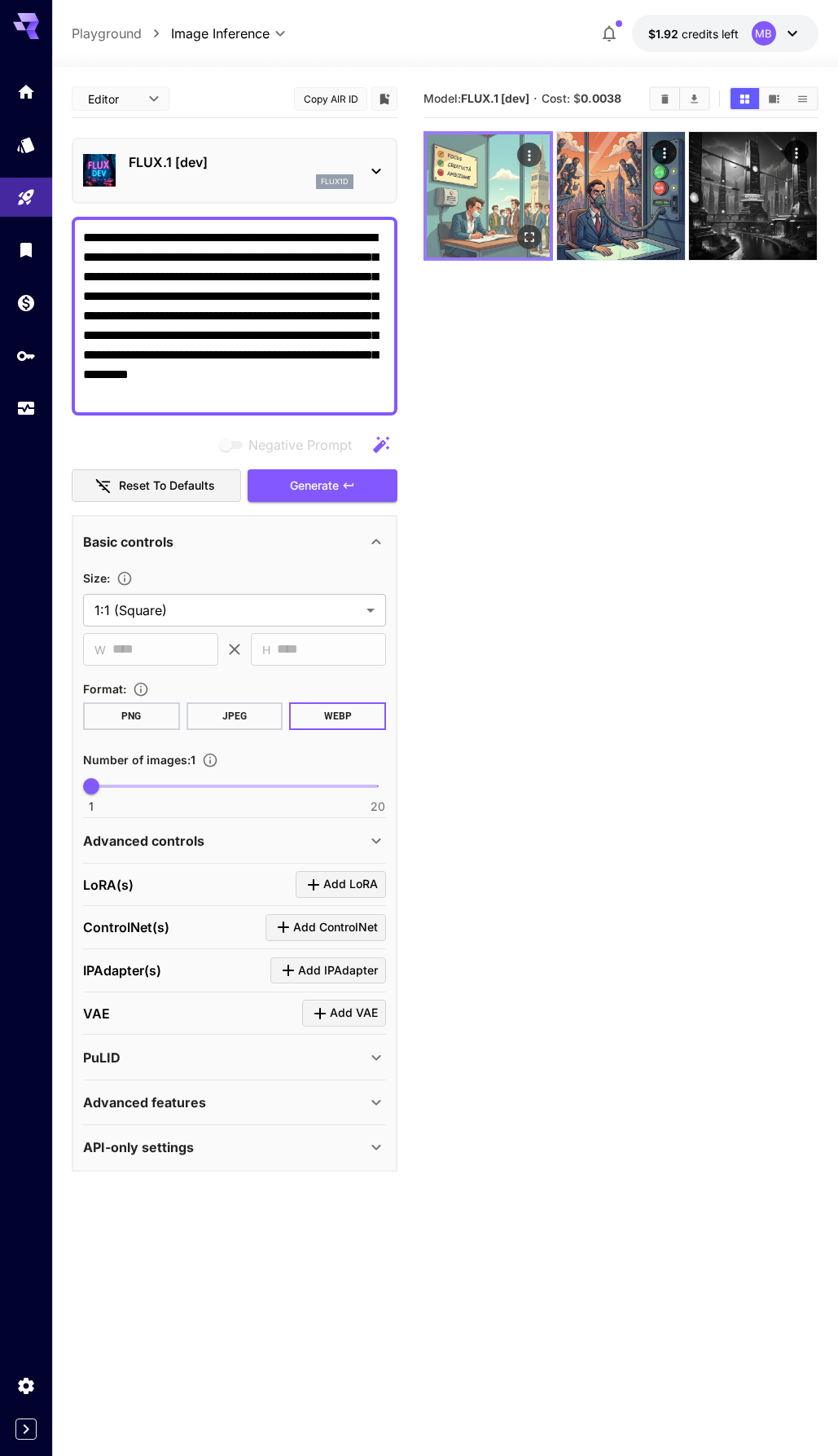
click at [530, 150] on icon "Actions" at bounding box center [530, 155] width 16 height 16
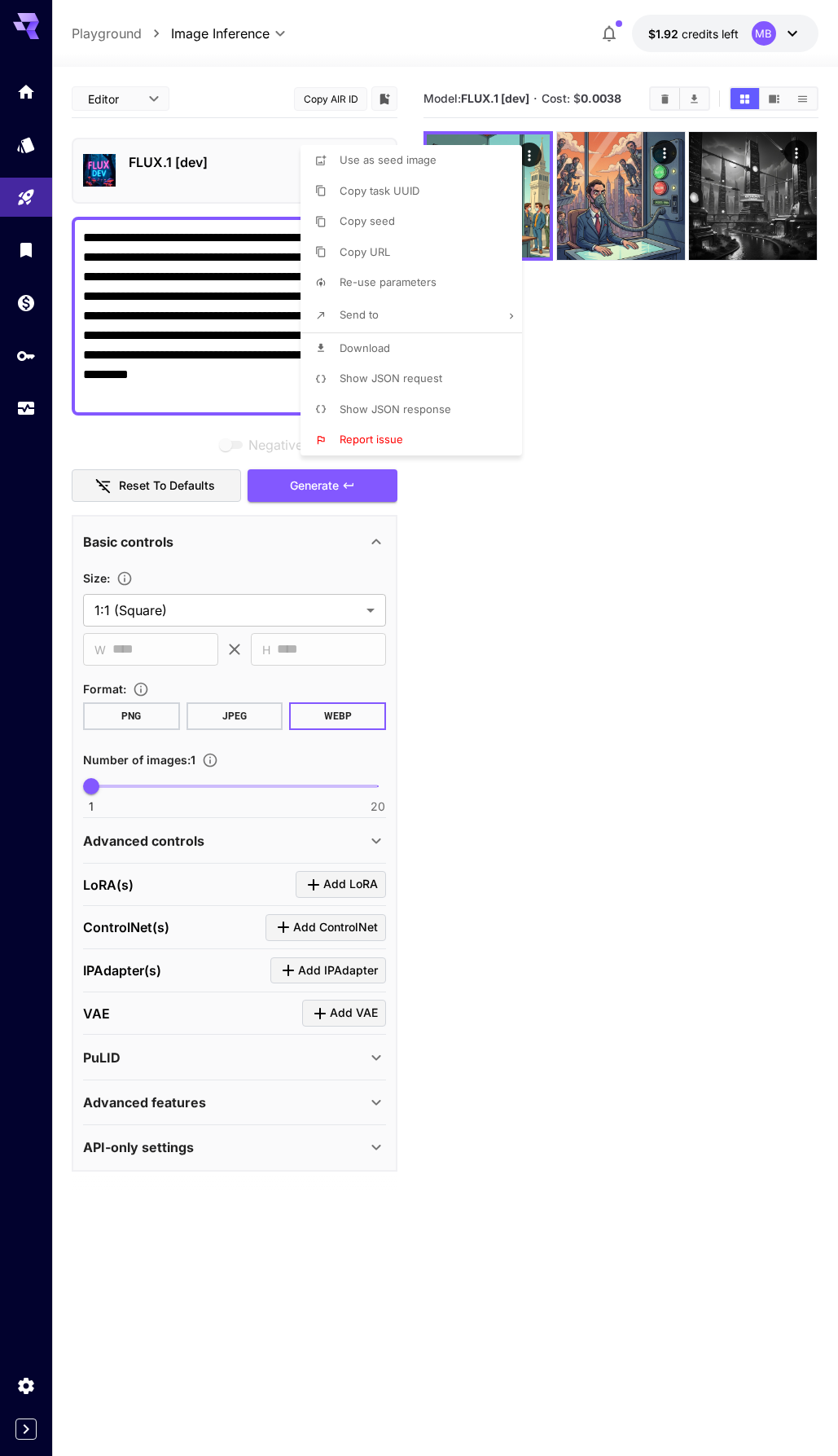
click at [541, 158] on div at bounding box center [419, 728] width 838 height 1456
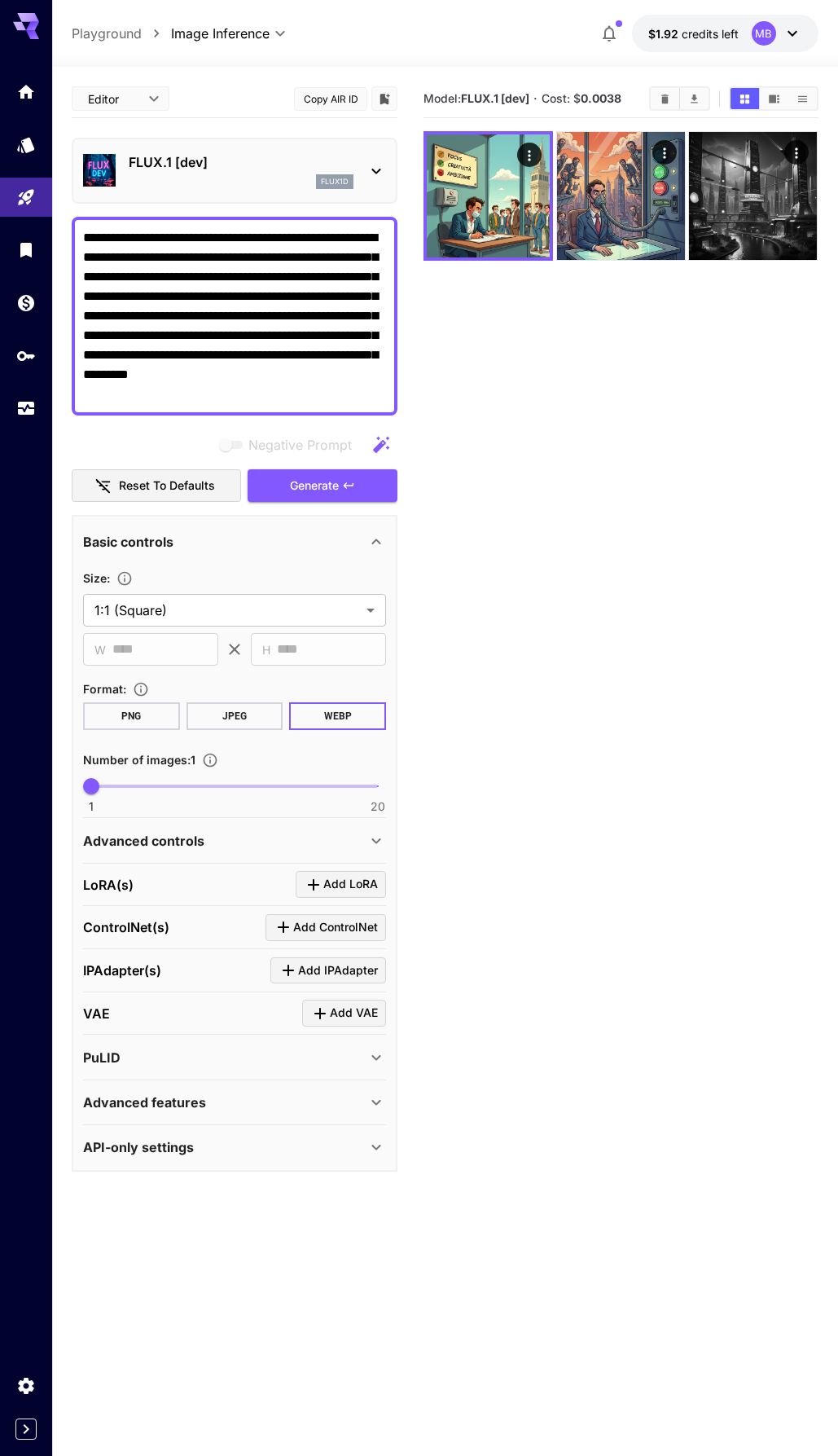
click at [540, 158] on button "Actions" at bounding box center [530, 154] width 25 height 25
click at [539, 231] on button "Open in fullscreen" at bounding box center [530, 237] width 25 height 25
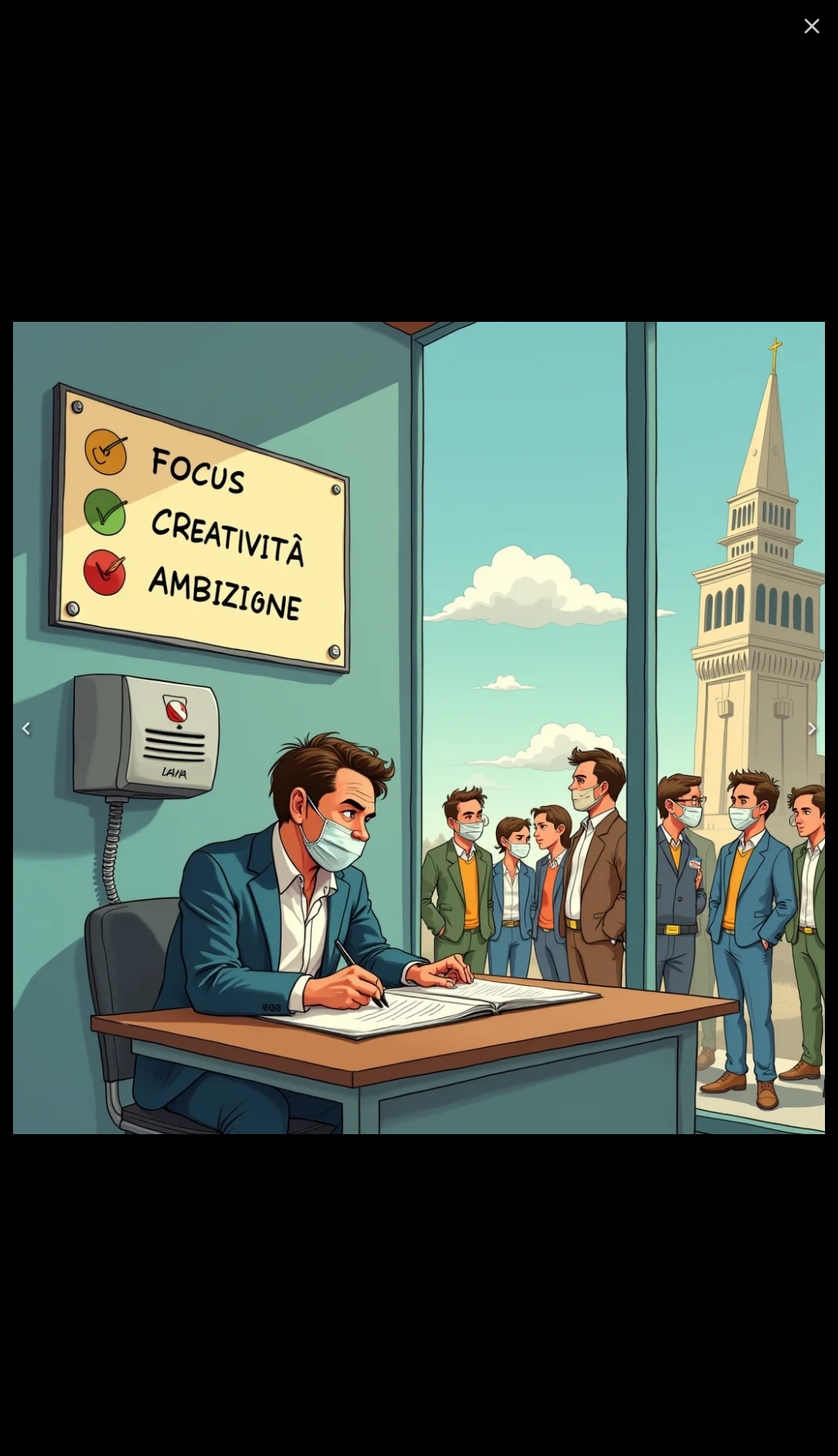
click at [806, 29] on icon "Close" at bounding box center [812, 26] width 26 height 26
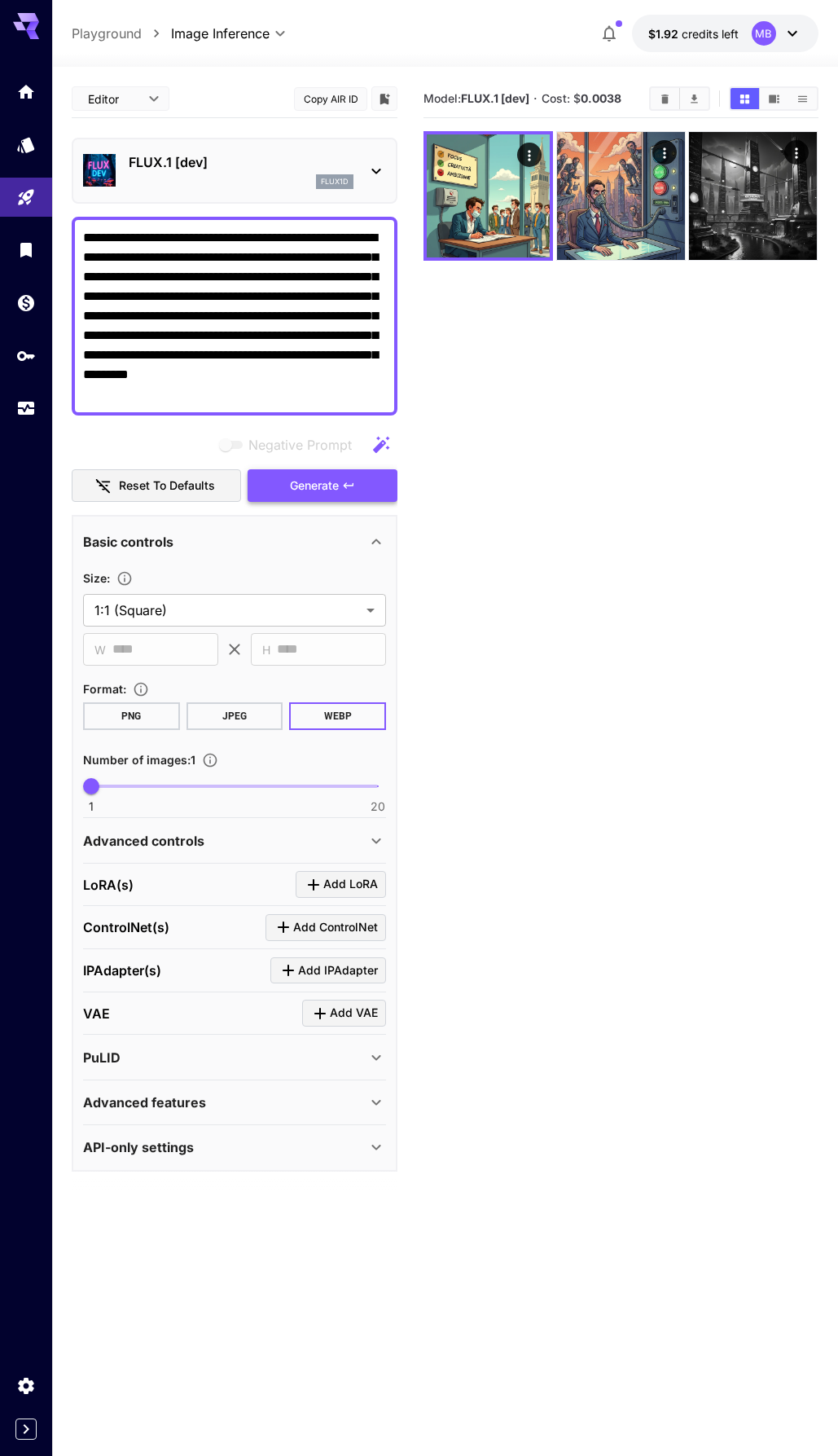
click at [336, 482] on span "Generate" at bounding box center [314, 486] width 49 height 21
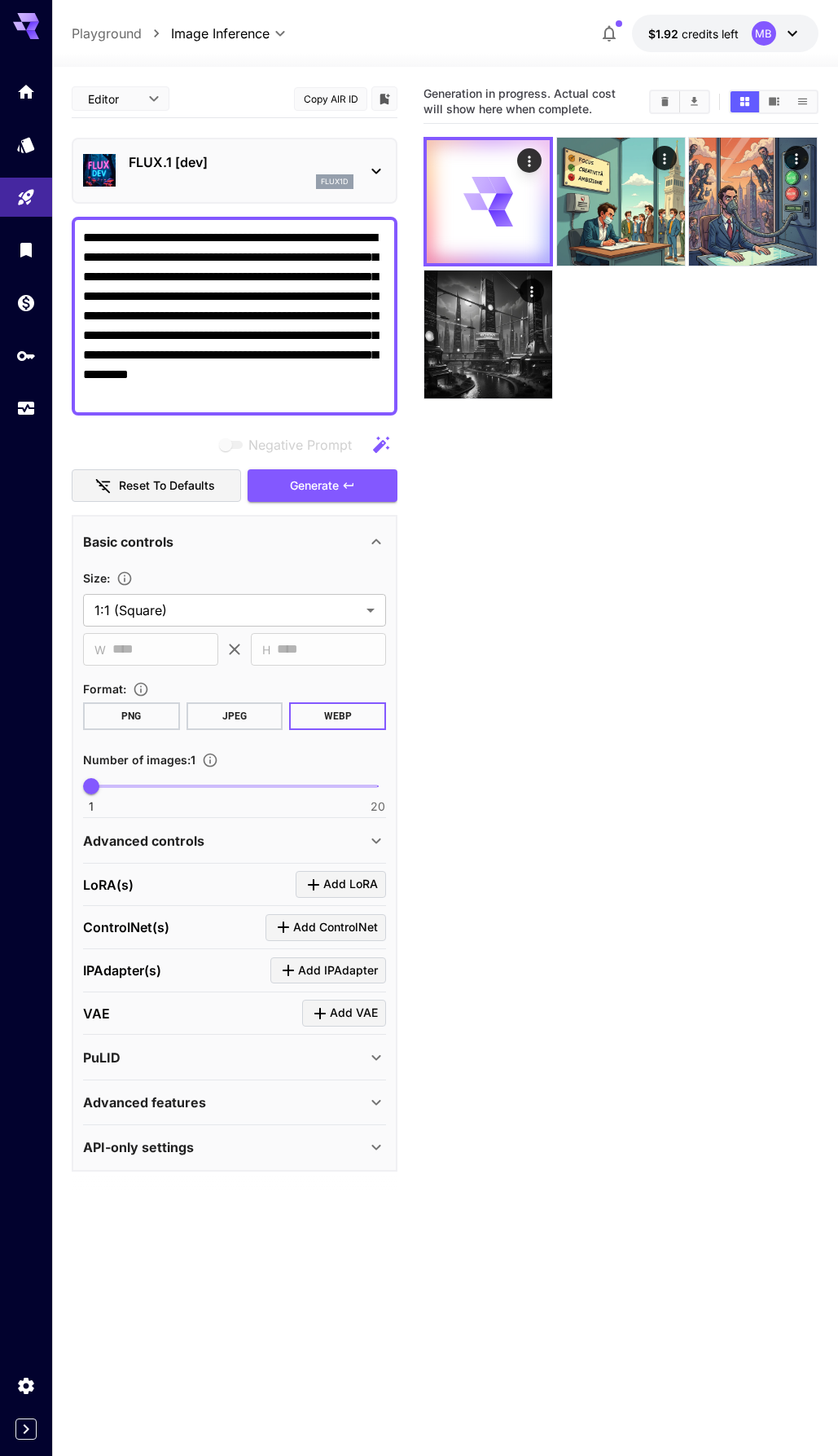
click at [258, 189] on div "flux1d" at bounding box center [241, 181] width 224 height 15
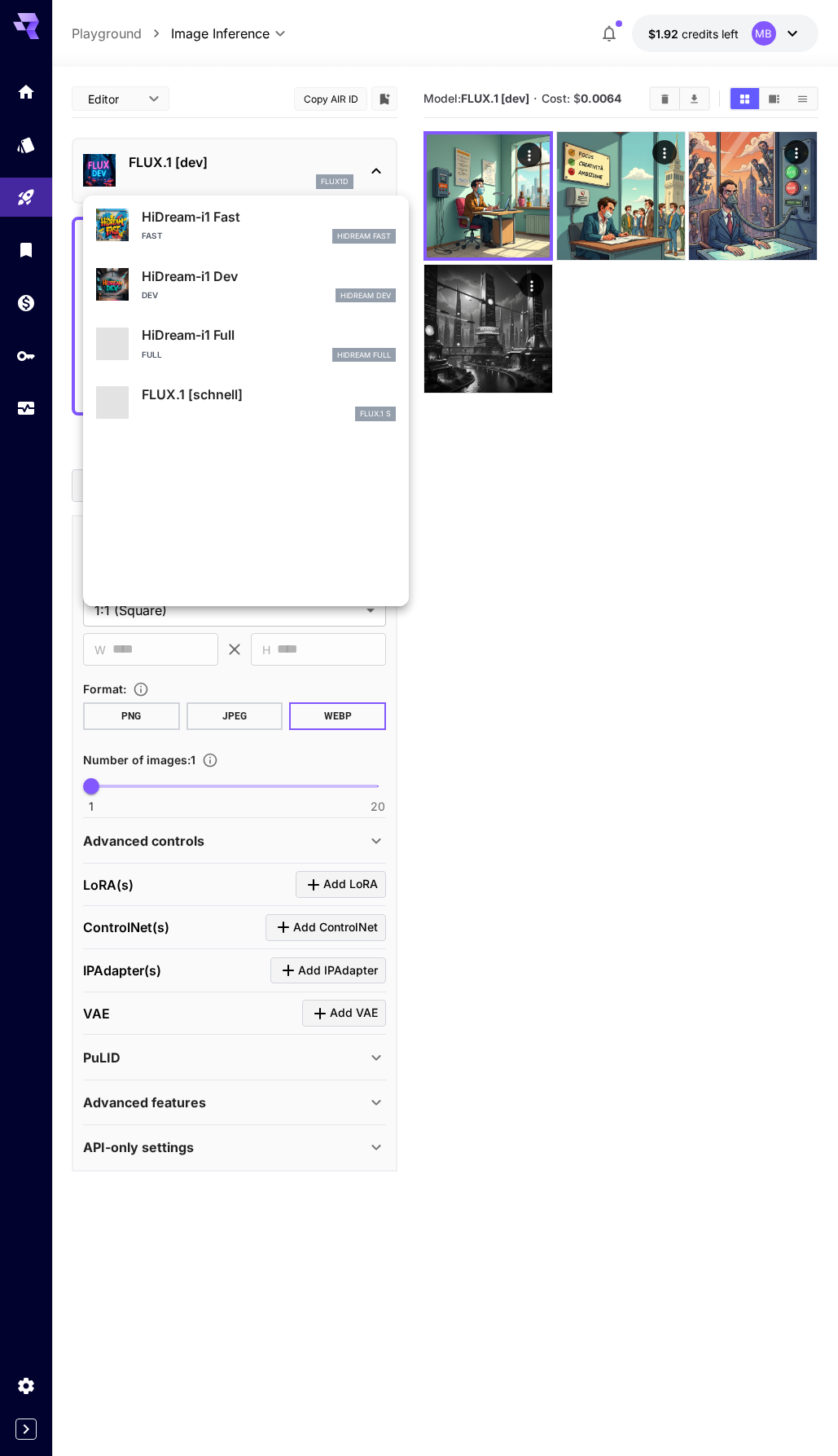
scroll to position [1319, 0]
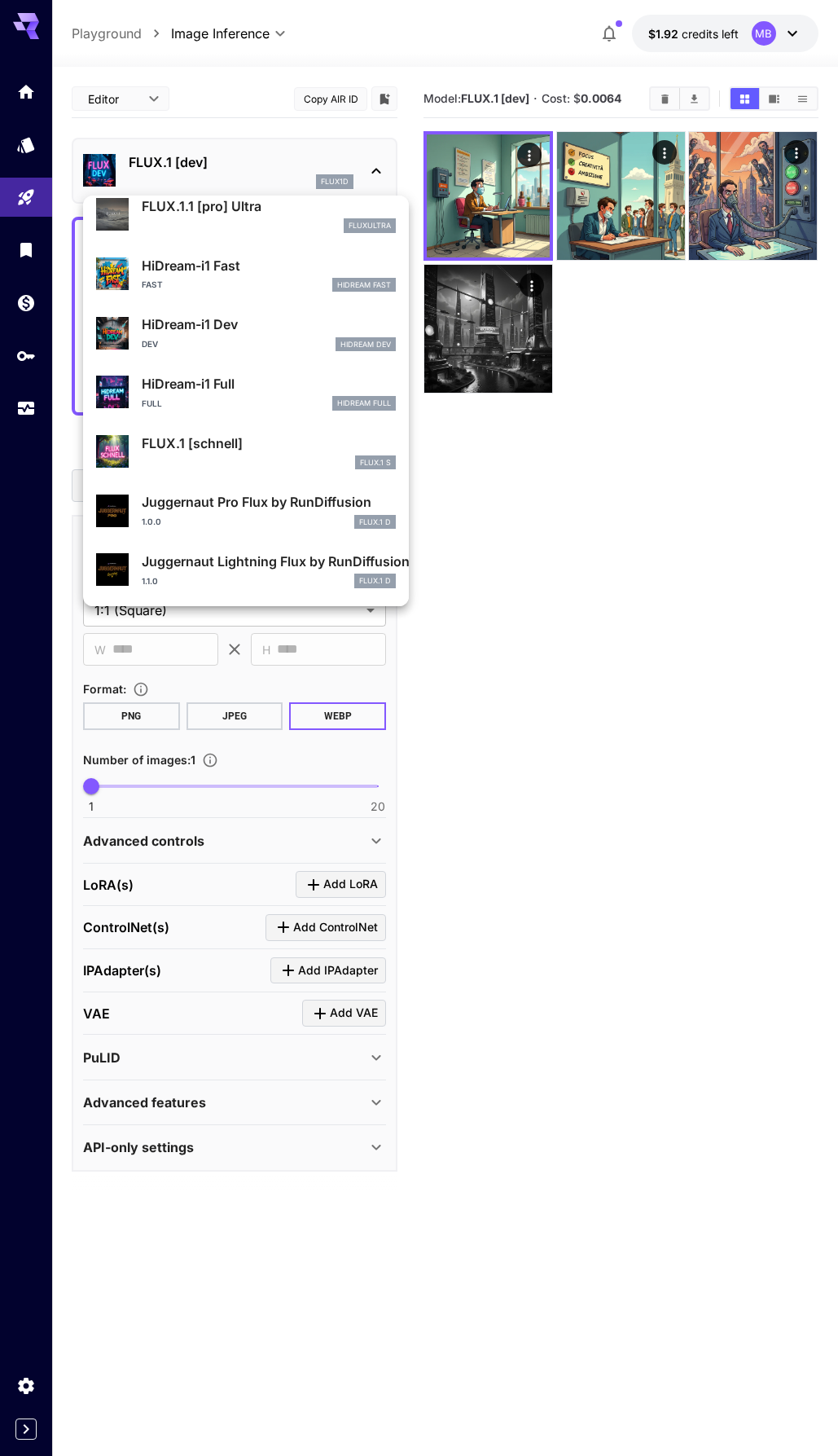
click at [606, 392] on div at bounding box center [419, 728] width 838 height 1456
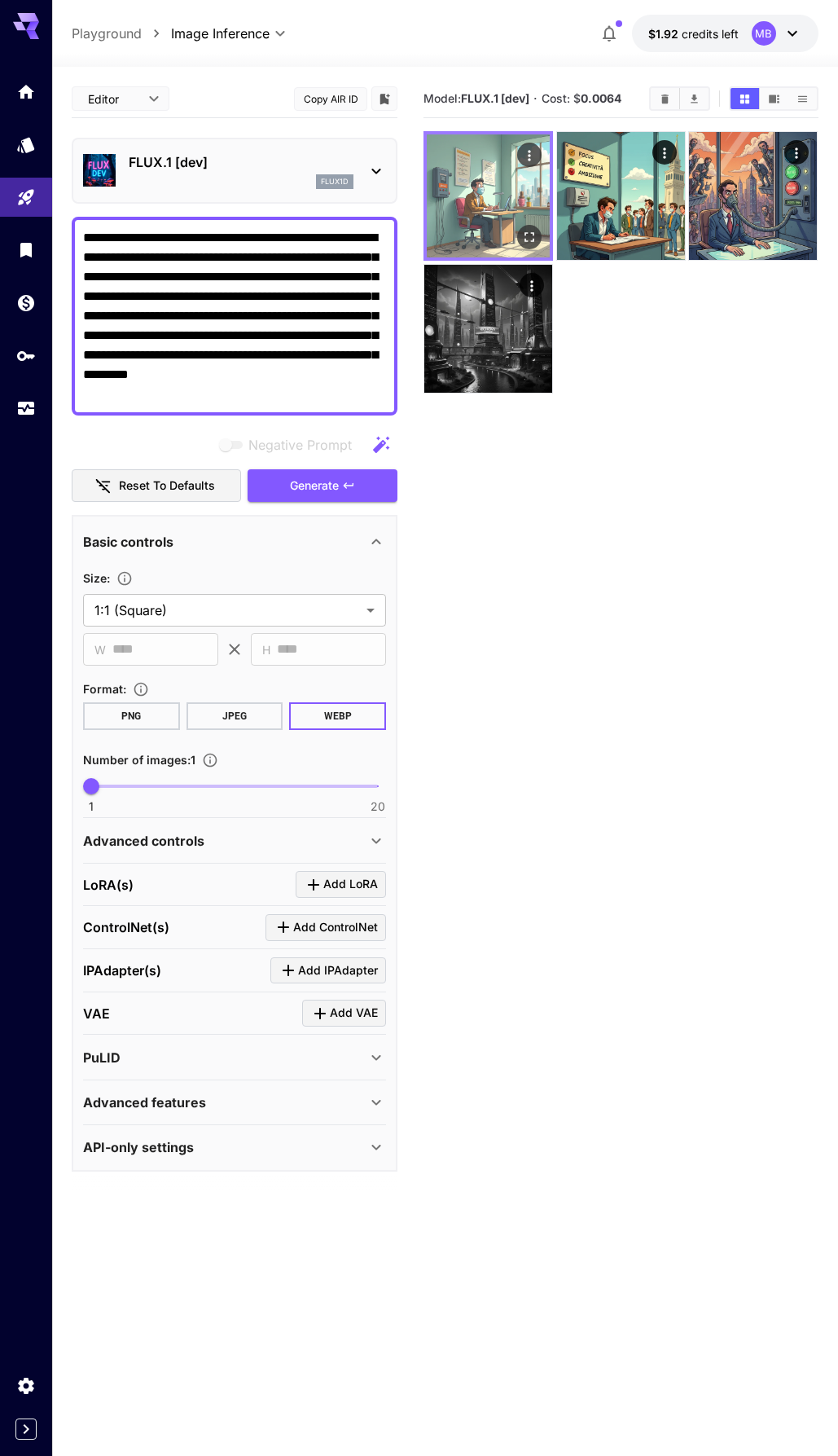
click at [470, 220] on img at bounding box center [488, 196] width 123 height 123
click at [527, 230] on icon "Open in fullscreen" at bounding box center [530, 237] width 16 height 16
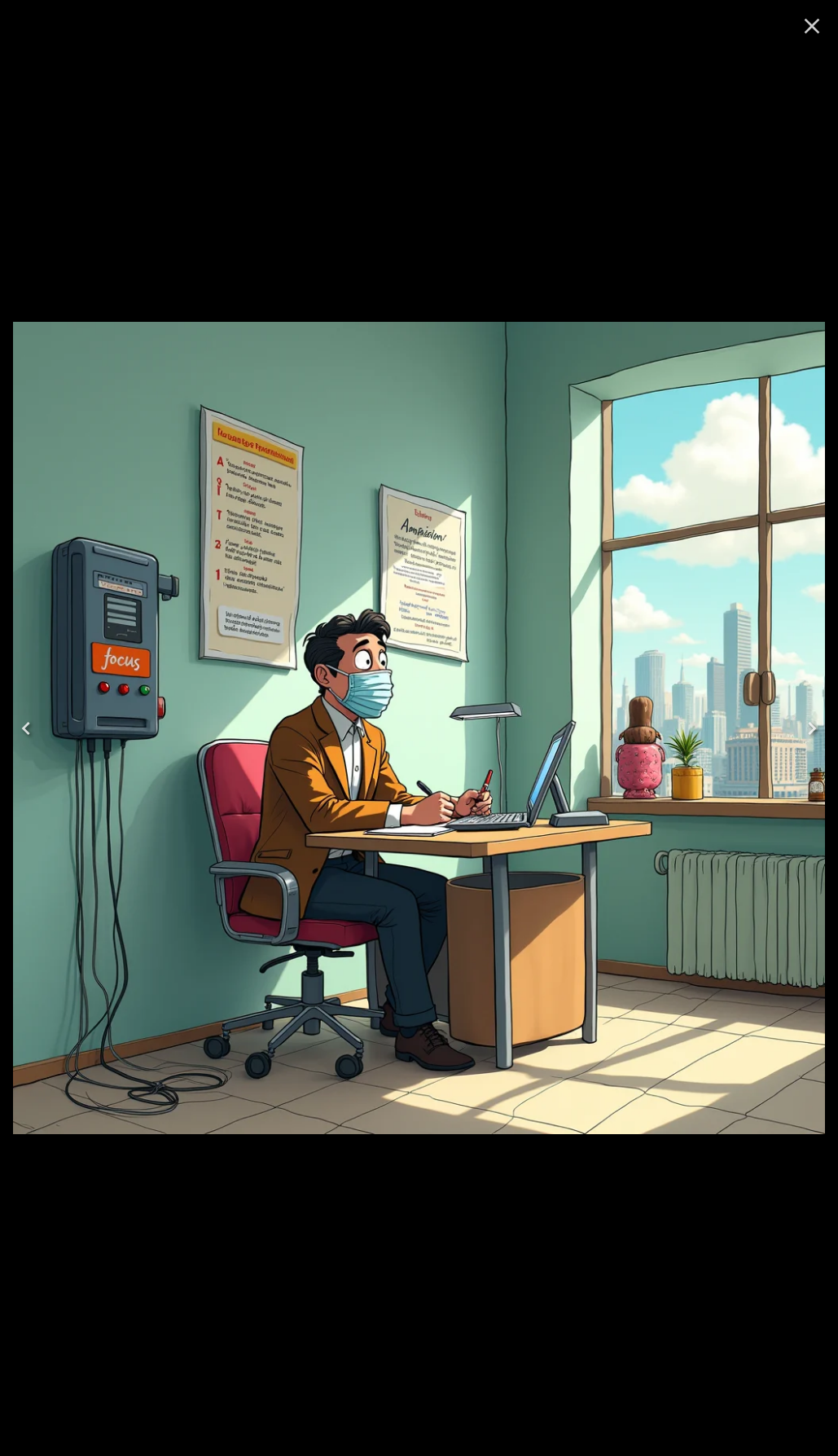
click at [814, 32] on icon "Close" at bounding box center [812, 26] width 26 height 26
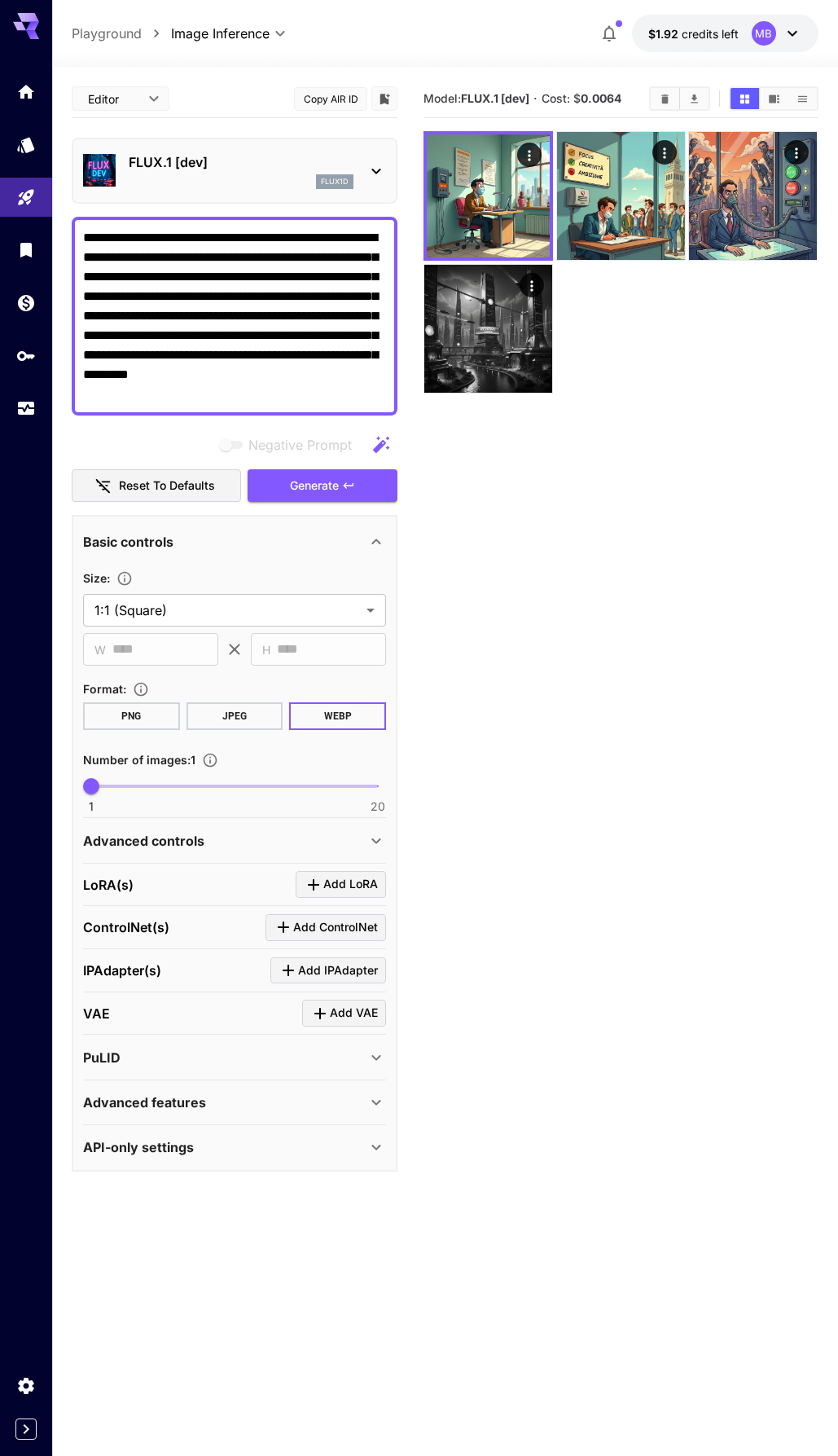
click at [272, 165] on p "FLUX.1 [dev]" at bounding box center [241, 162] width 224 height 20
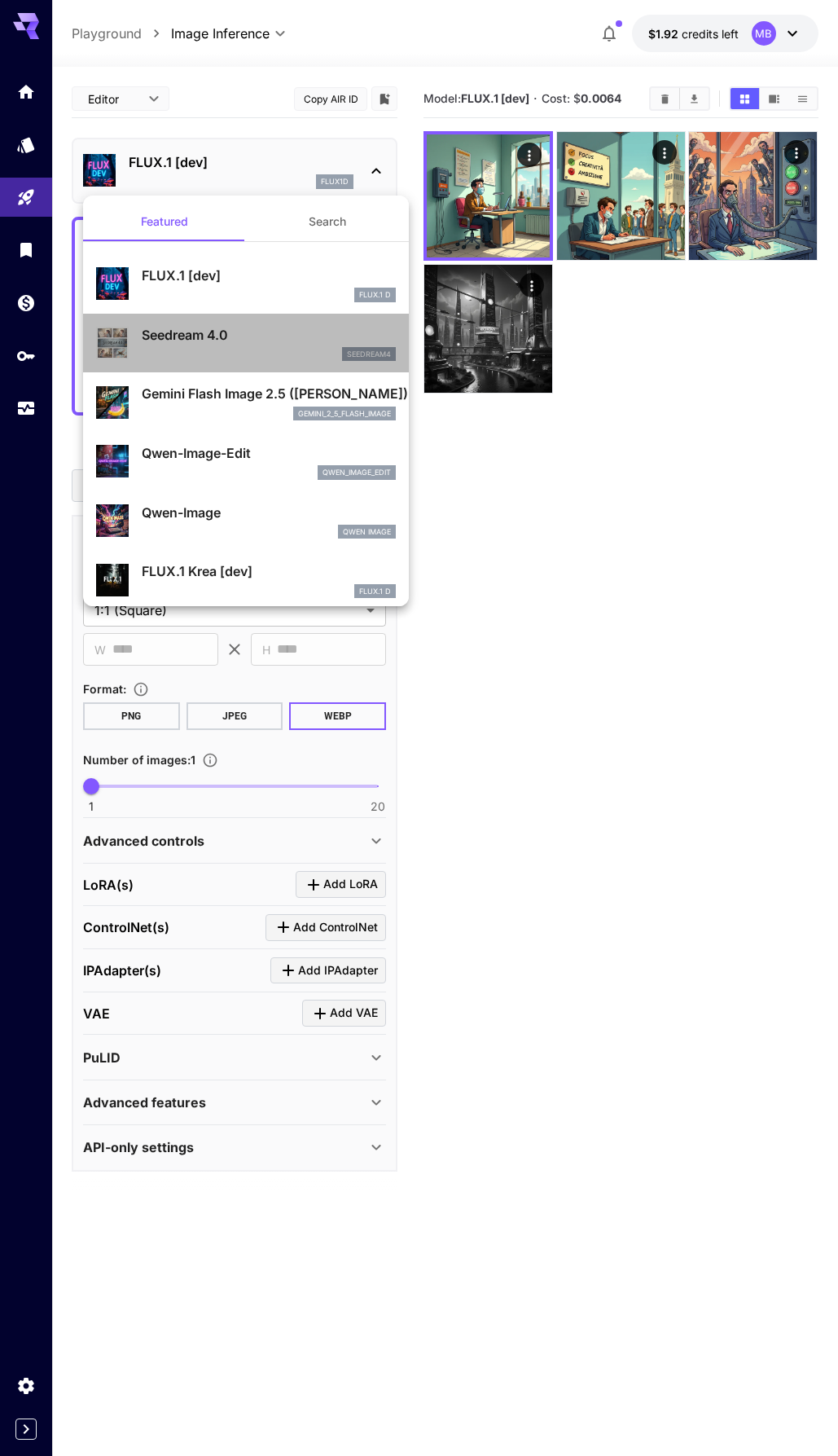
click at [262, 324] on div "Seedream 4.0 seedream4" at bounding box center [246, 344] width 300 height 50
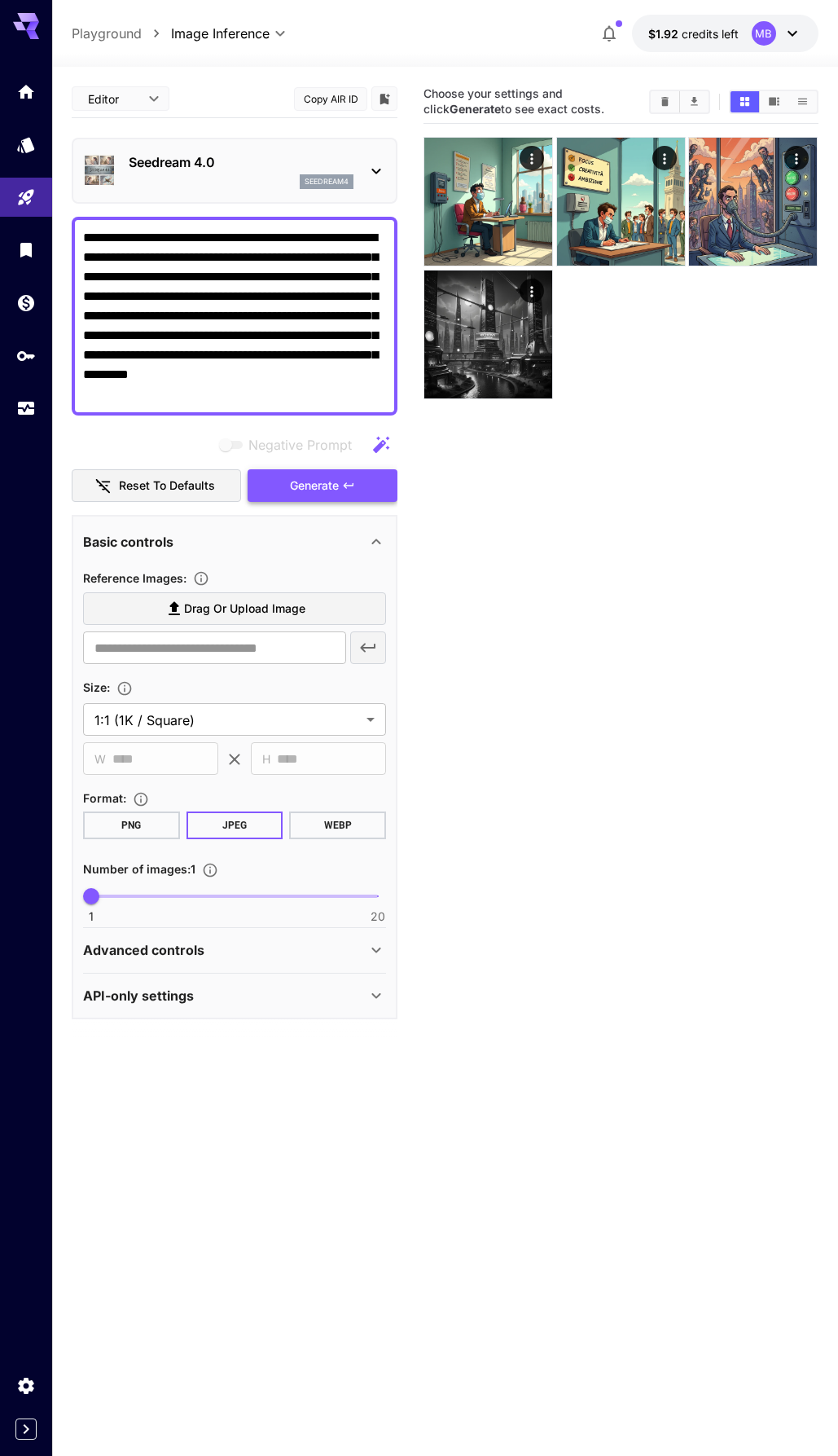
click at [323, 480] on span "Generate" at bounding box center [314, 486] width 49 height 21
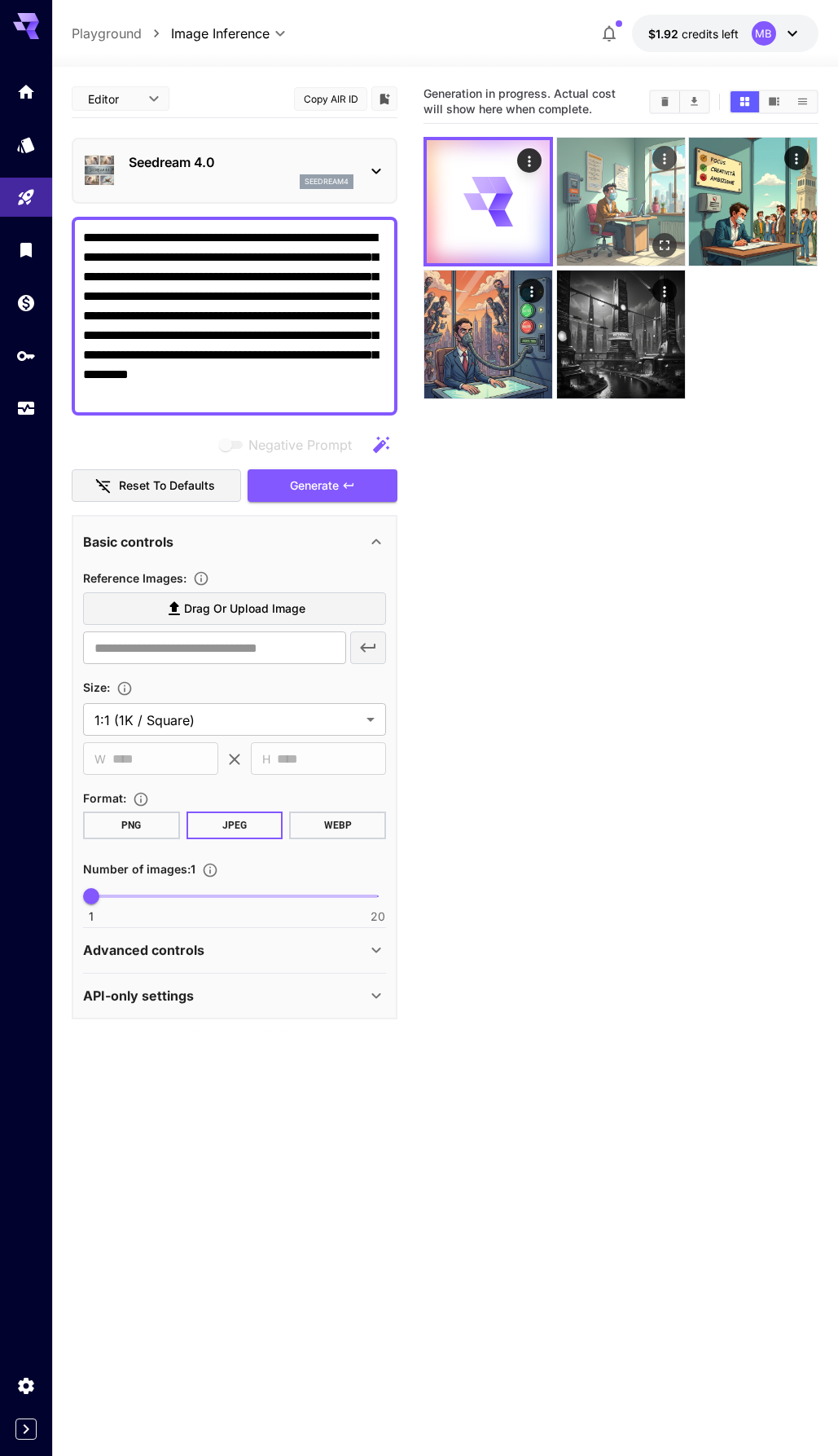
click at [634, 236] on img at bounding box center [620, 201] width 128 height 128
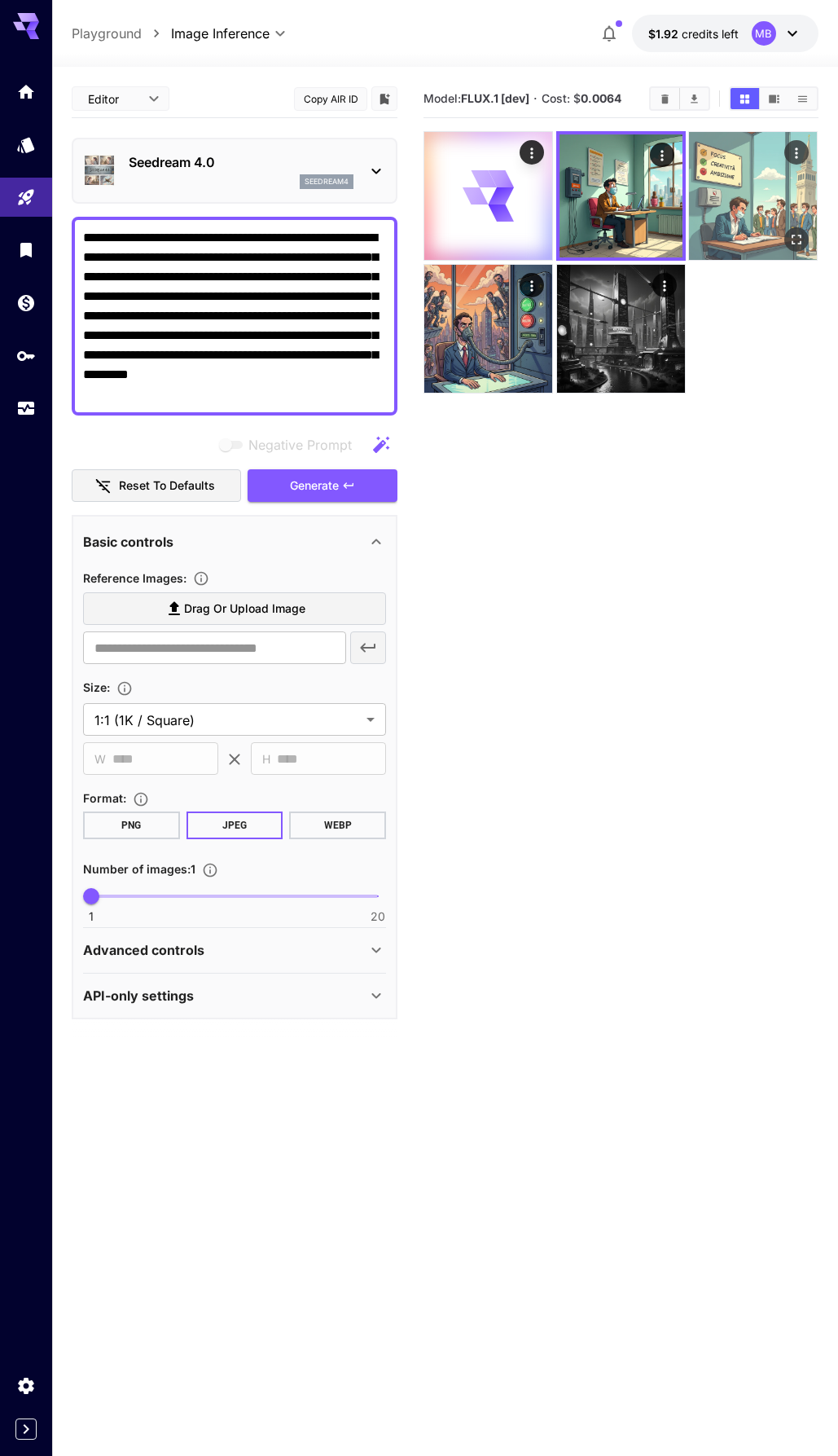
click at [733, 213] on img at bounding box center [752, 195] width 128 height 128
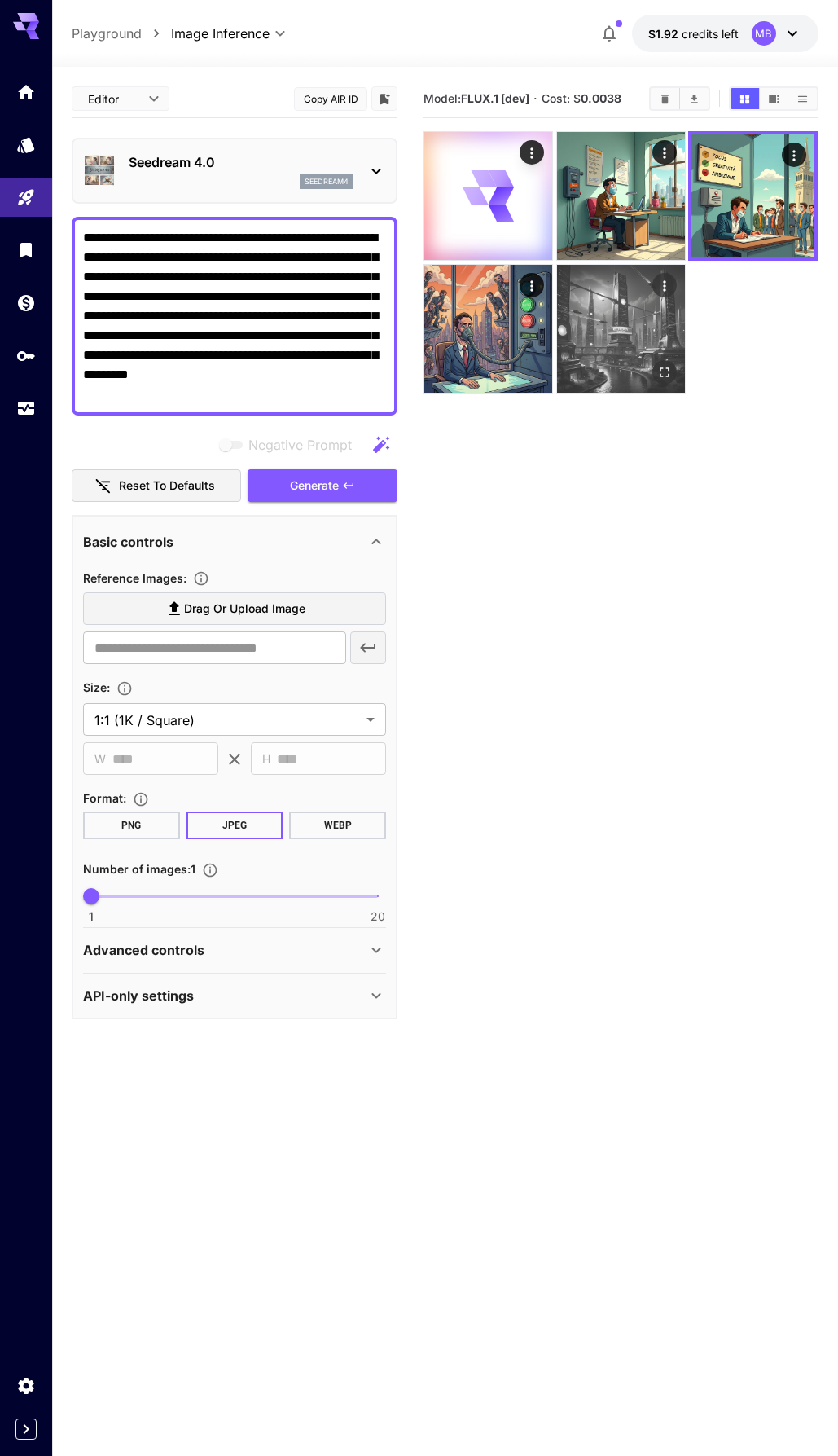
click at [647, 300] on img at bounding box center [620, 328] width 128 height 128
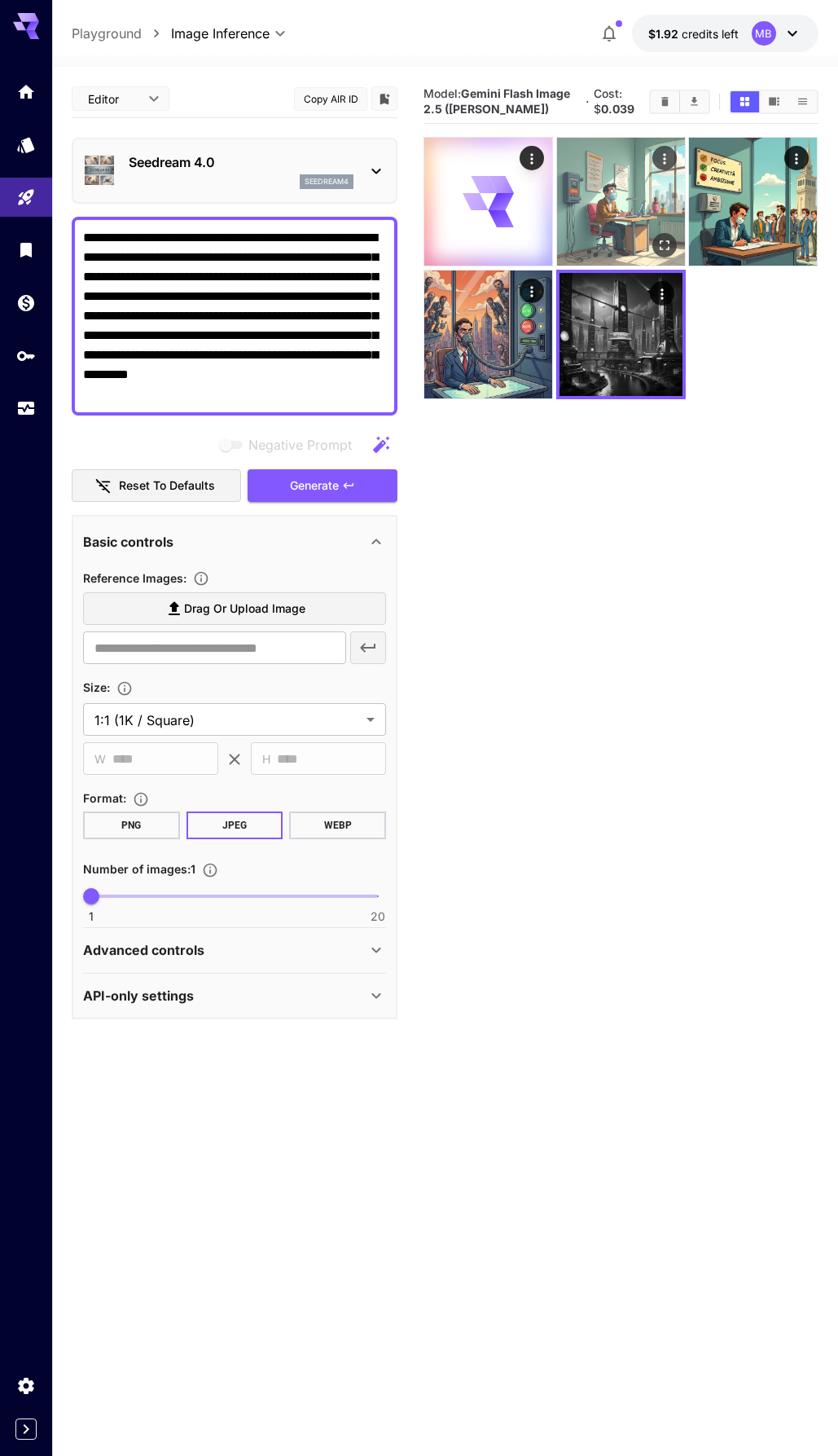
click at [623, 228] on img at bounding box center [620, 201] width 128 height 128
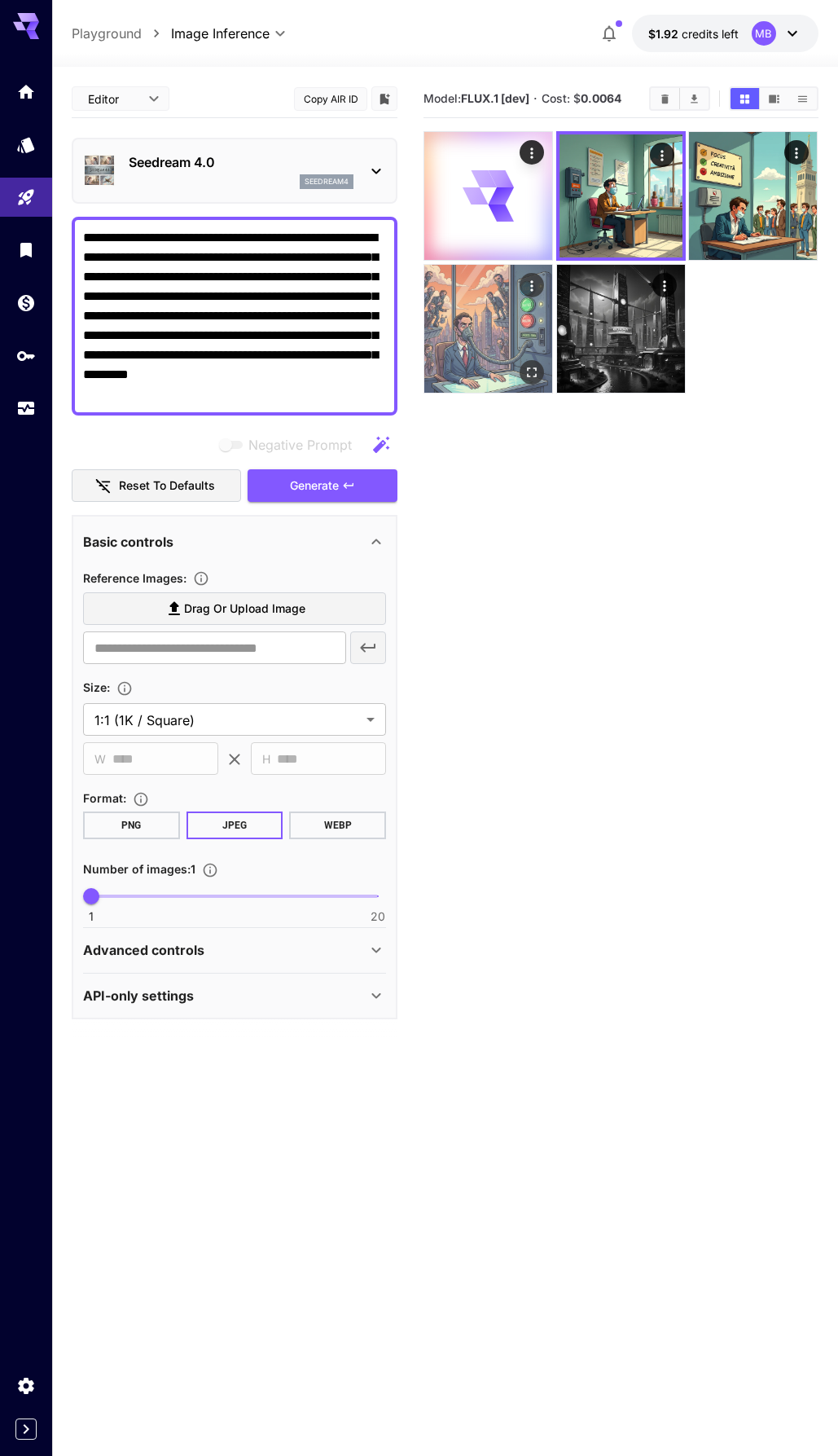
click at [506, 315] on img at bounding box center [488, 328] width 128 height 128
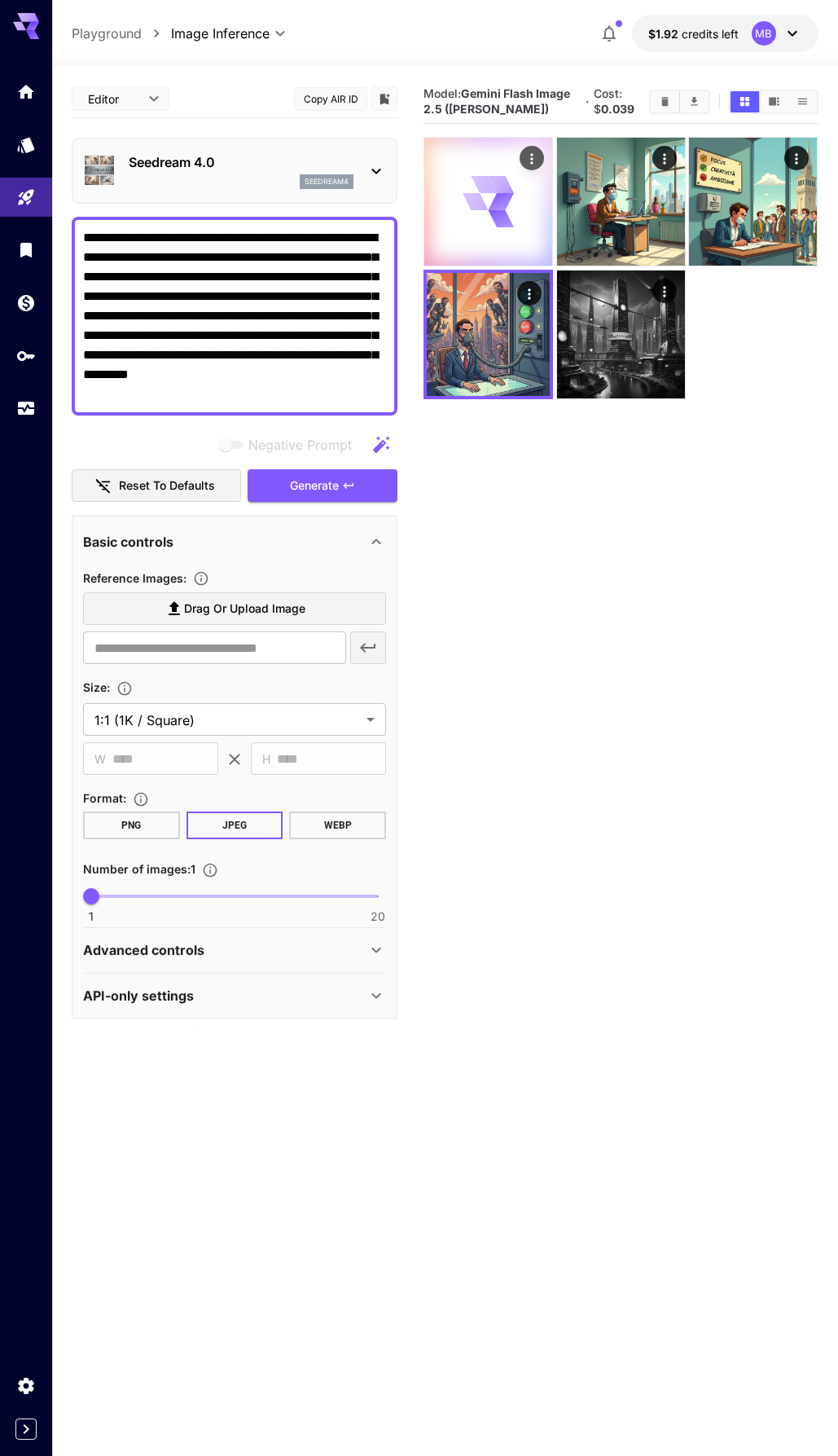
click at [493, 225] on icon at bounding box center [488, 202] width 51 height 51
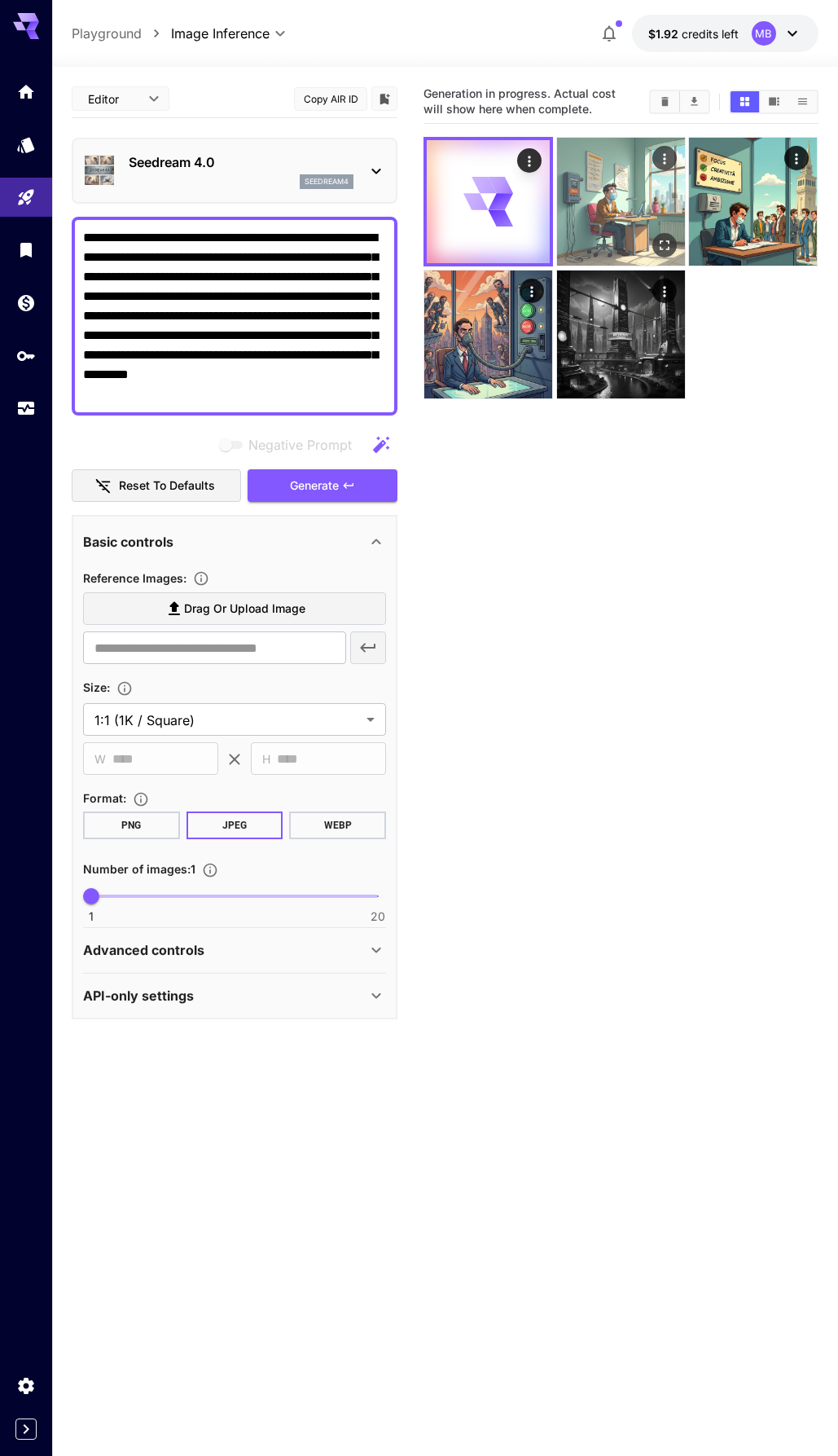
click at [608, 214] on img at bounding box center [620, 201] width 128 height 128
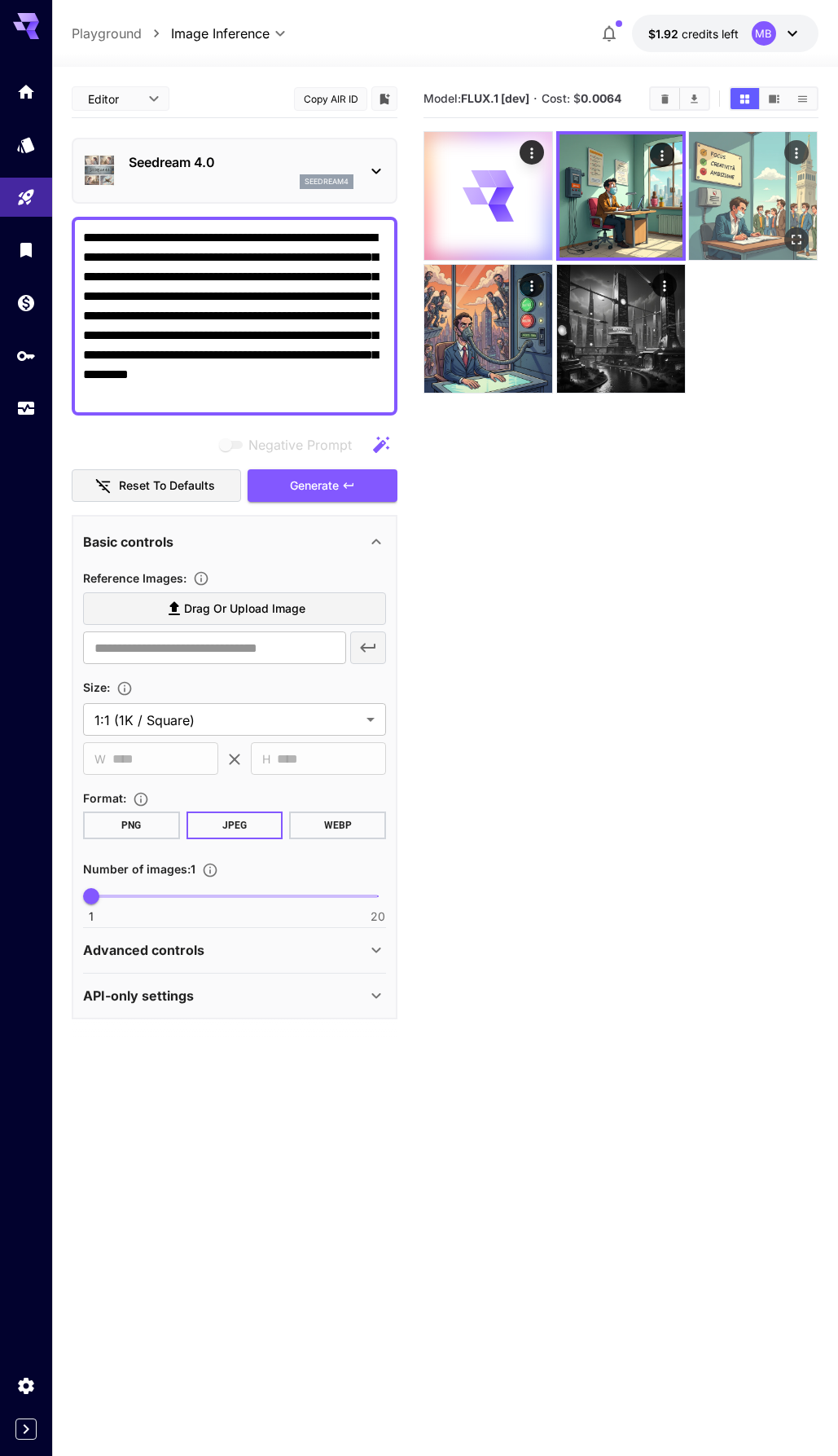
click at [728, 205] on img at bounding box center [752, 195] width 128 height 128
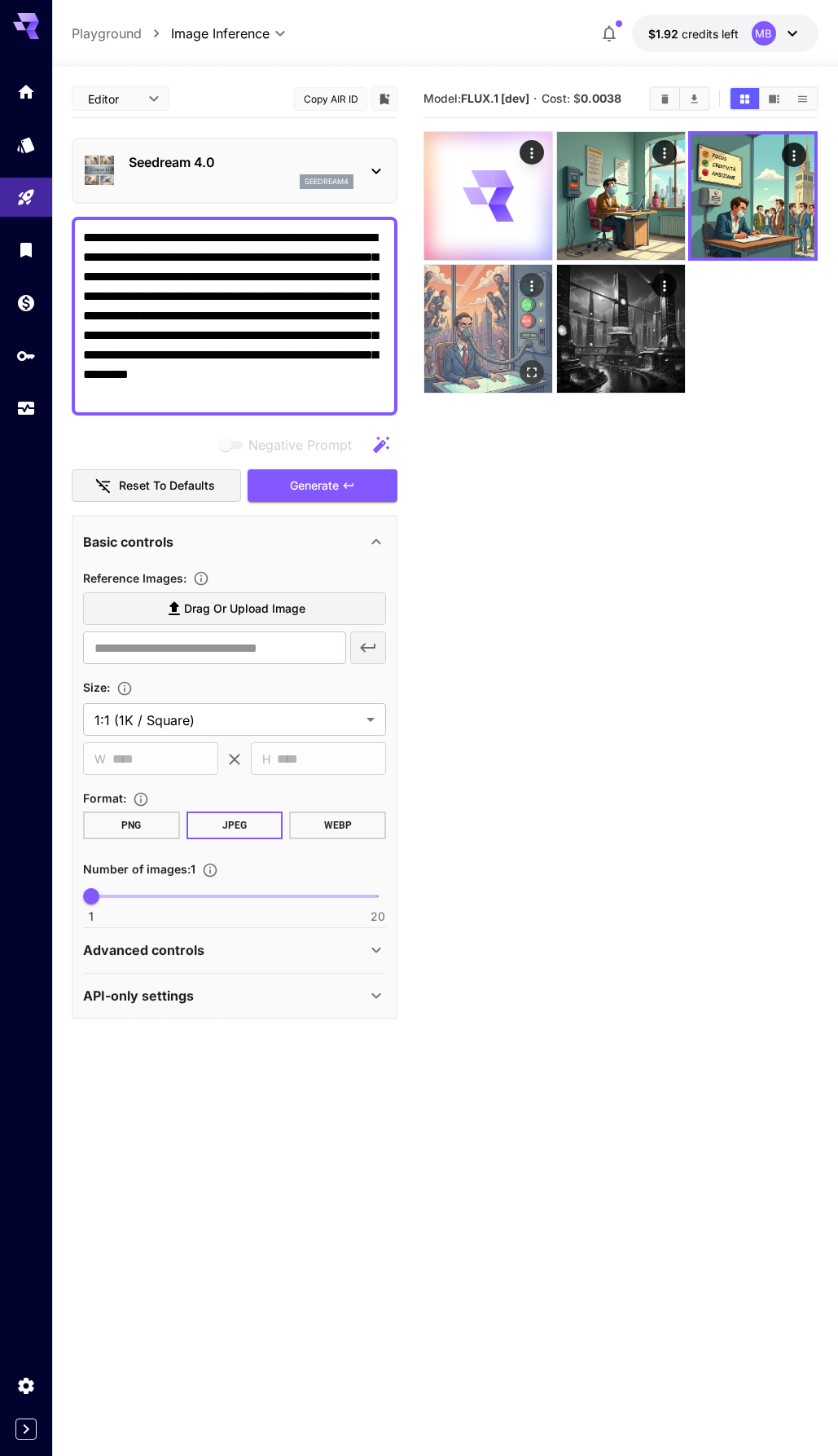
click at [496, 282] on img at bounding box center [488, 328] width 128 height 128
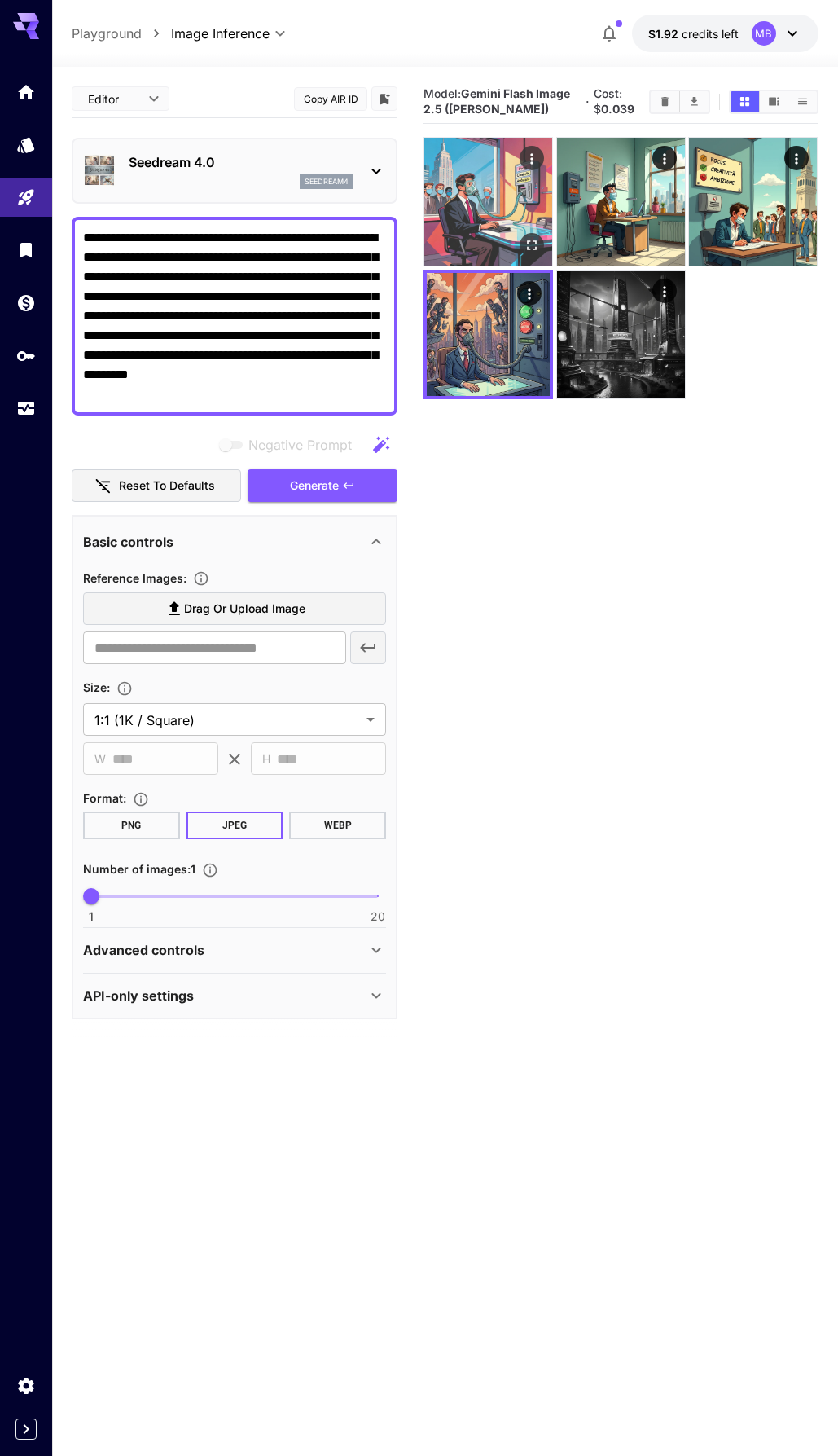
click at [518, 232] on img at bounding box center [488, 201] width 128 height 128
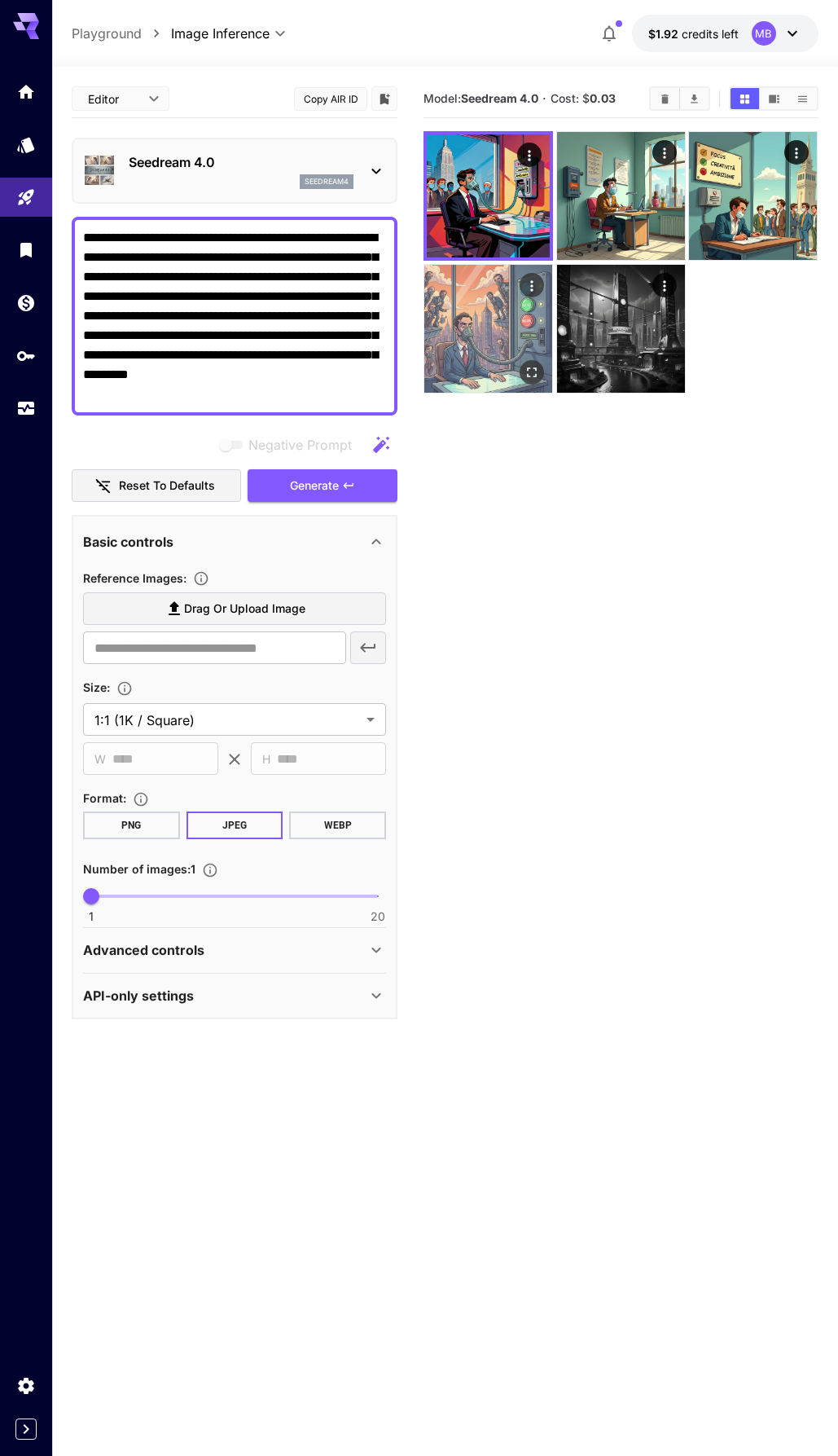
click at [506, 288] on img at bounding box center [488, 328] width 128 height 128
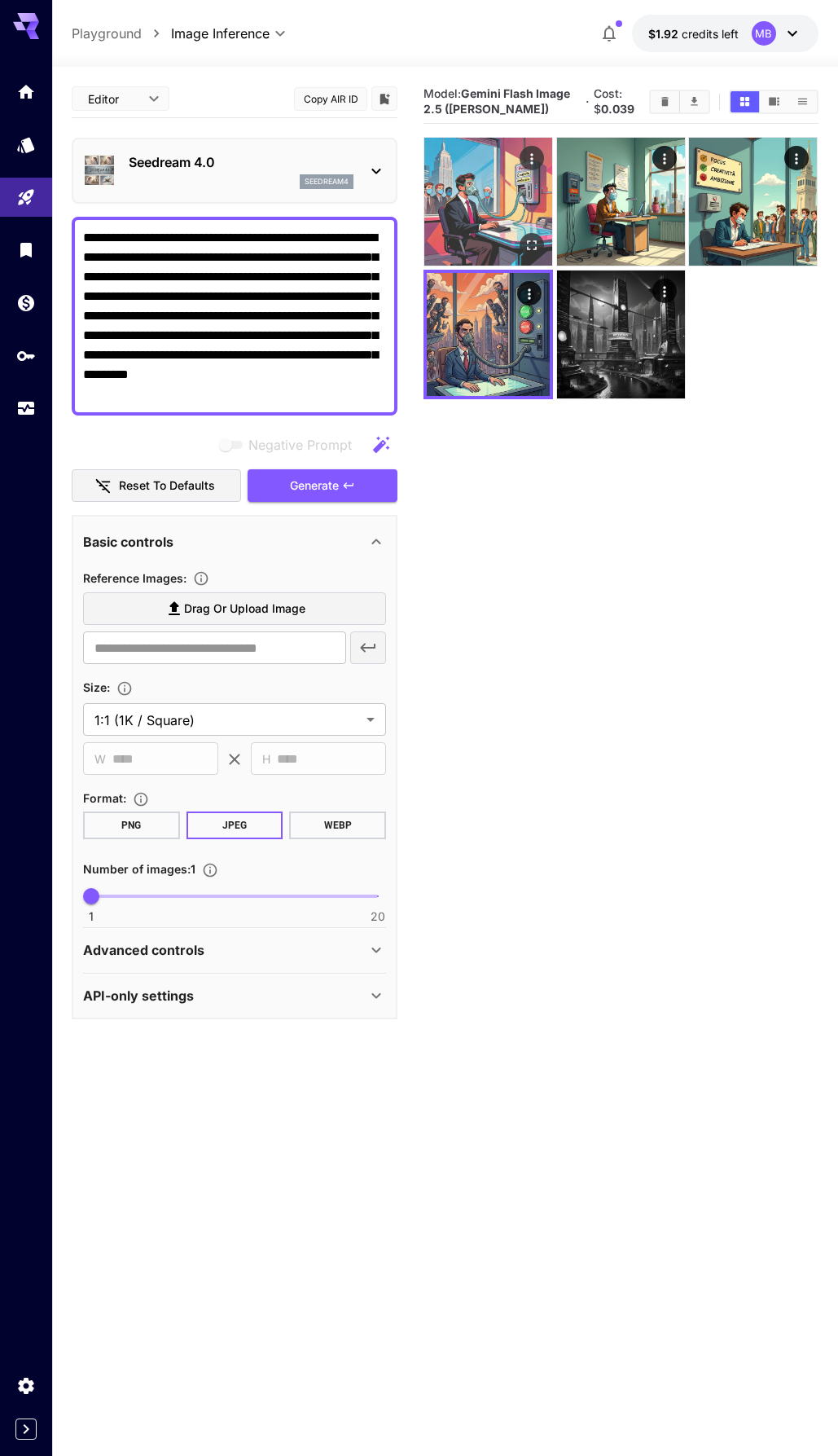
click at [500, 249] on img at bounding box center [488, 201] width 128 height 128
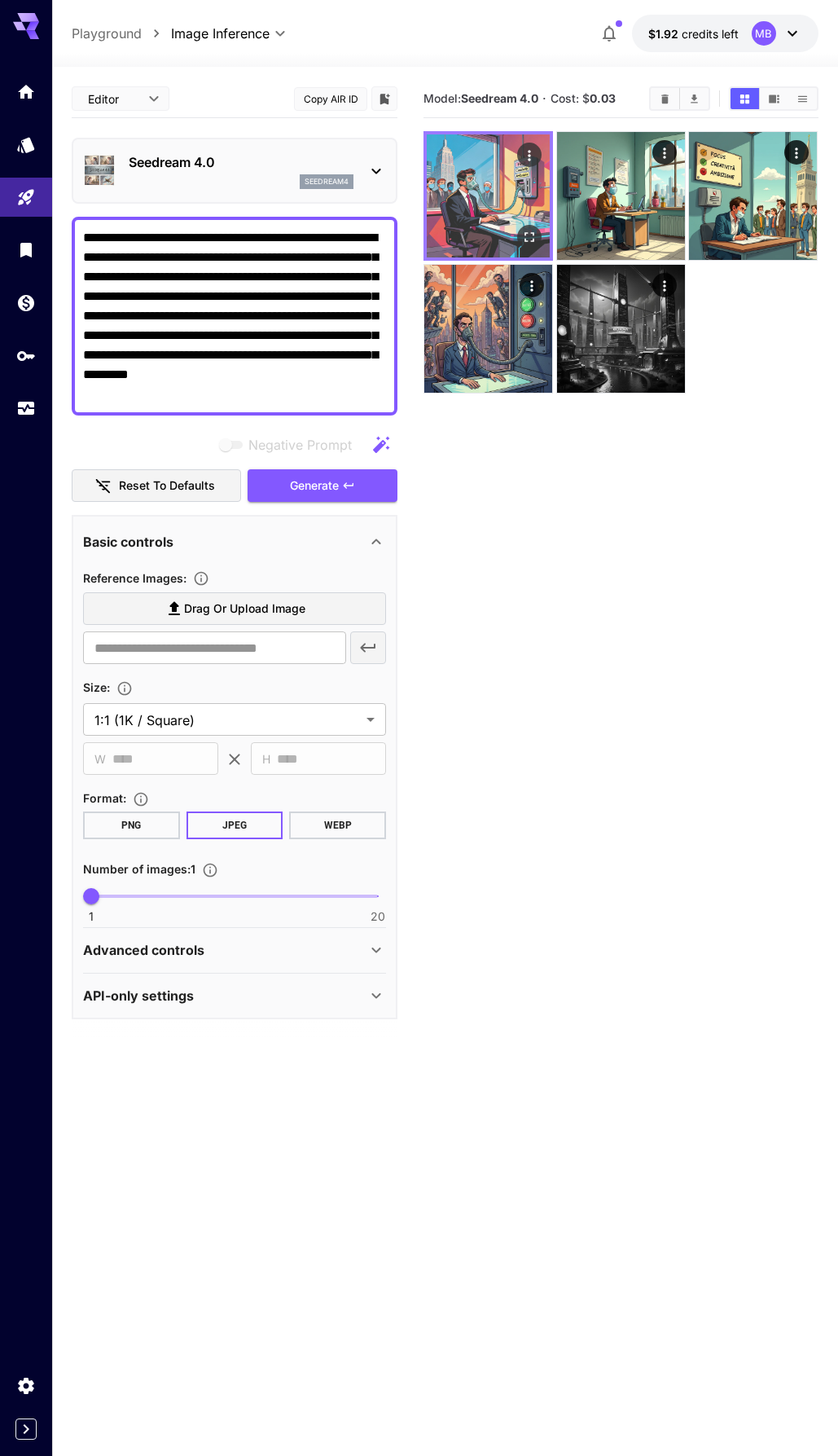
click at [526, 227] on button "Open in fullscreen" at bounding box center [530, 237] width 25 height 25
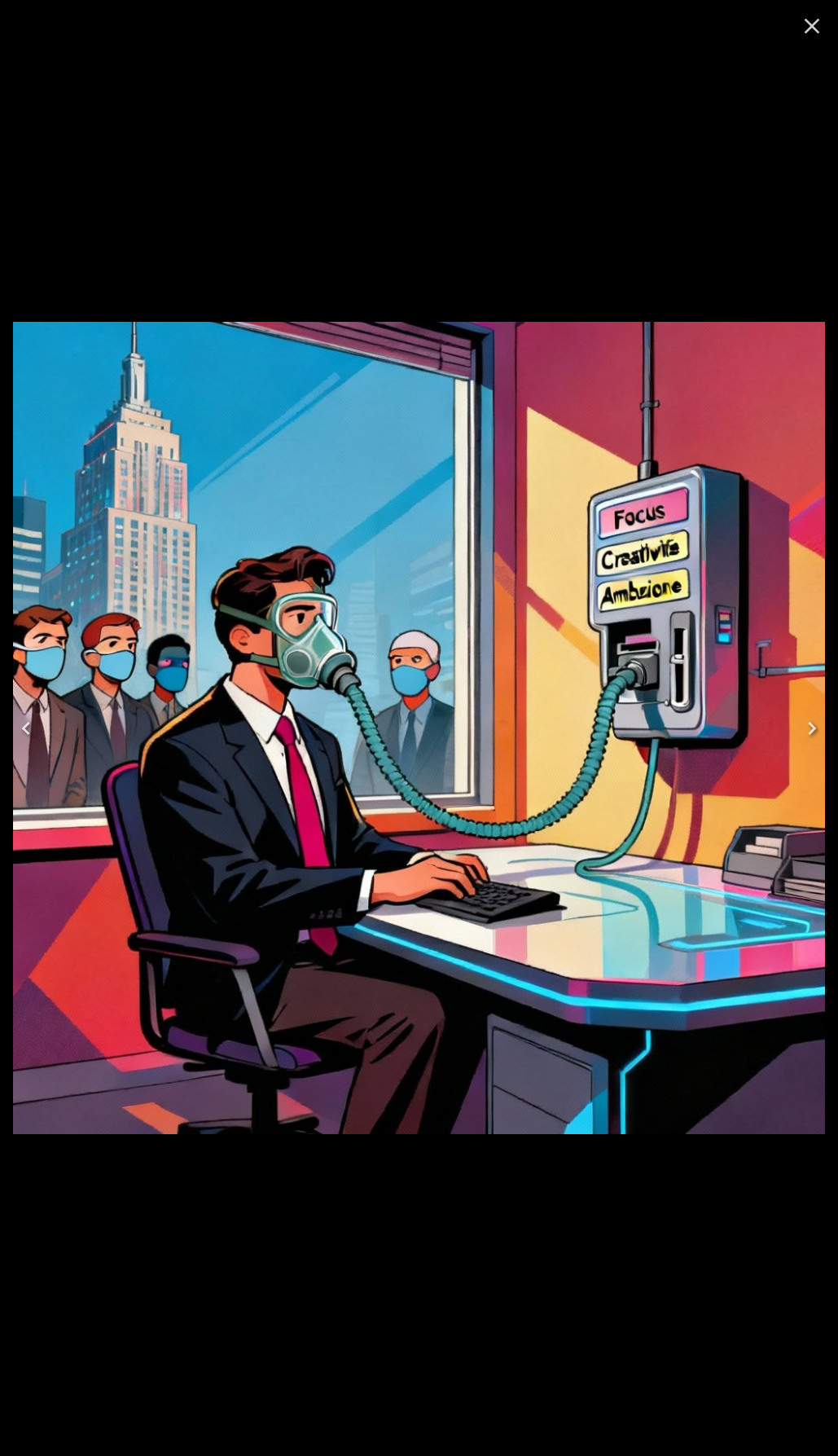
click at [811, 28] on icon "Close" at bounding box center [812, 26] width 26 height 26
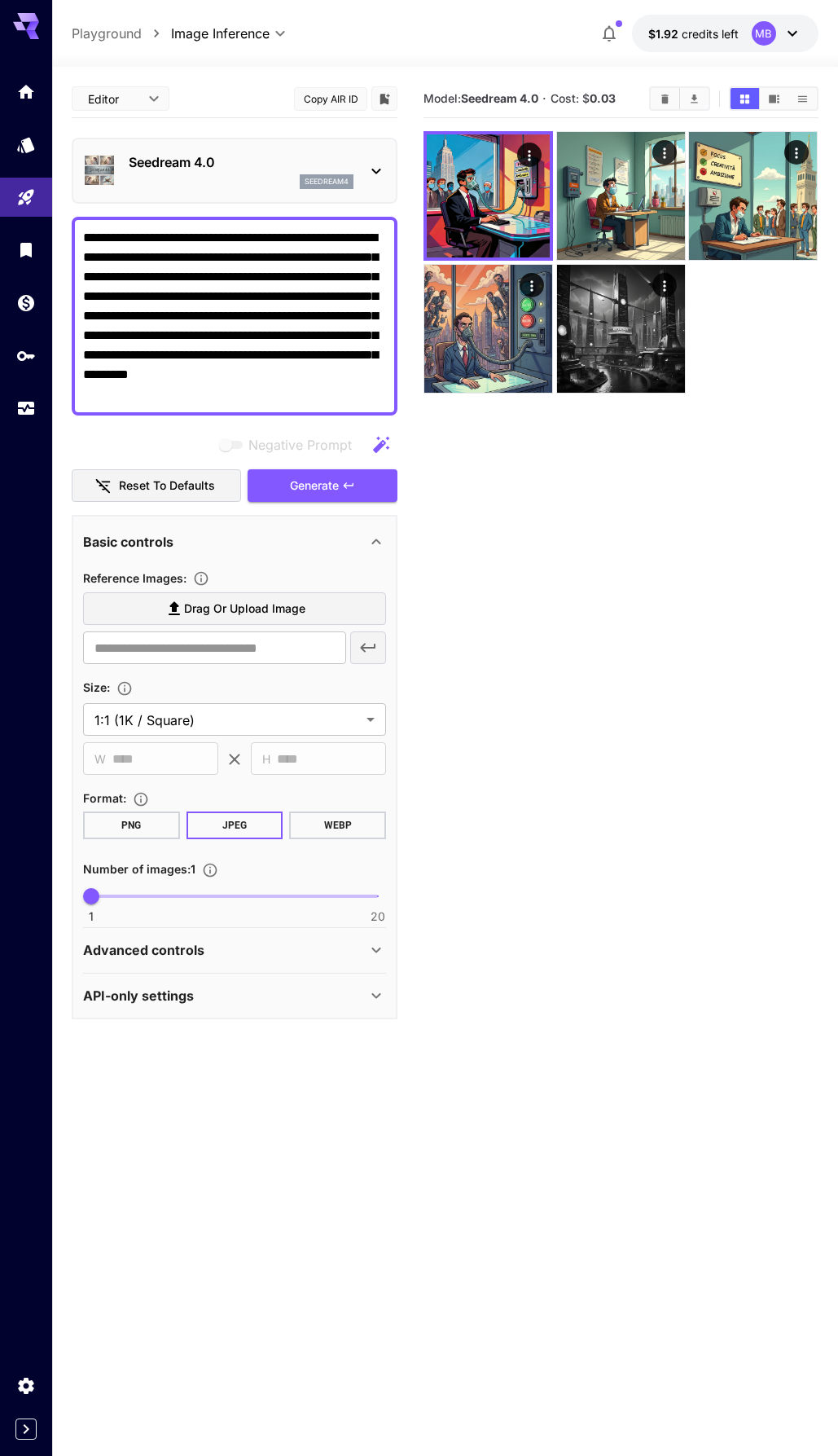
click at [201, 187] on div "seedream4" at bounding box center [241, 181] width 224 height 15
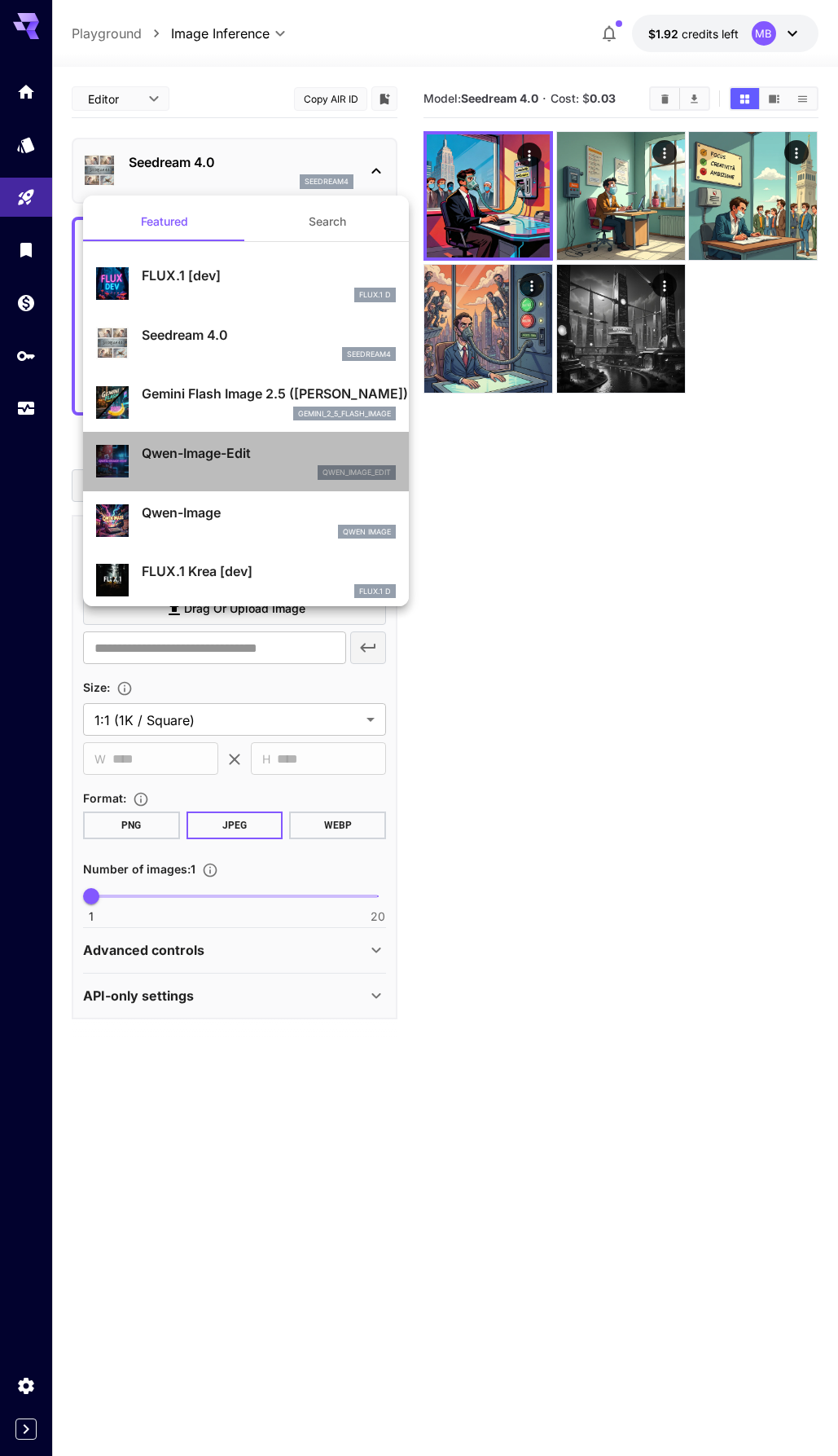
click at [235, 459] on p "Qwen-Image-Edit" at bounding box center [268, 452] width 254 height 20
type input "**********"
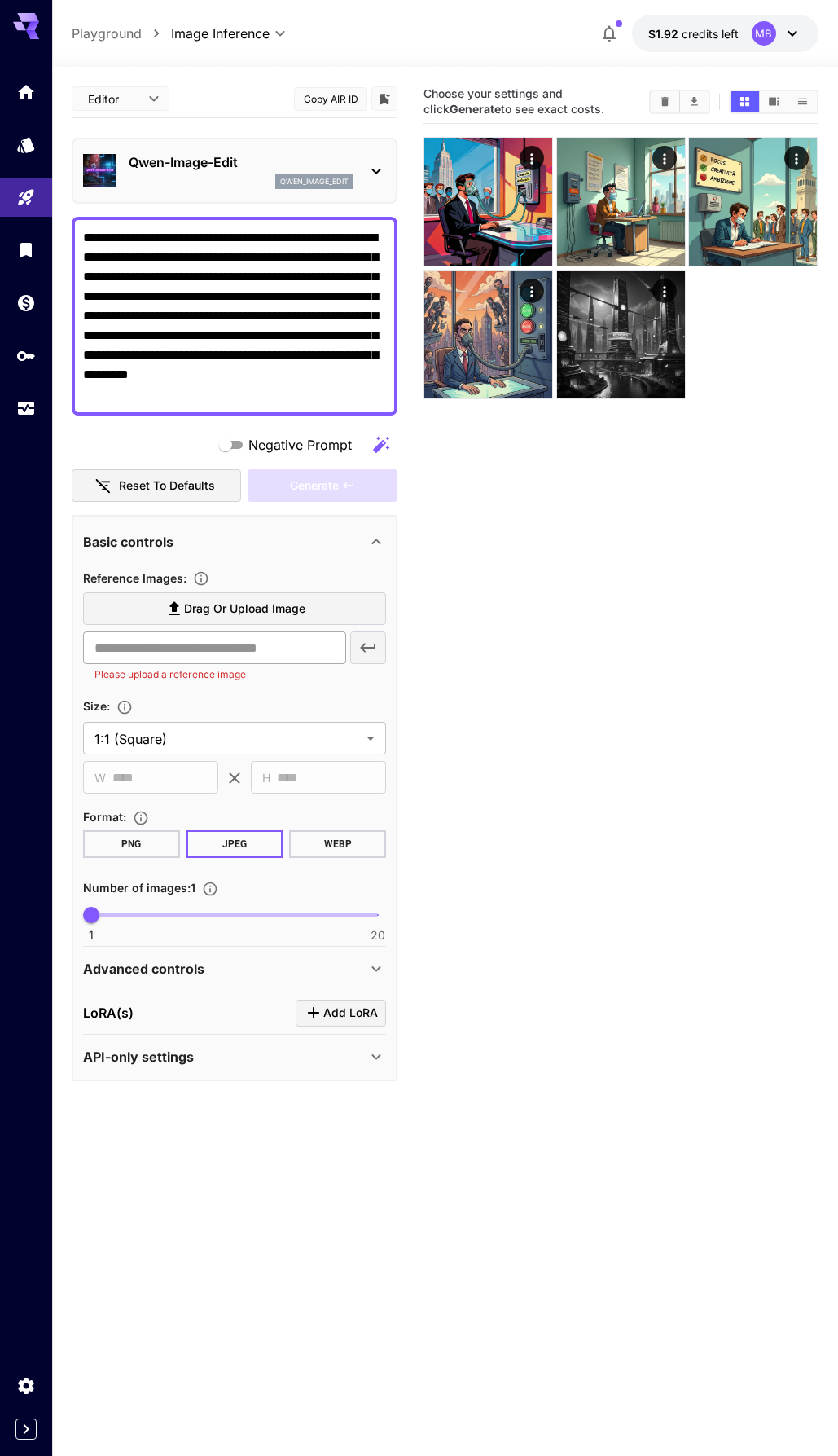
click at [273, 651] on input "text" at bounding box center [214, 648] width 263 height 33
click at [292, 483] on div "Generate" at bounding box center [322, 486] width 150 height 33
click at [191, 541] on div "Basic controls" at bounding box center [224, 542] width 284 height 20
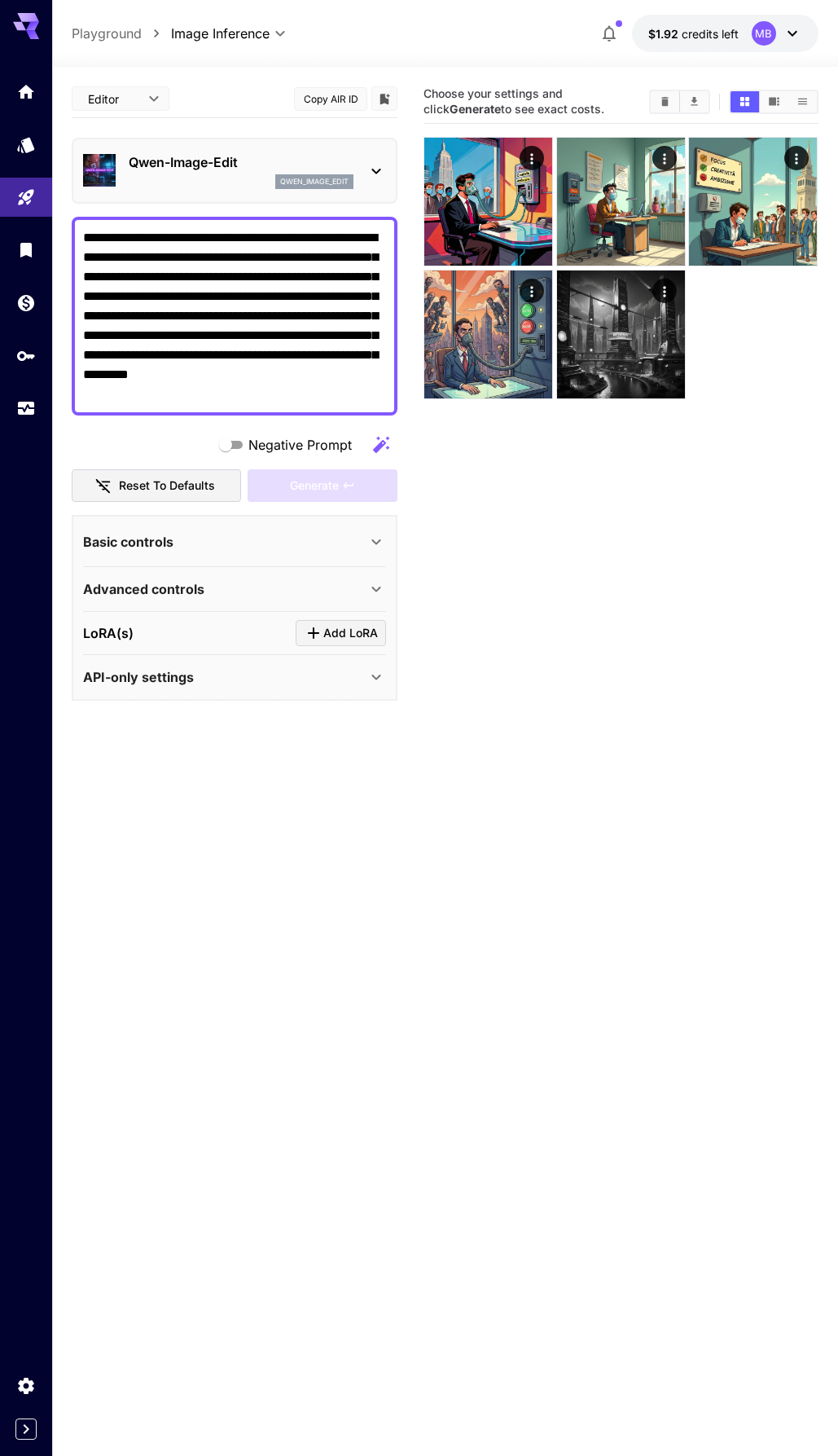
click at [191, 541] on div "Basic controls" at bounding box center [224, 542] width 284 height 20
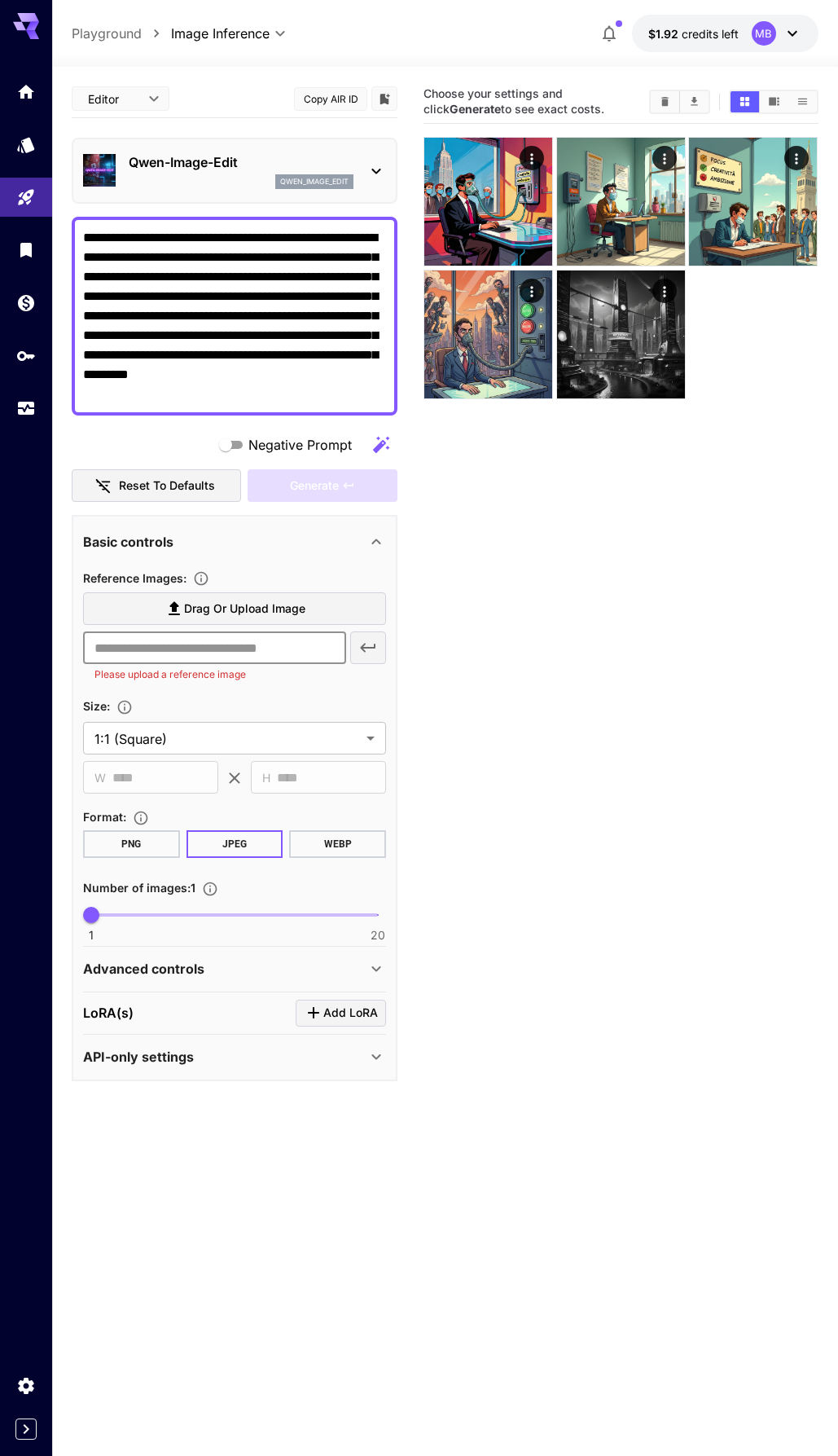
click at [210, 656] on input "text" at bounding box center [214, 648] width 263 height 33
click at [356, 646] on div "​ Please upload a reference image" at bounding box center [235, 657] width 303 height 51
click at [218, 190] on div "Qwen-Image-Edit qwen_image_edit" at bounding box center [235, 171] width 303 height 50
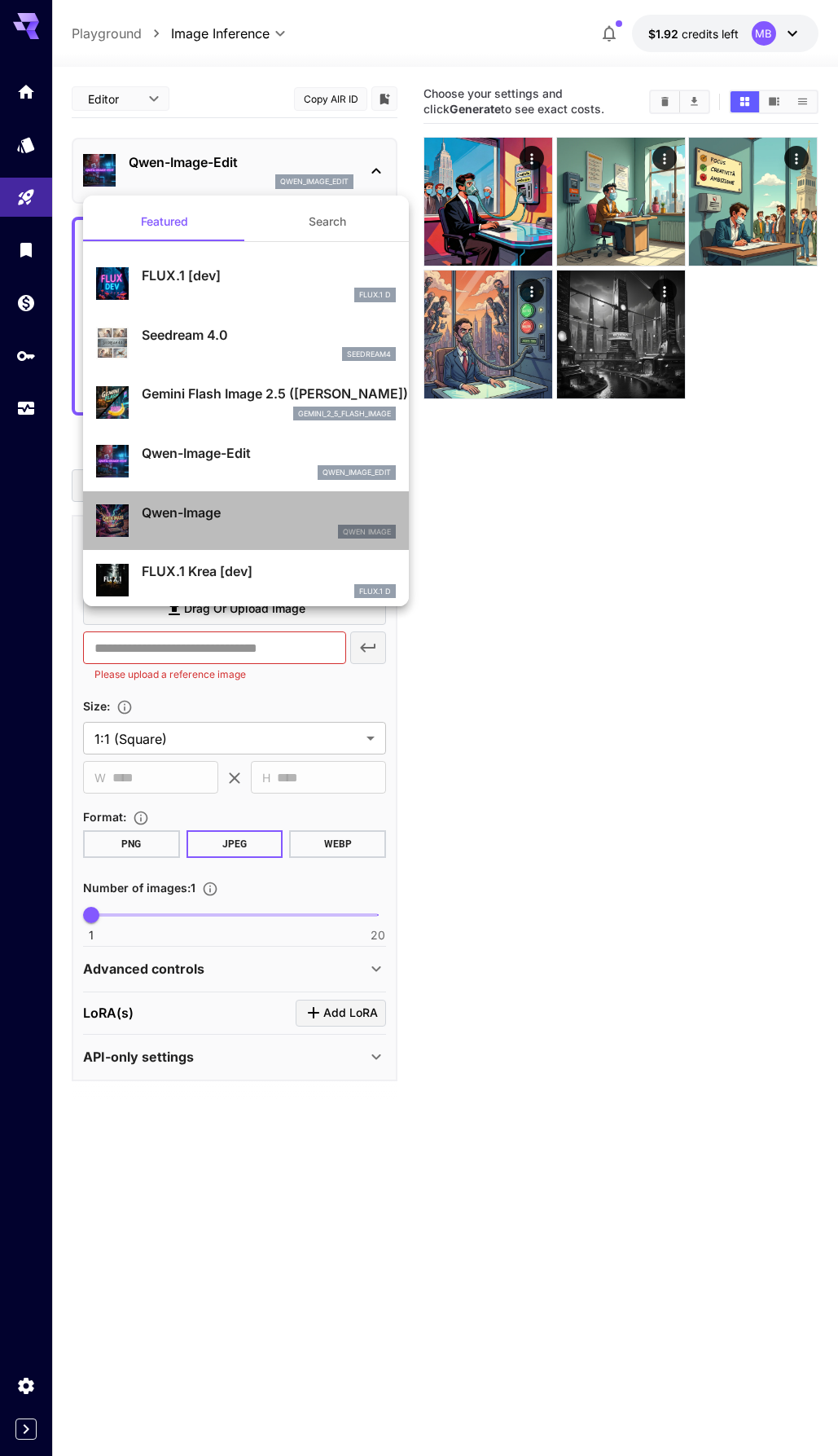
click at [275, 517] on p "Qwen-Image" at bounding box center [268, 512] width 254 height 20
type input "**"
type input "***"
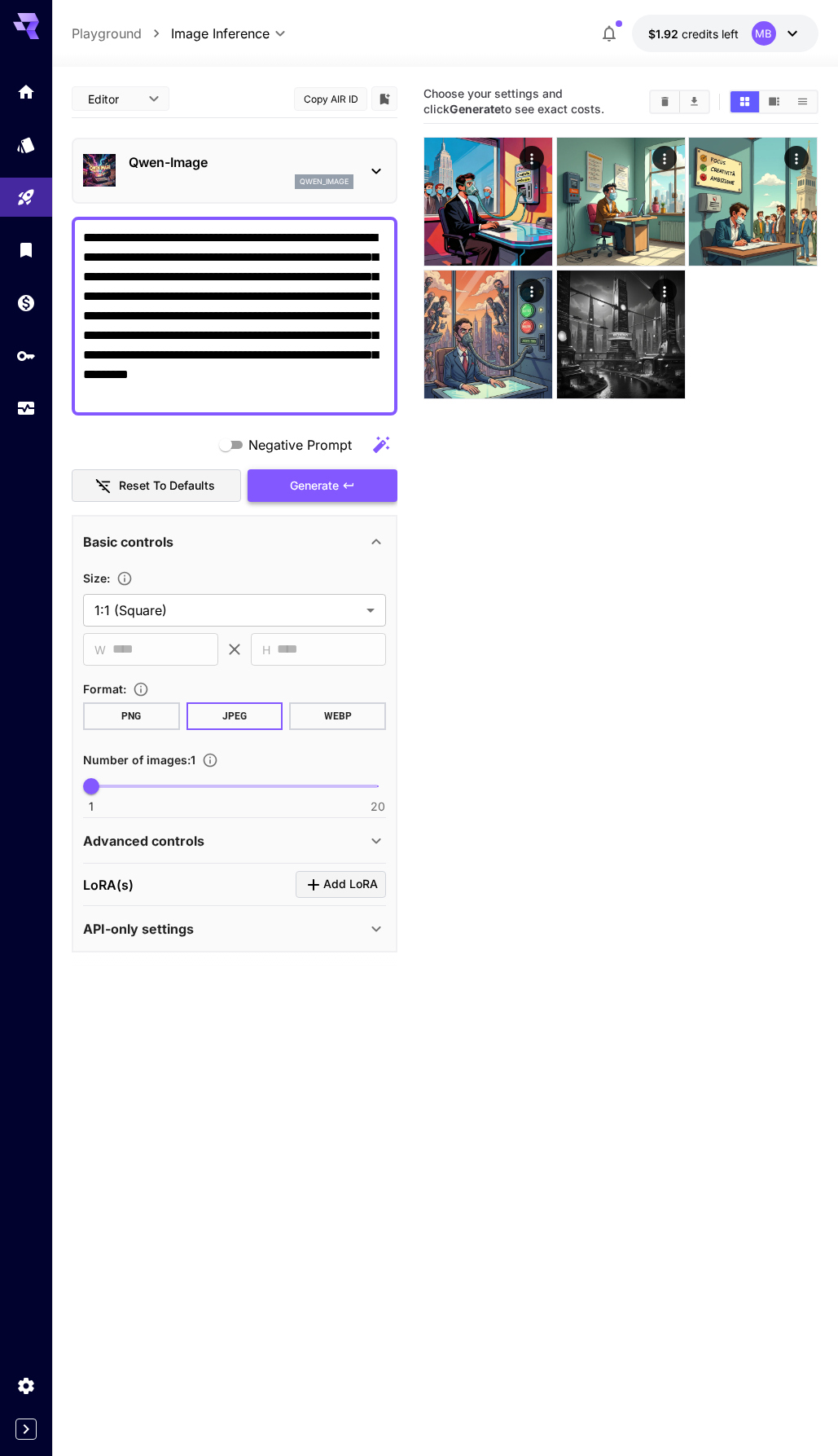
click at [302, 489] on span "Generate" at bounding box center [314, 486] width 49 height 21
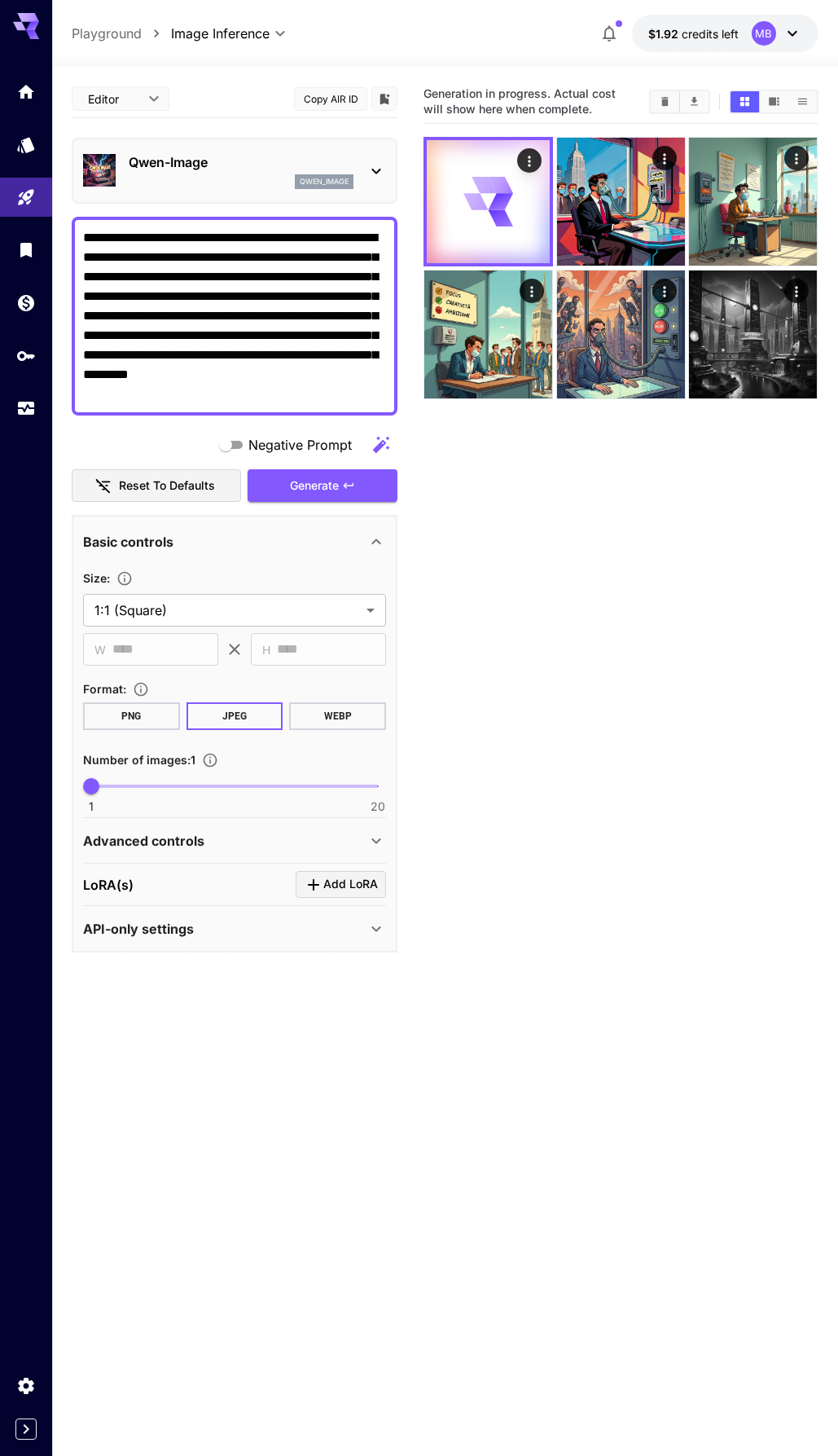
click at [264, 182] on div "qwen_image" at bounding box center [241, 181] width 224 height 15
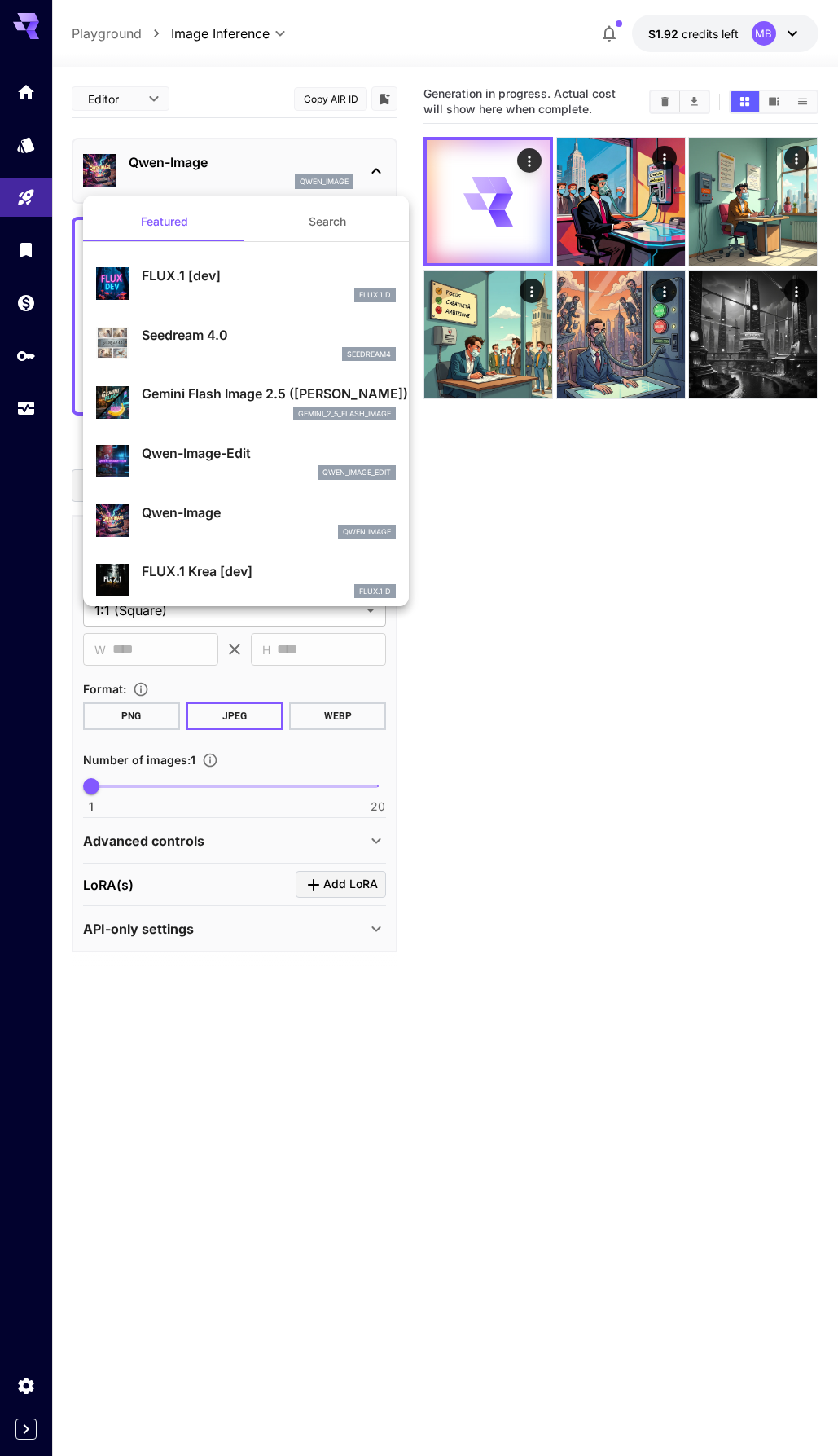
click at [564, 488] on div at bounding box center [419, 728] width 838 height 1456
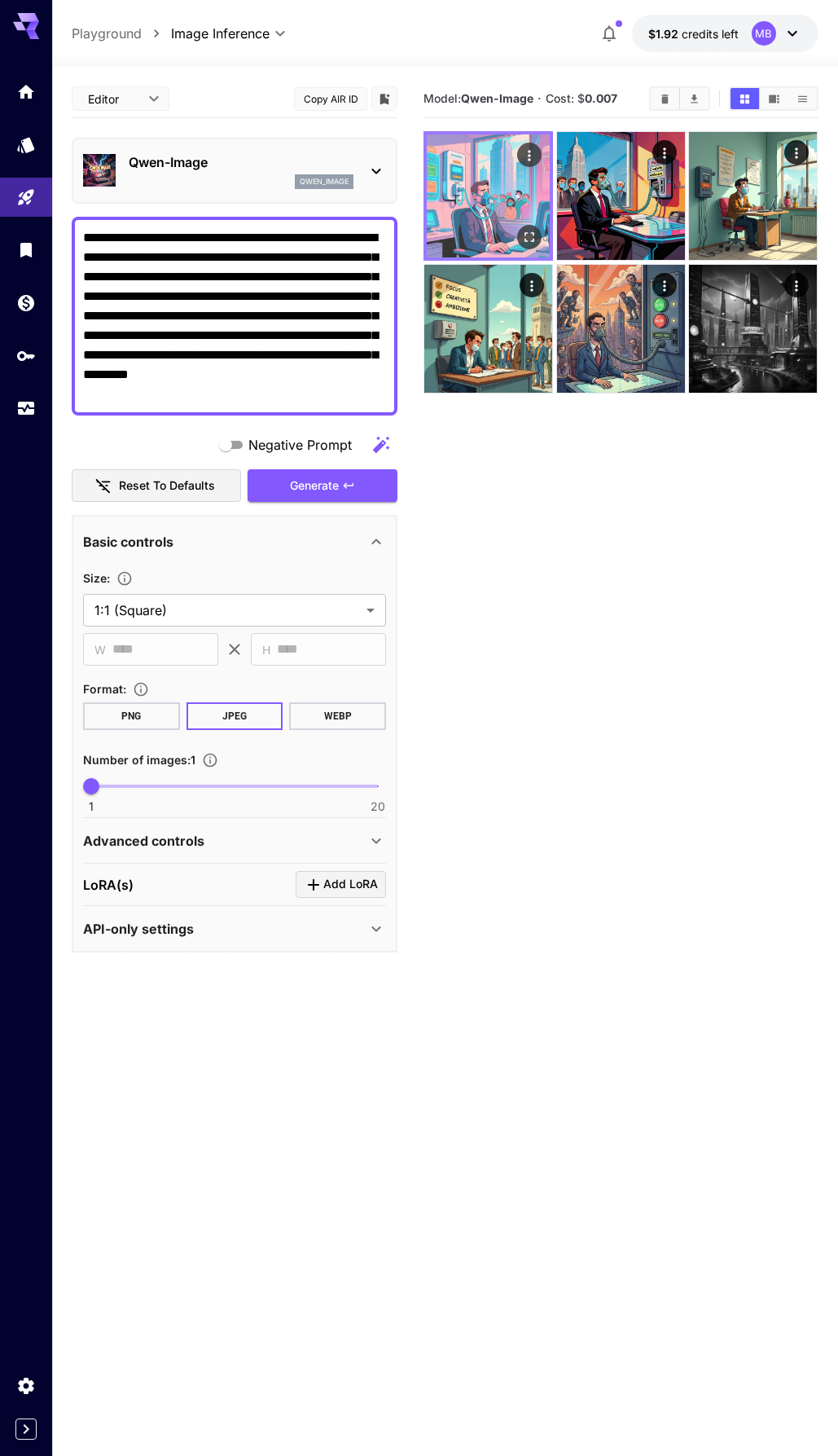
click at [493, 214] on img at bounding box center [488, 196] width 123 height 123
click at [530, 223] on img at bounding box center [488, 196] width 123 height 123
click at [531, 231] on icon "Open in fullscreen" at bounding box center [530, 237] width 16 height 16
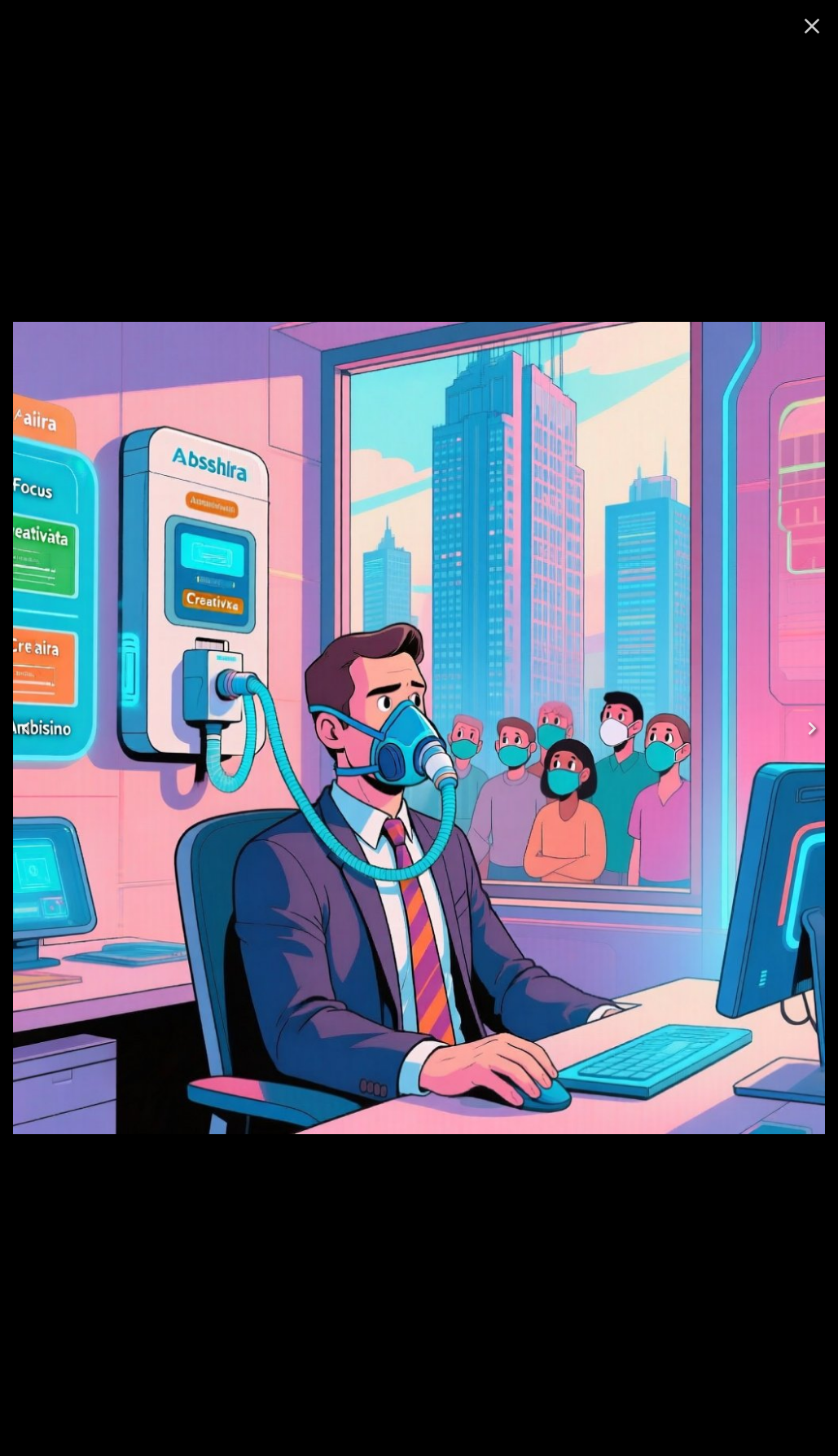
click at [818, 23] on icon "Close" at bounding box center [812, 26] width 26 height 26
